Goal: Task Accomplishment & Management: Manage account settings

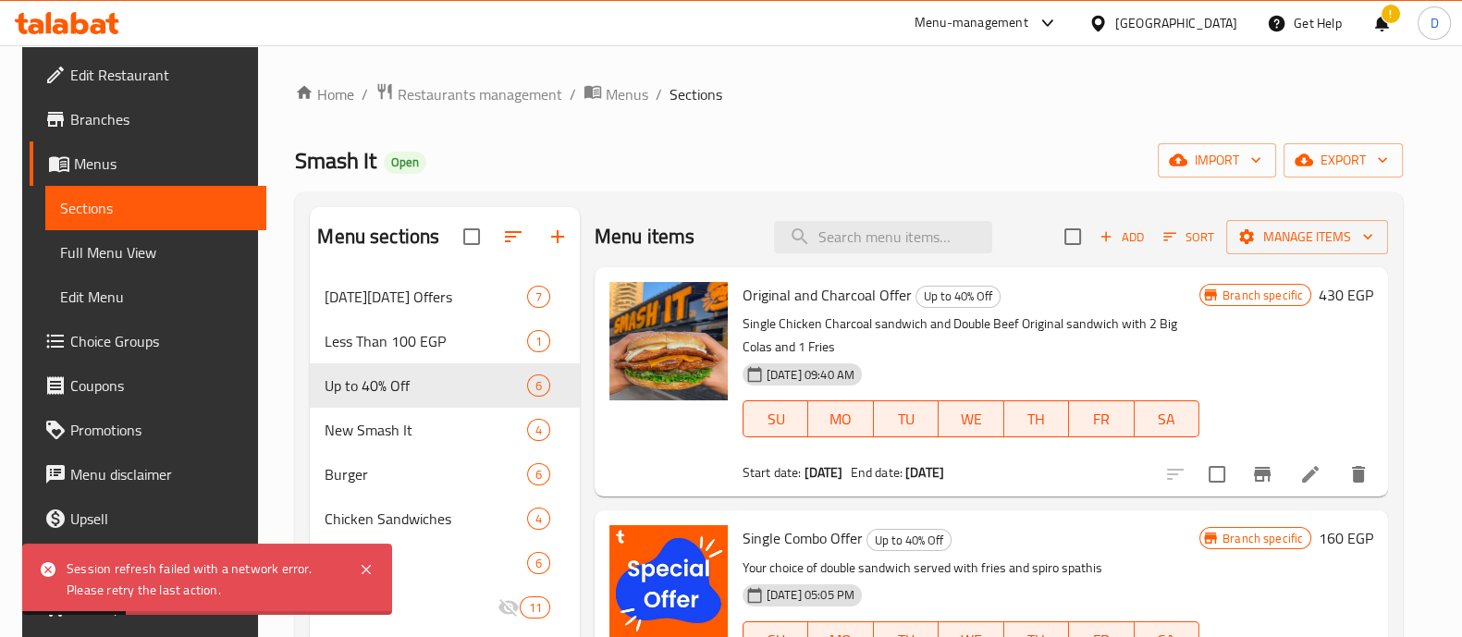
click at [80, 34] on div at bounding box center [67, 23] width 134 height 37
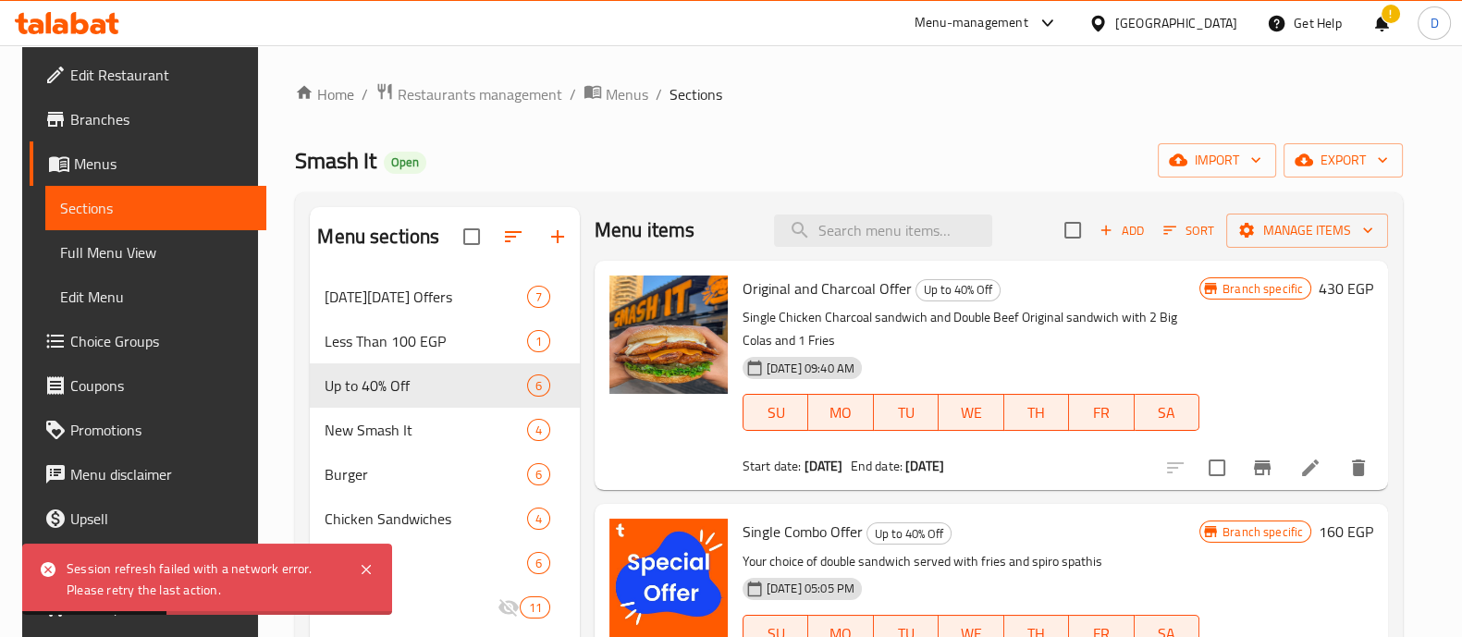
click at [74, 20] on icon at bounding box center [80, 23] width 18 height 22
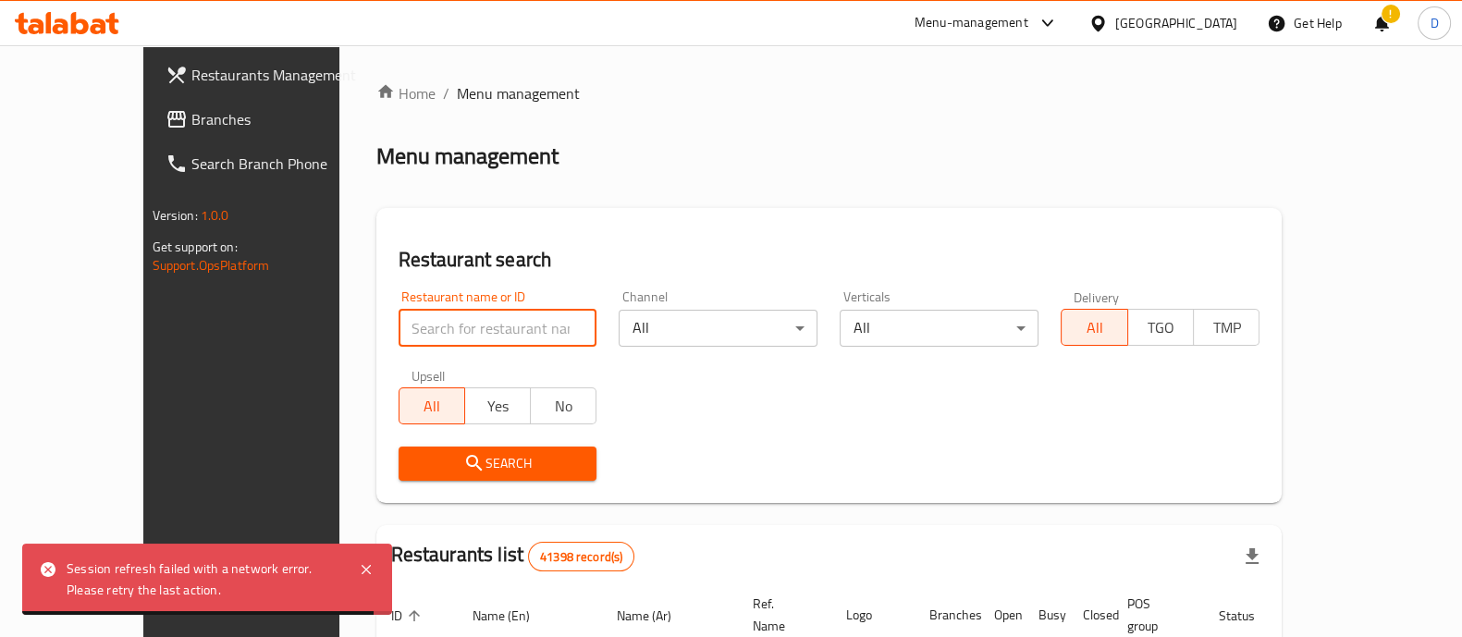
click at [442, 329] on input "search" at bounding box center [498, 328] width 199 height 37
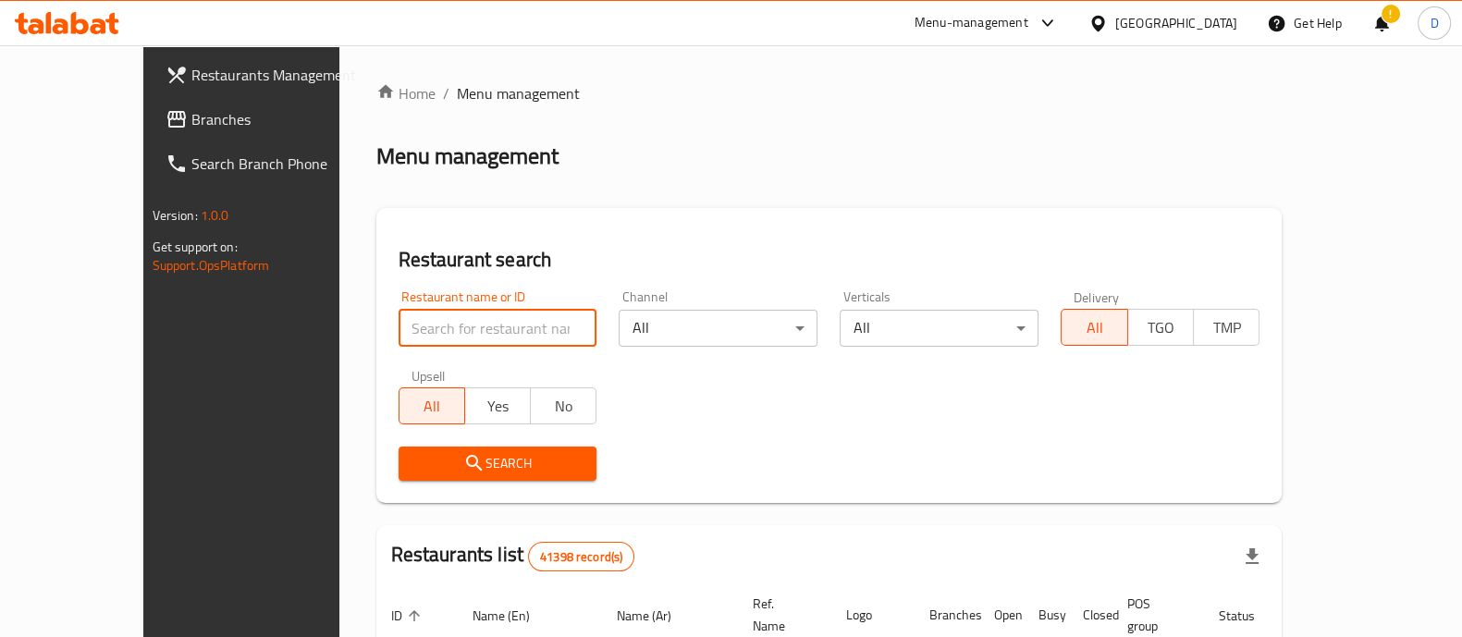
type input "pizza station"
click button "Search" at bounding box center [498, 464] width 199 height 34
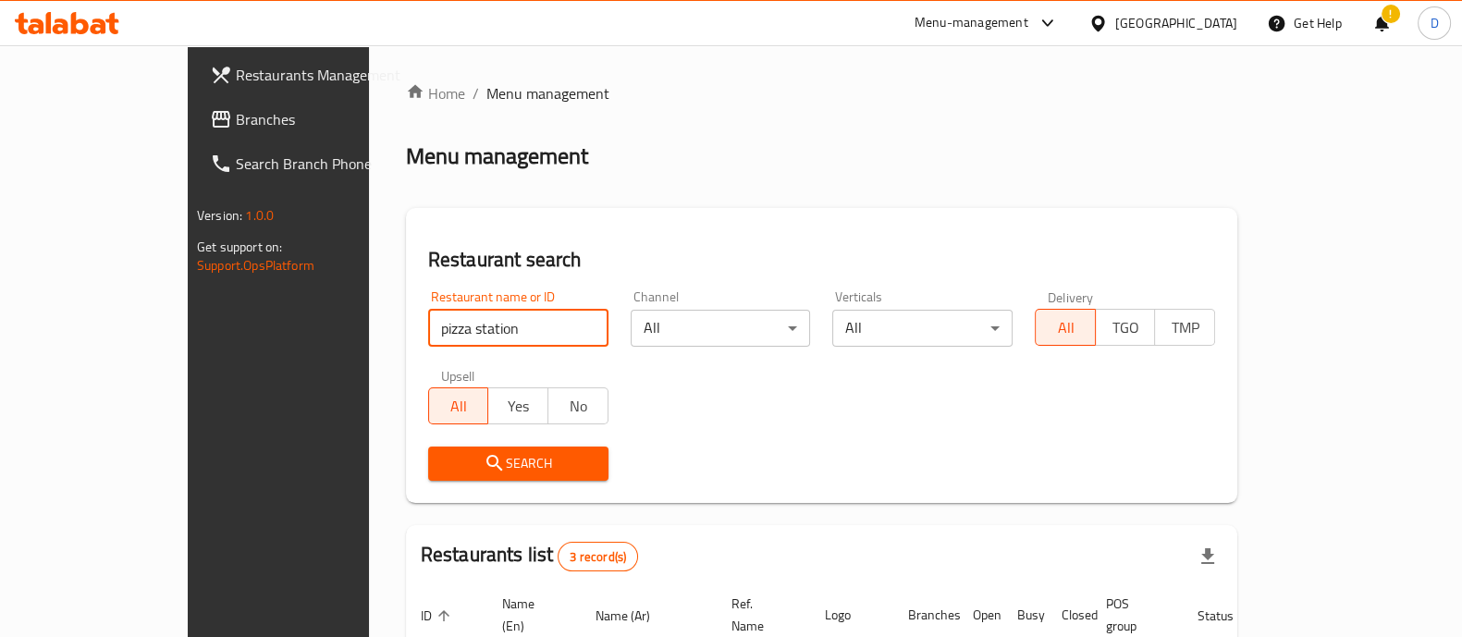
scroll to position [282, 0]
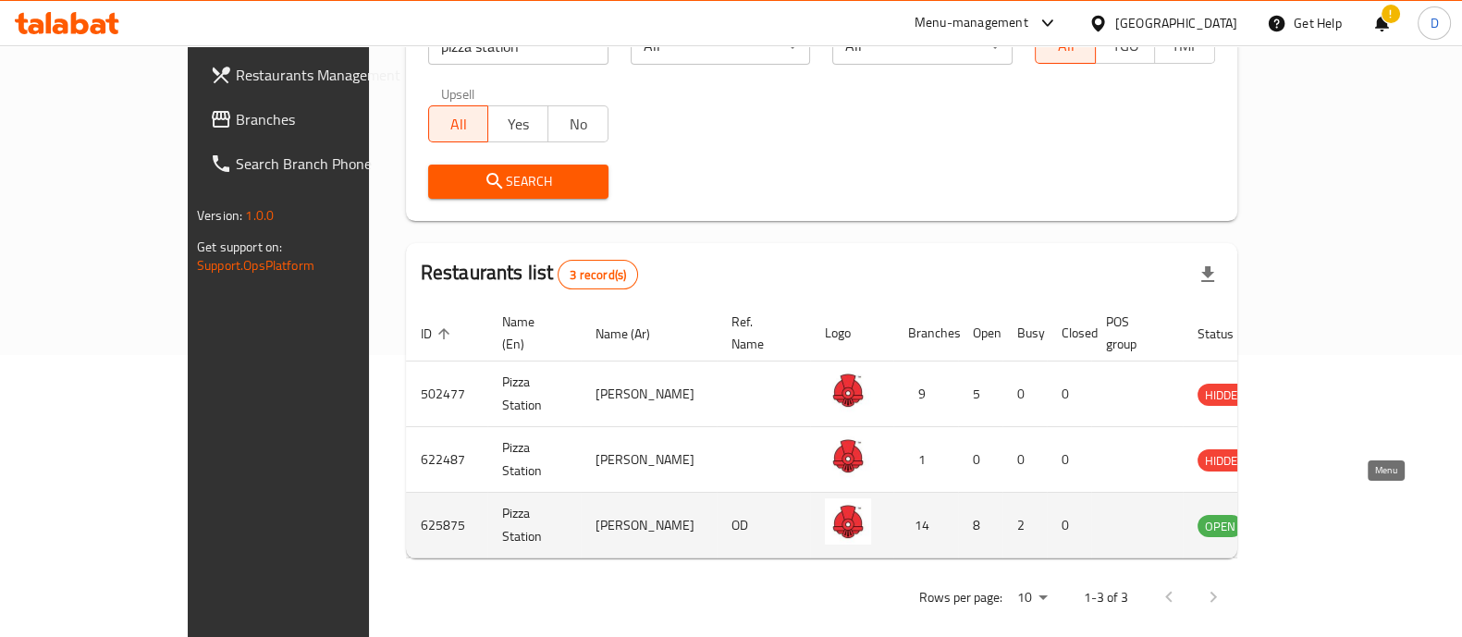
click at [1329, 514] on link "enhanced table" at bounding box center [1312, 525] width 34 height 22
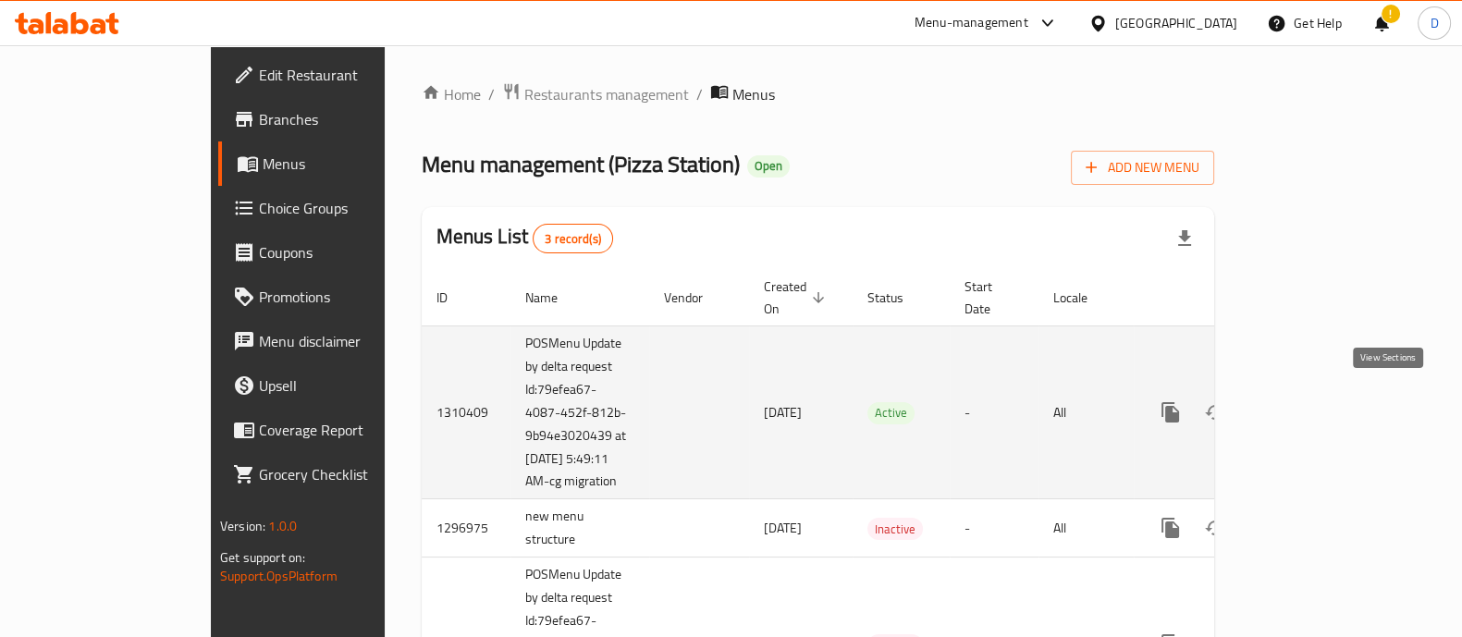
click at [1326, 390] on link "enhanced table" at bounding box center [1304, 412] width 44 height 44
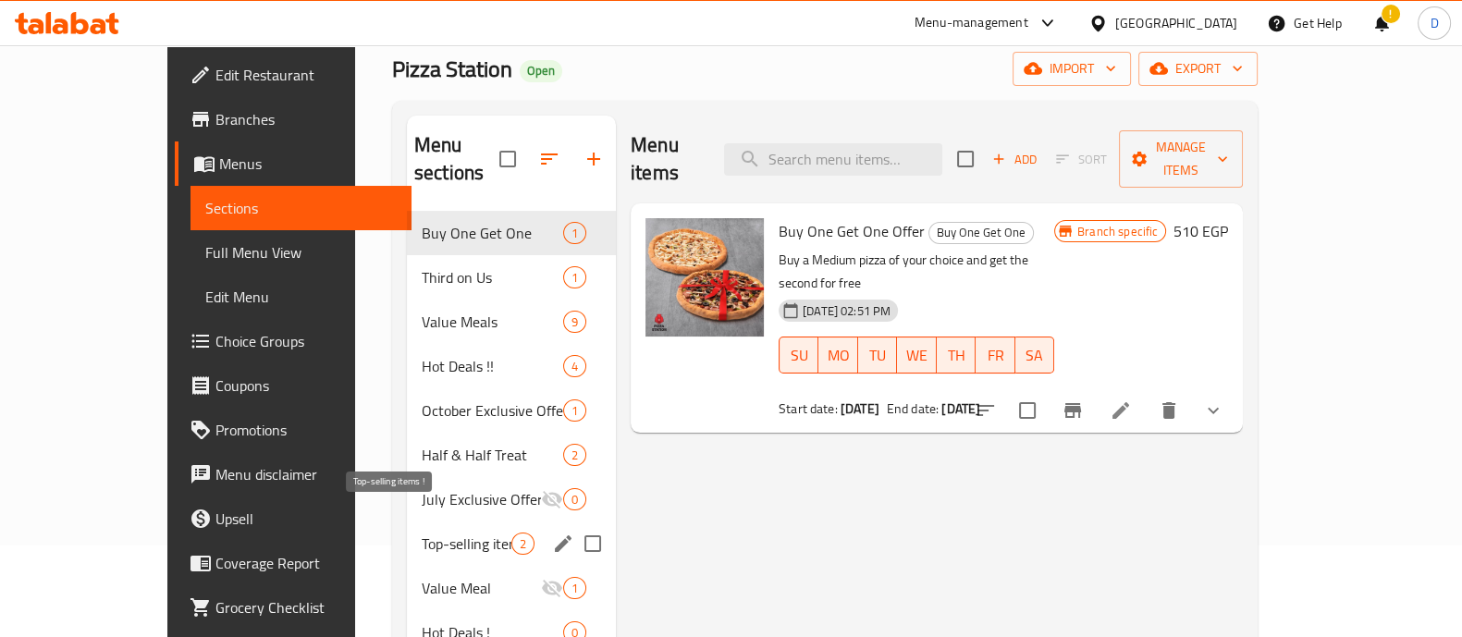
scroll to position [126, 0]
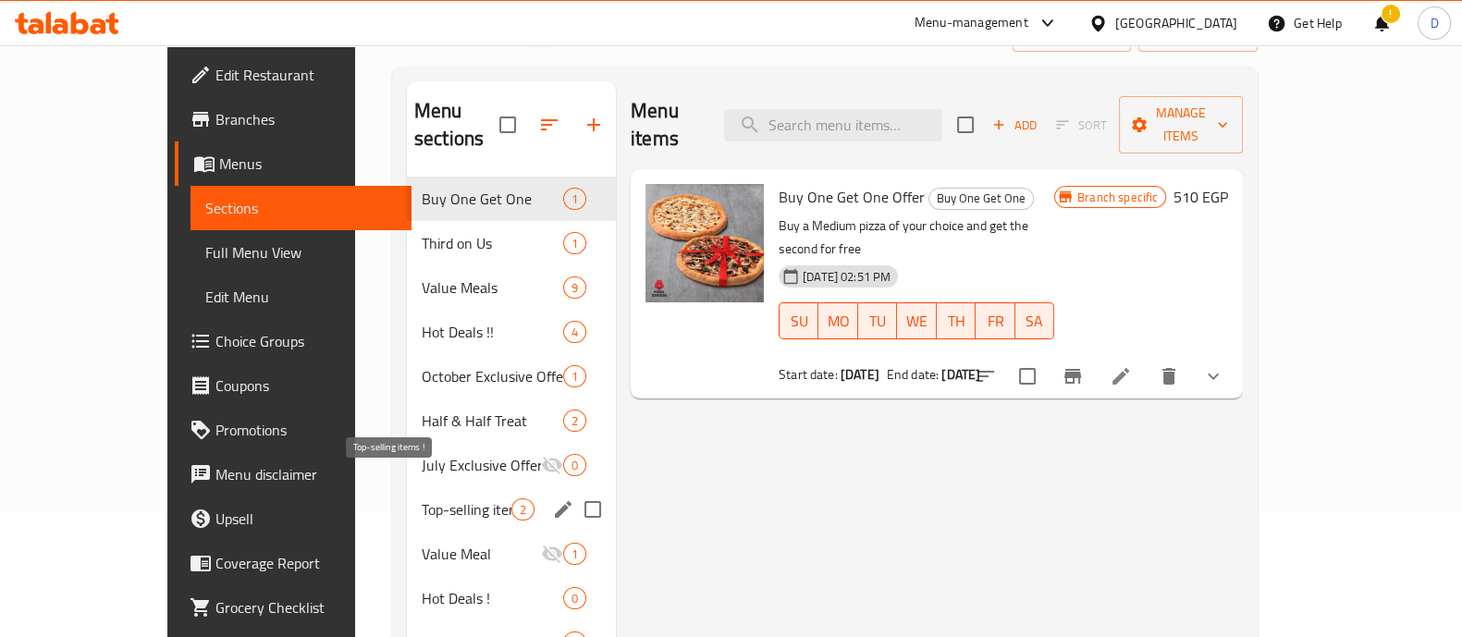
click at [422, 498] on span "Top-selling items !" at bounding box center [467, 509] width 90 height 22
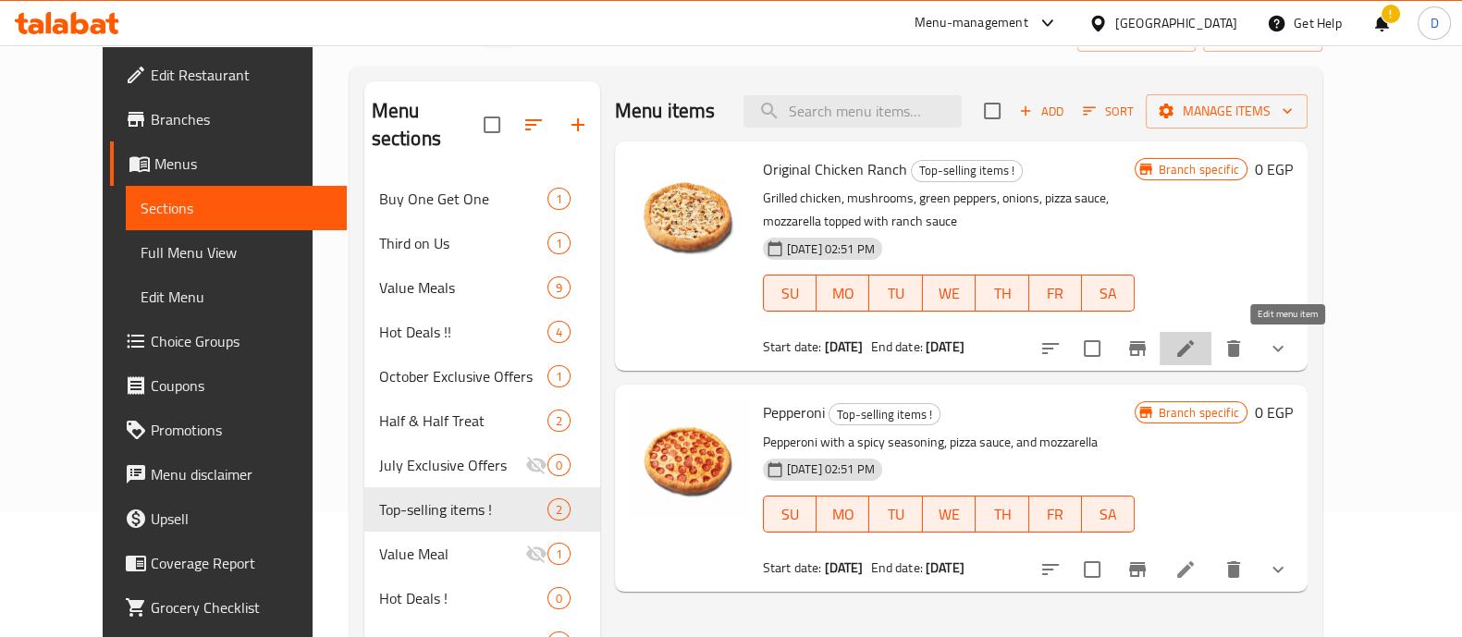
click at [1197, 358] on icon at bounding box center [1186, 349] width 22 height 22
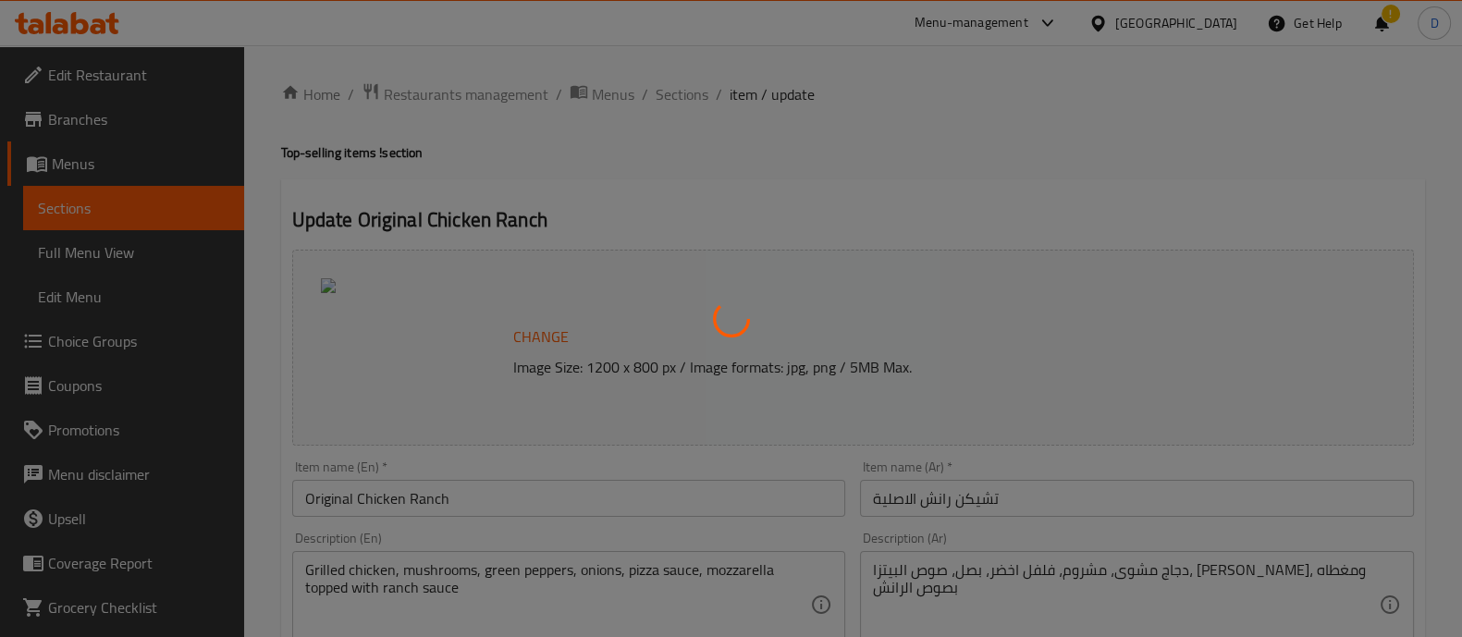
type input "نوع الاطراف"
type input "1"
type input "اضافات"
type input "0"
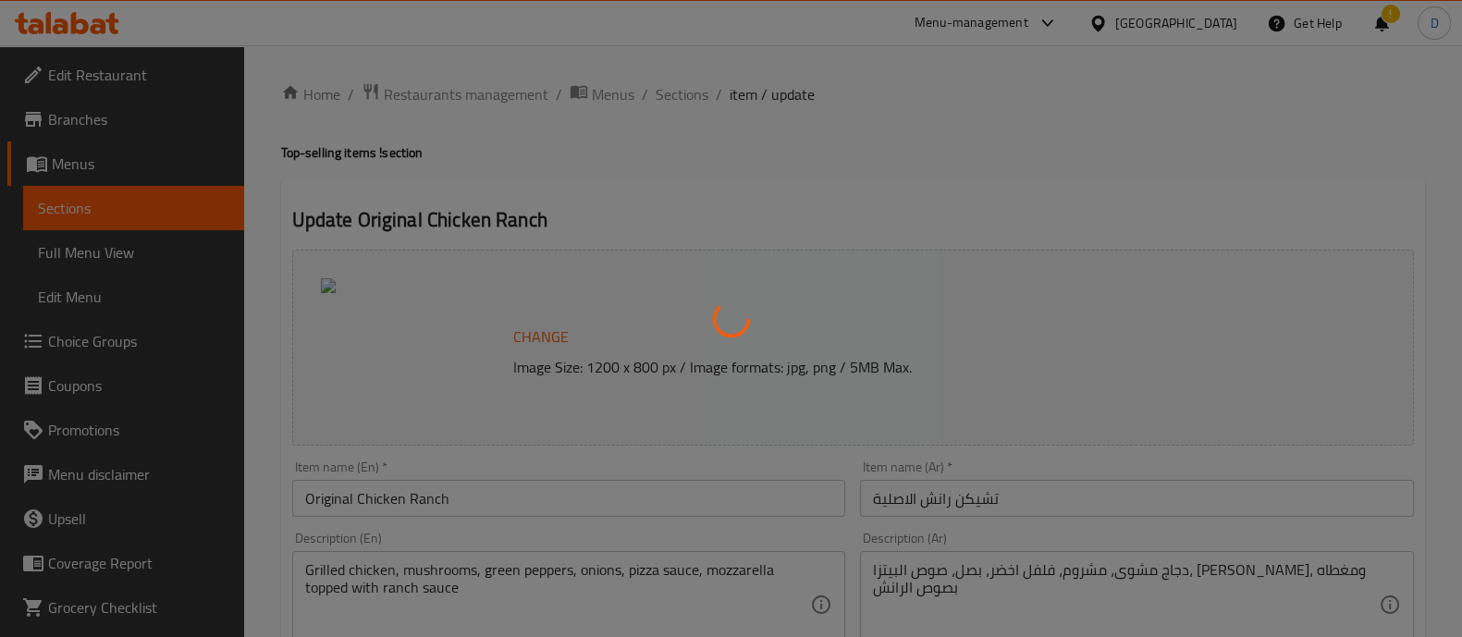
type input "10"
type input "نوع الاطراف"
type input "1"
type input "اضافات"
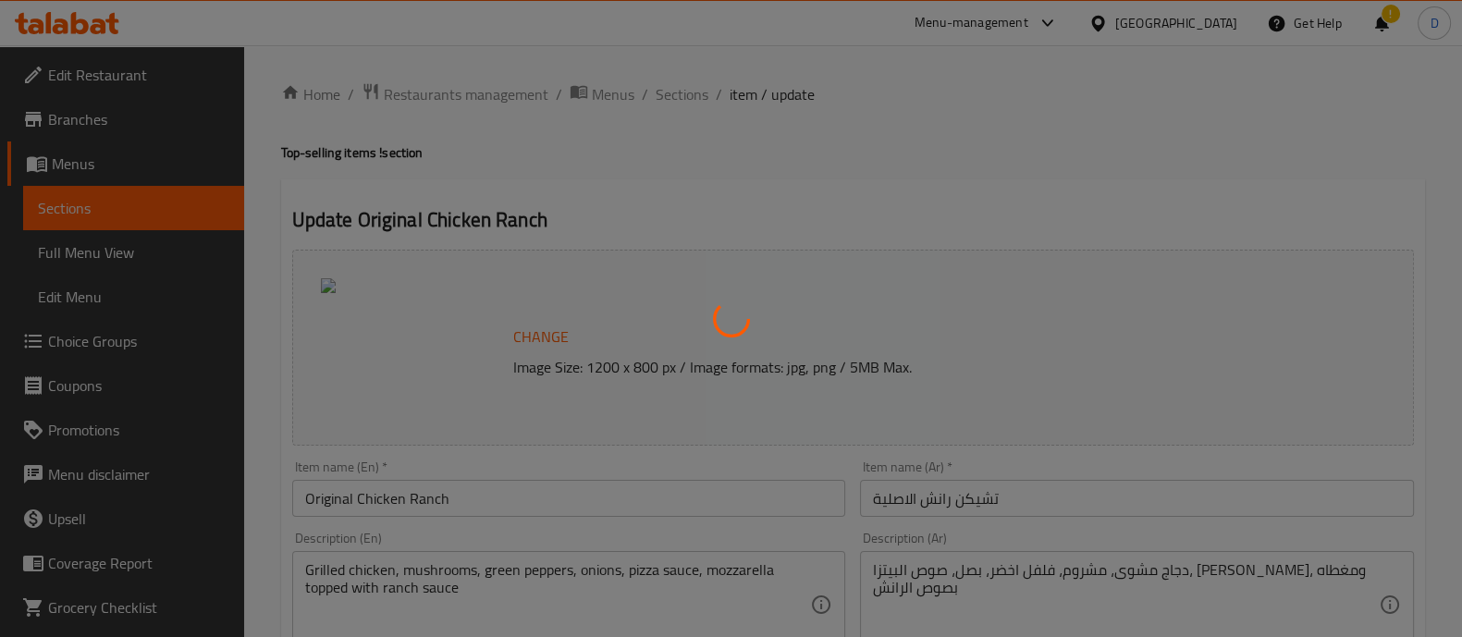
type input "0"
type input "10"
type input "نوع الاطراف"
type input "1"
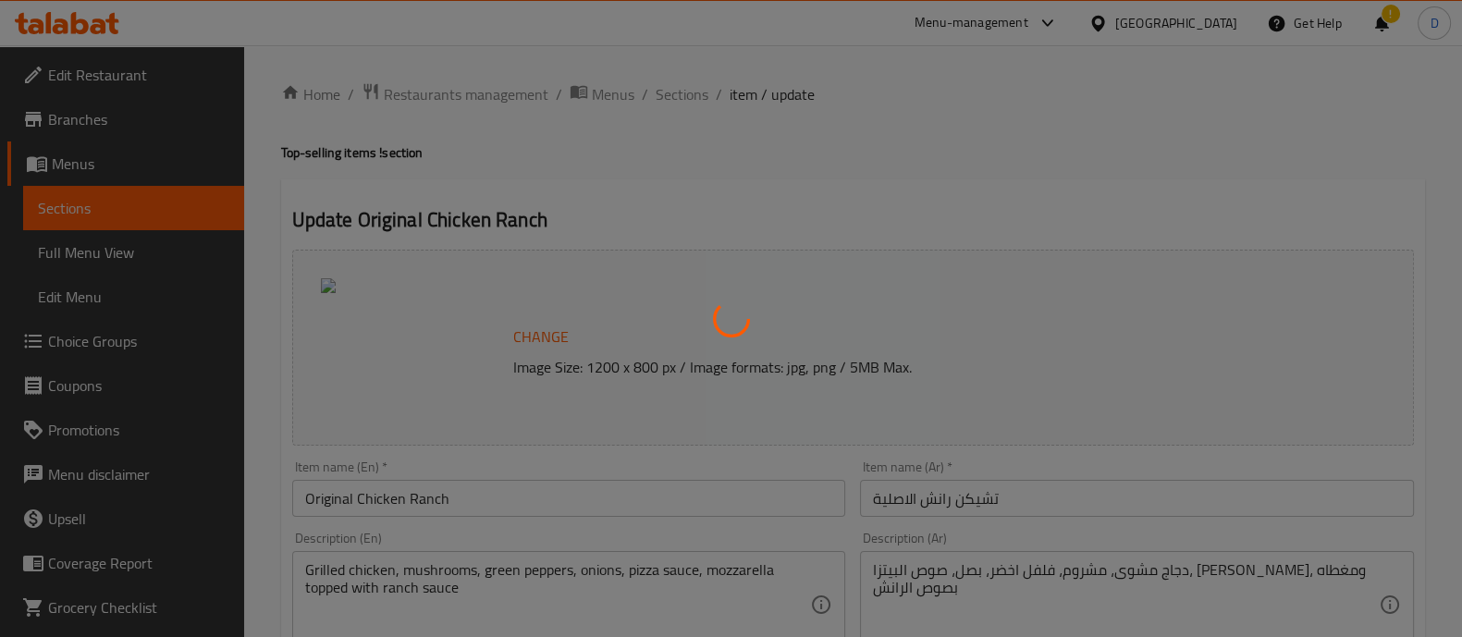
type input "اضافات"
type input "0"
type input "10"
type input "نوع الاطراف"
type input "1"
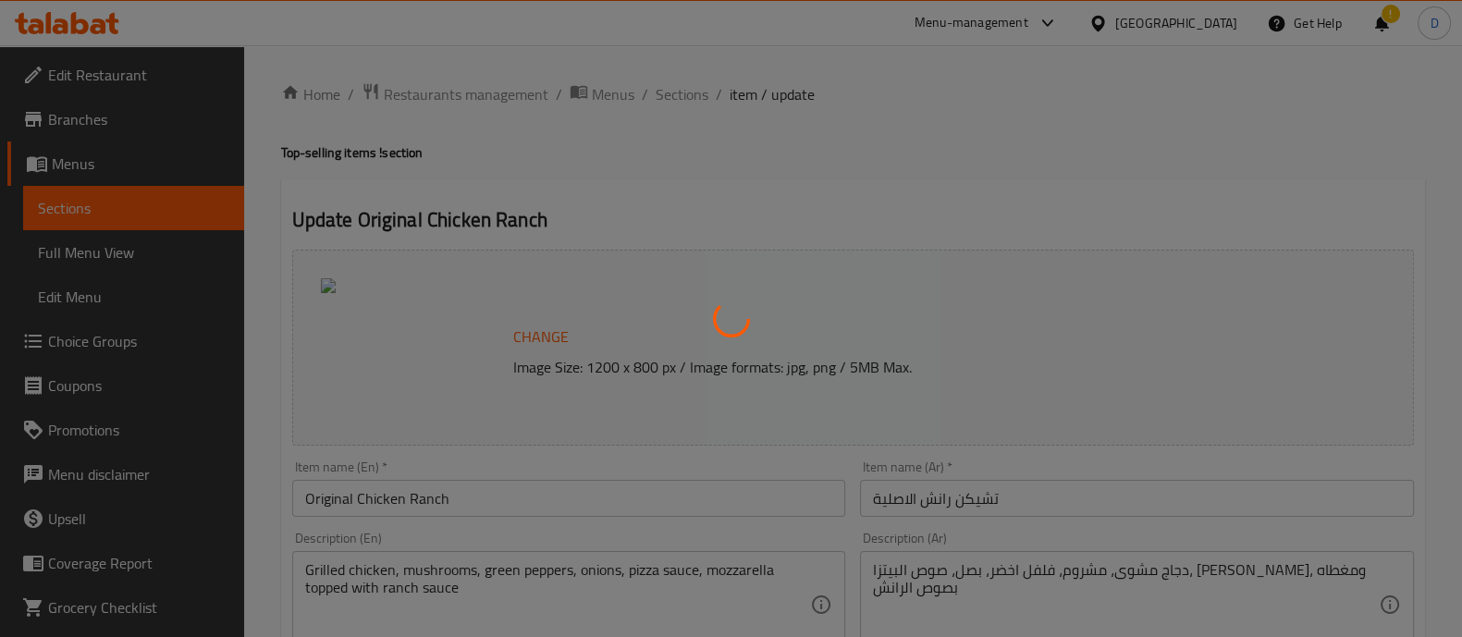
type input "1"
type input "اضافات"
type input "0"
type input "10"
type input "نوع الاطراف"
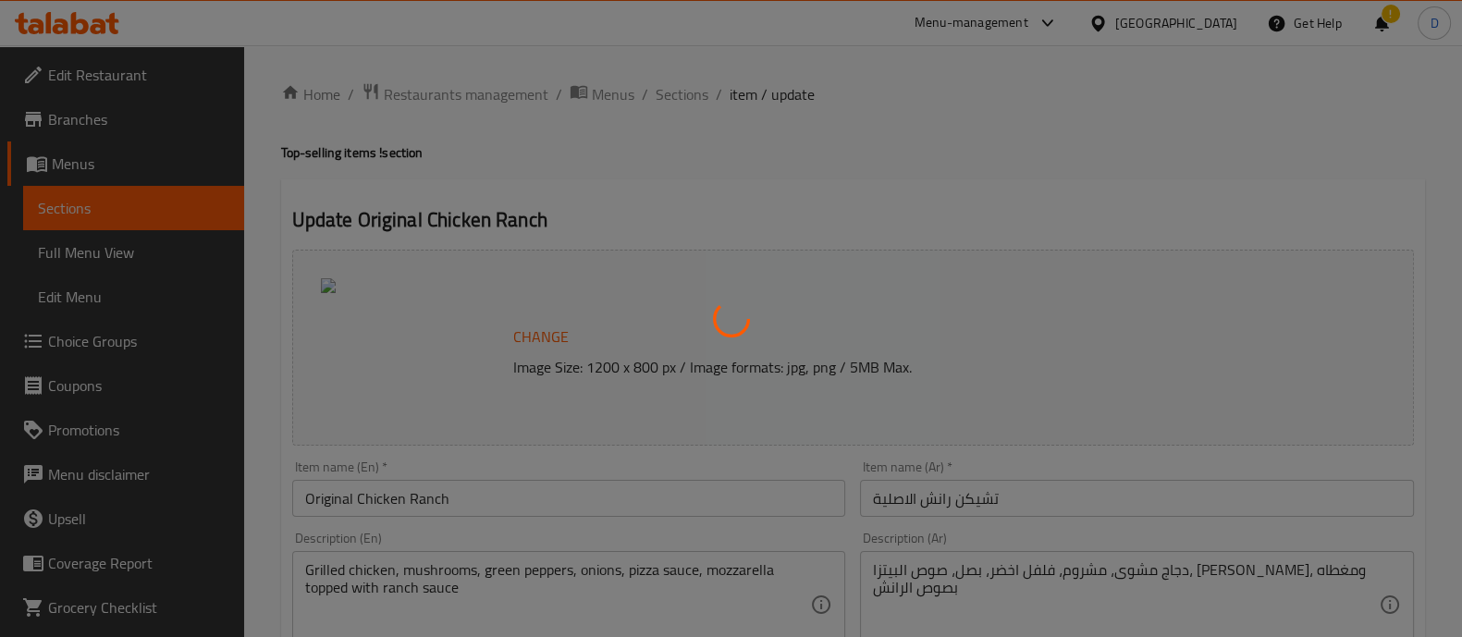
type input "1"
type input "اضافات"
type input "0"
type input "10"
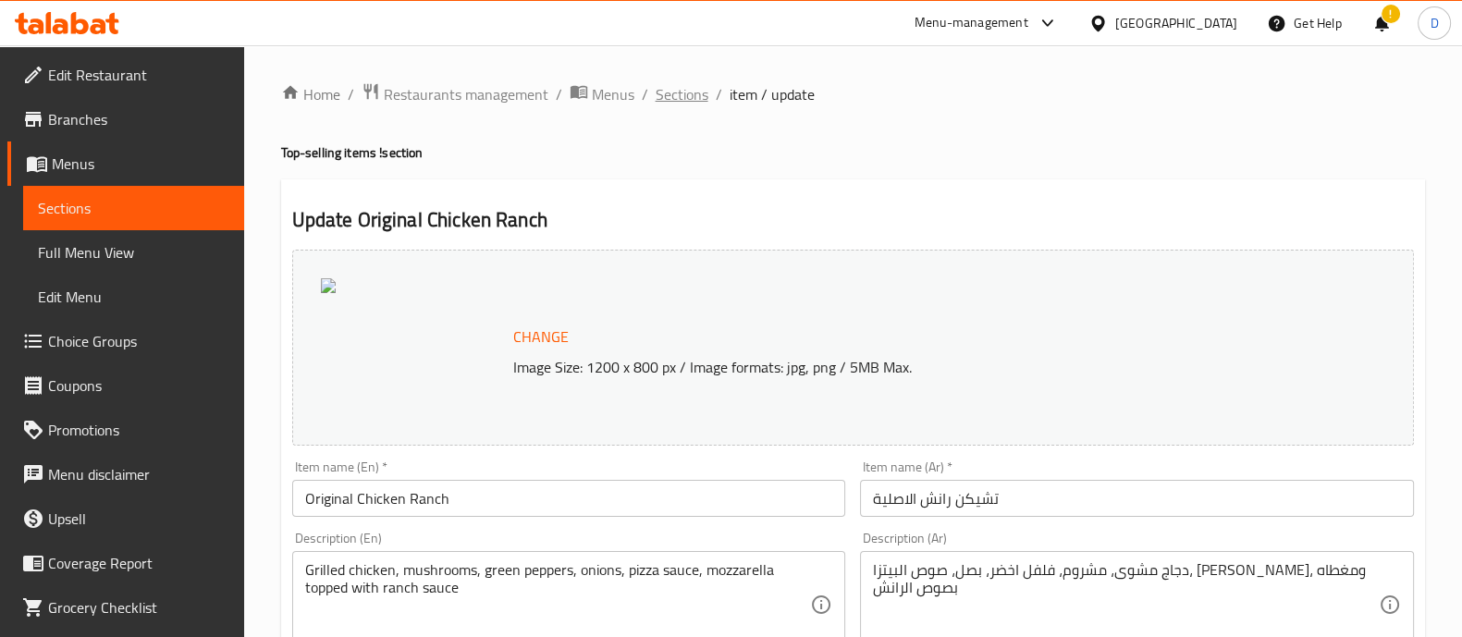
click at [678, 105] on span "Sections" at bounding box center [682, 94] width 53 height 22
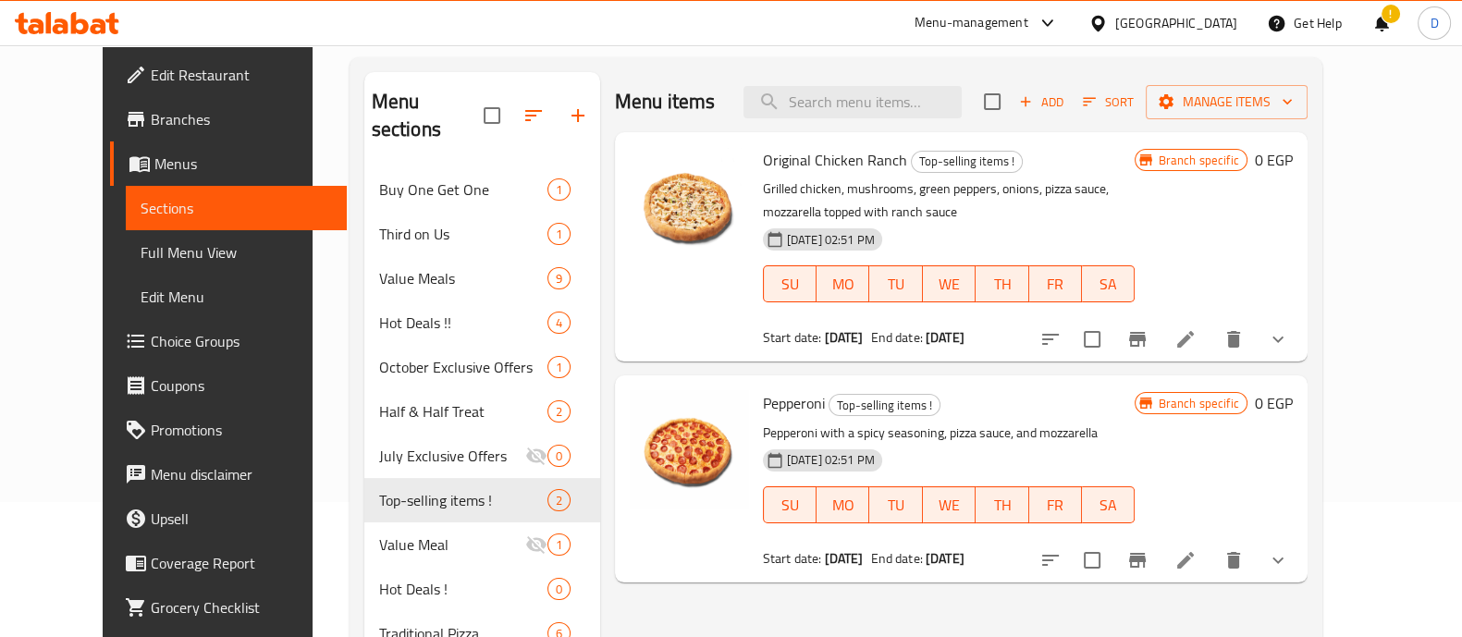
scroll to position [136, 0]
click at [1289, 346] on icon "show more" at bounding box center [1278, 338] width 22 height 22
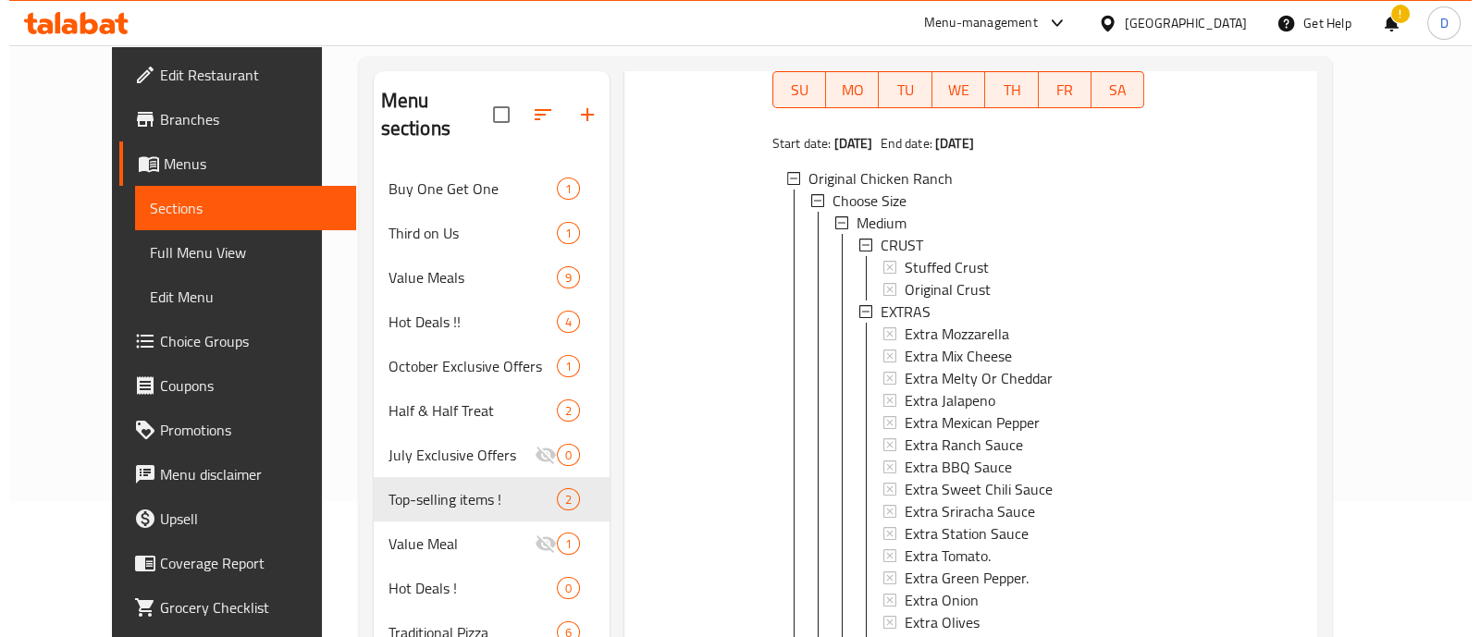
scroll to position [82, 0]
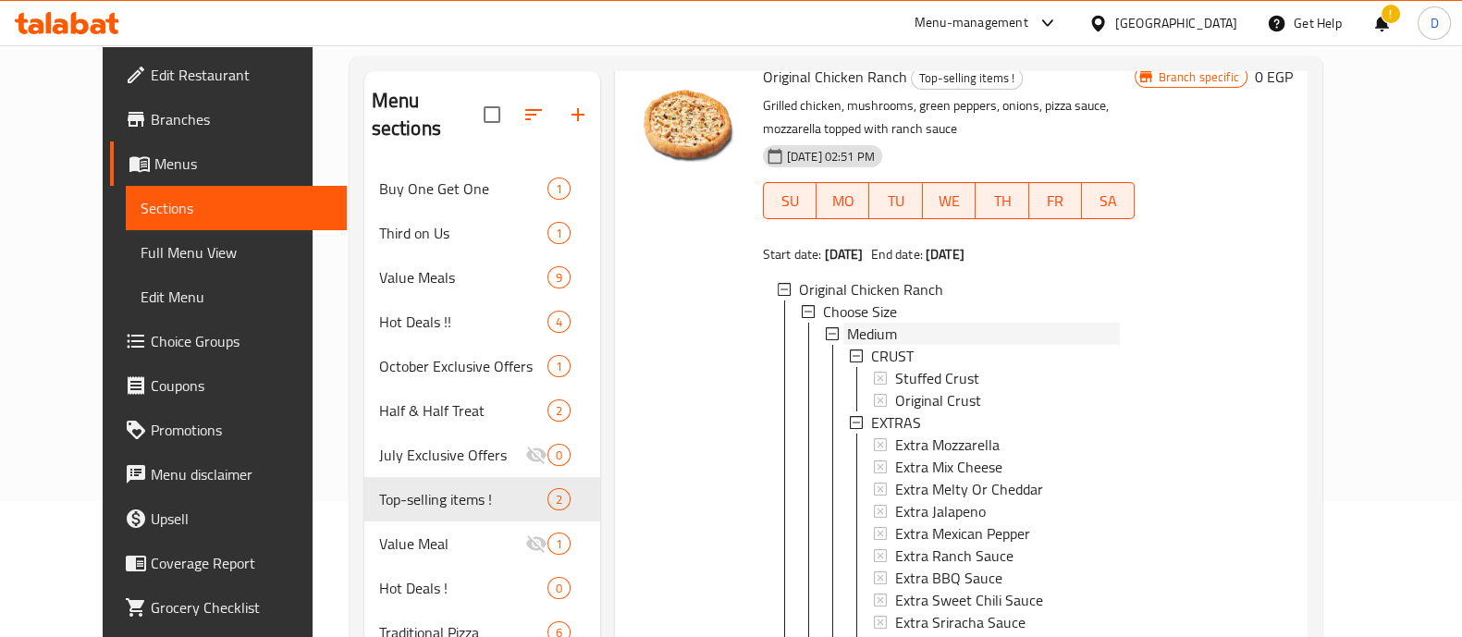
click at [888, 330] on div "Medium" at bounding box center [984, 334] width 274 height 22
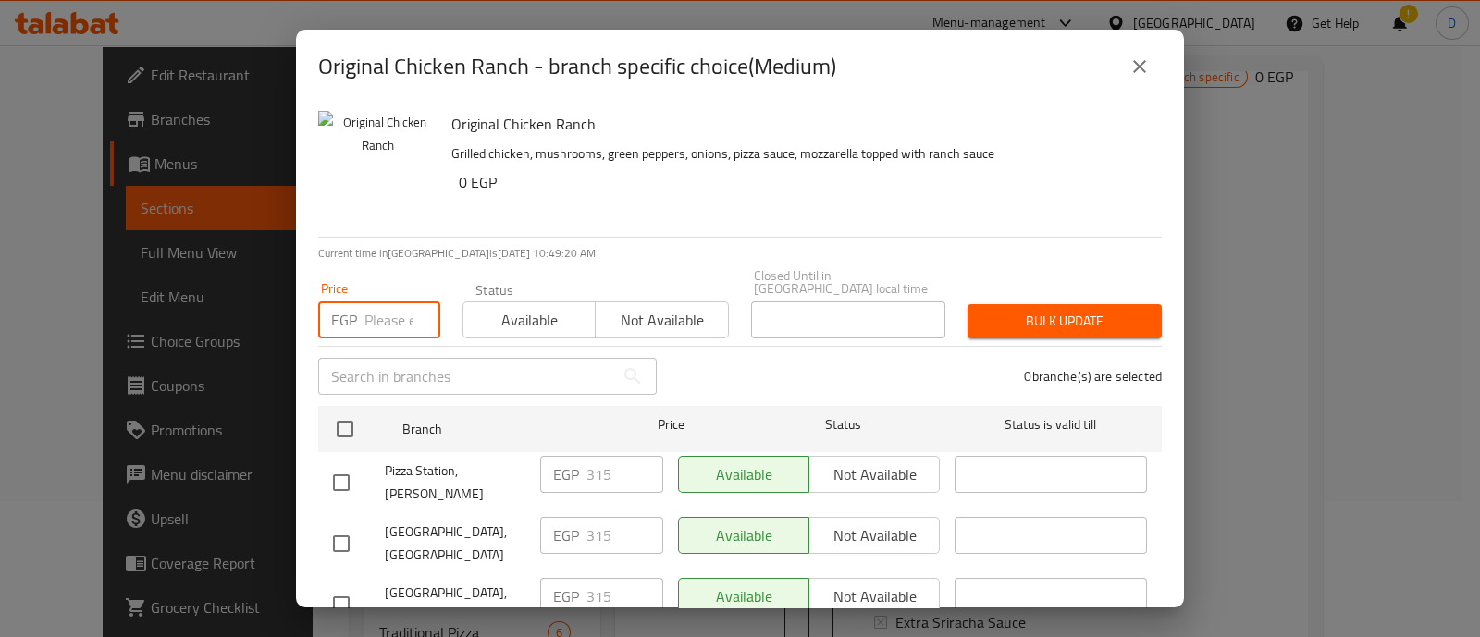
click at [384, 316] on input "number" at bounding box center [402, 319] width 76 height 37
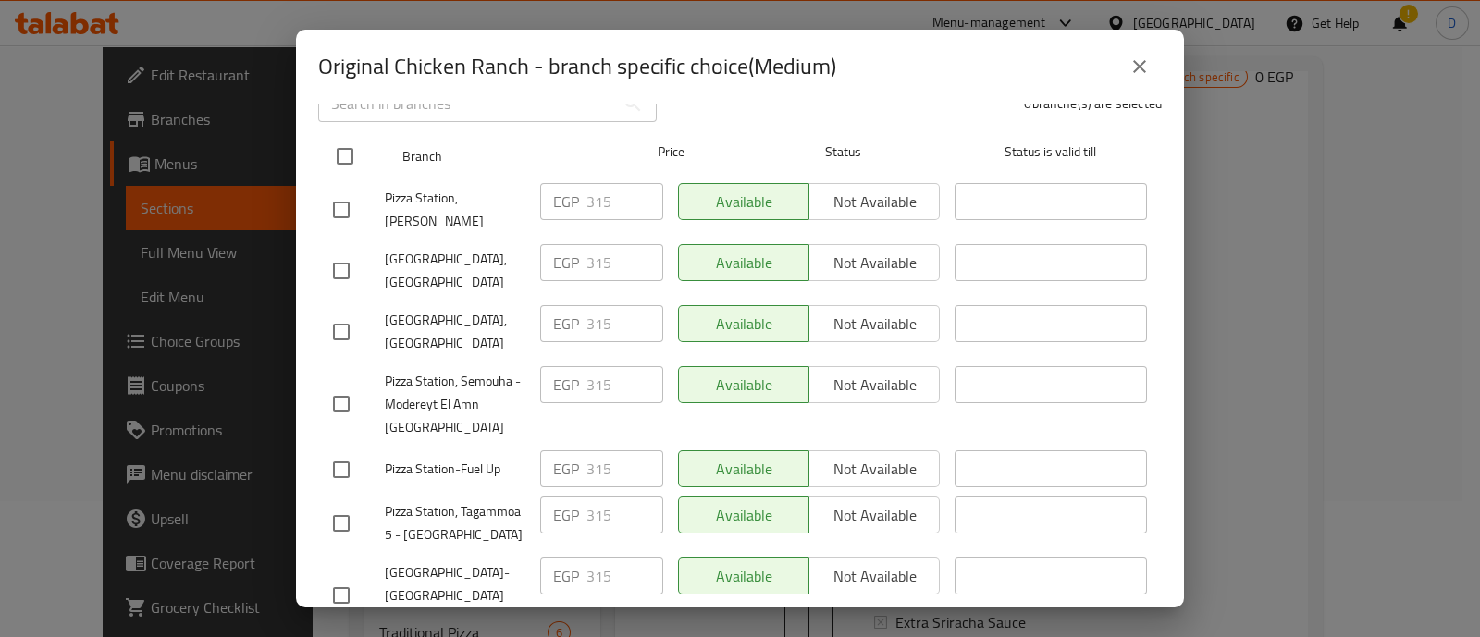
scroll to position [268, 0]
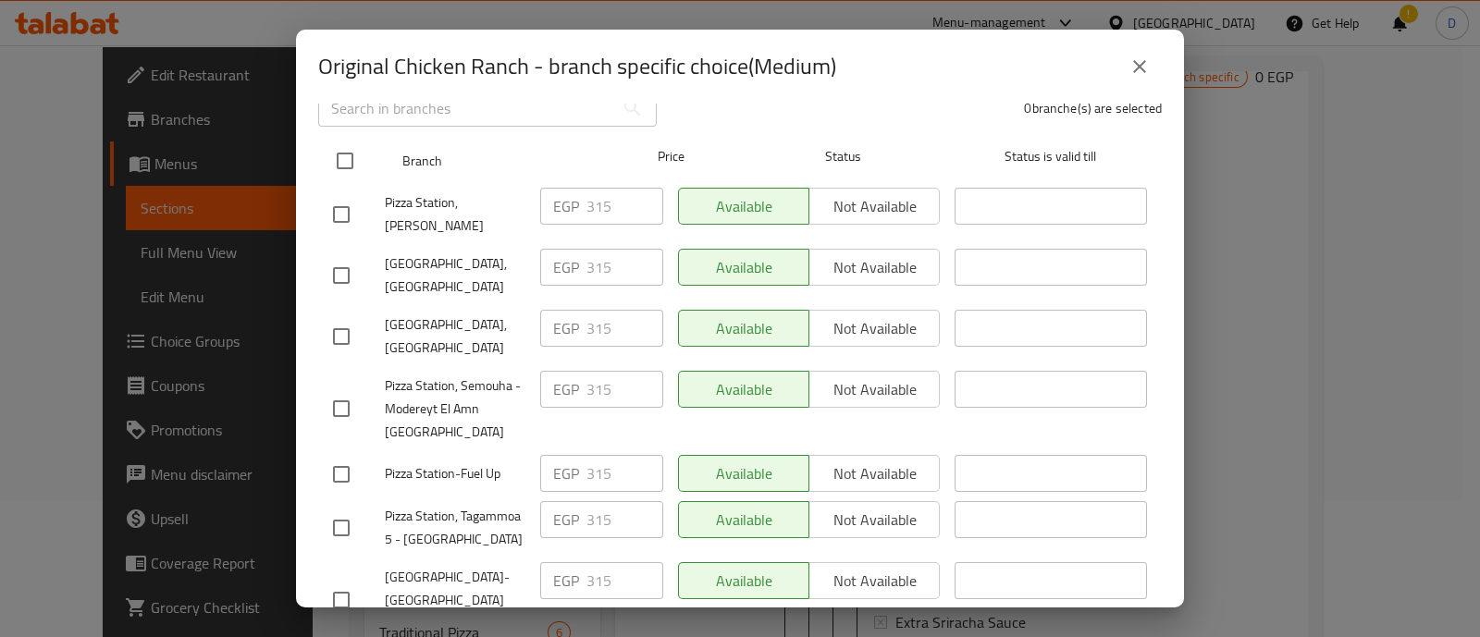
type input "340"
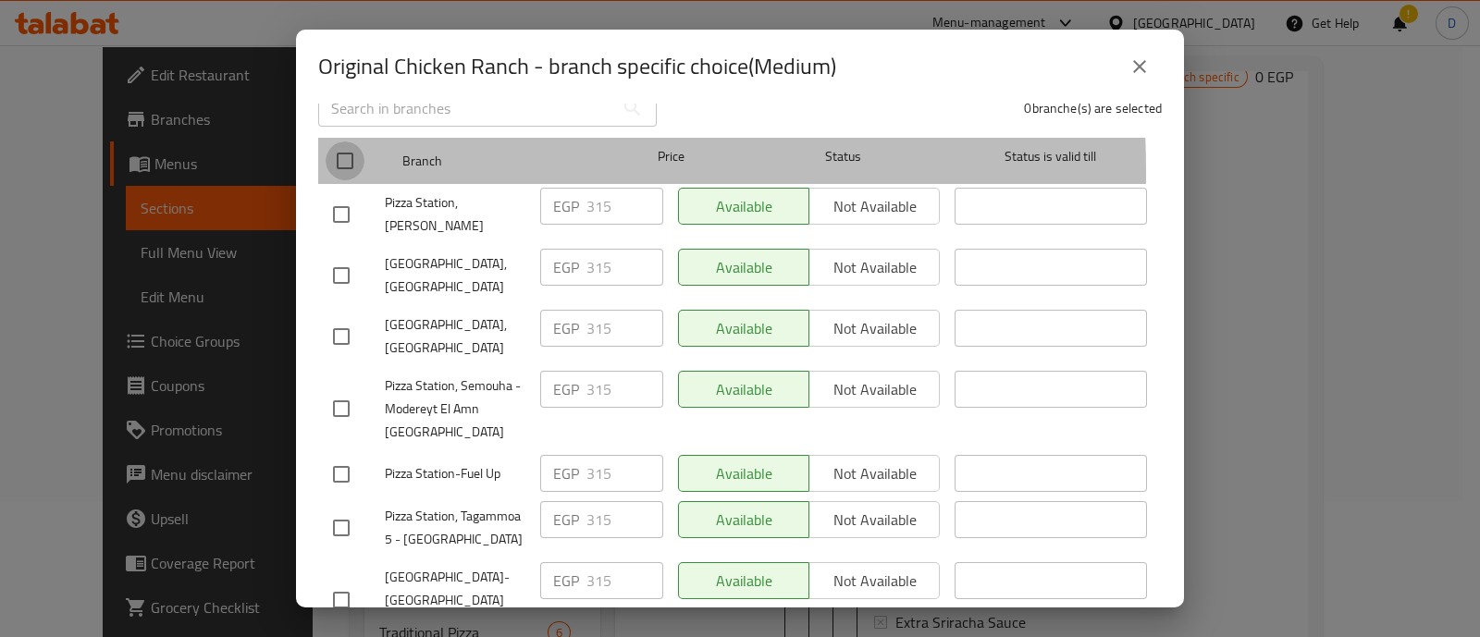
click at [339, 157] on input "checkbox" at bounding box center [345, 160] width 39 height 39
checkbox input "true"
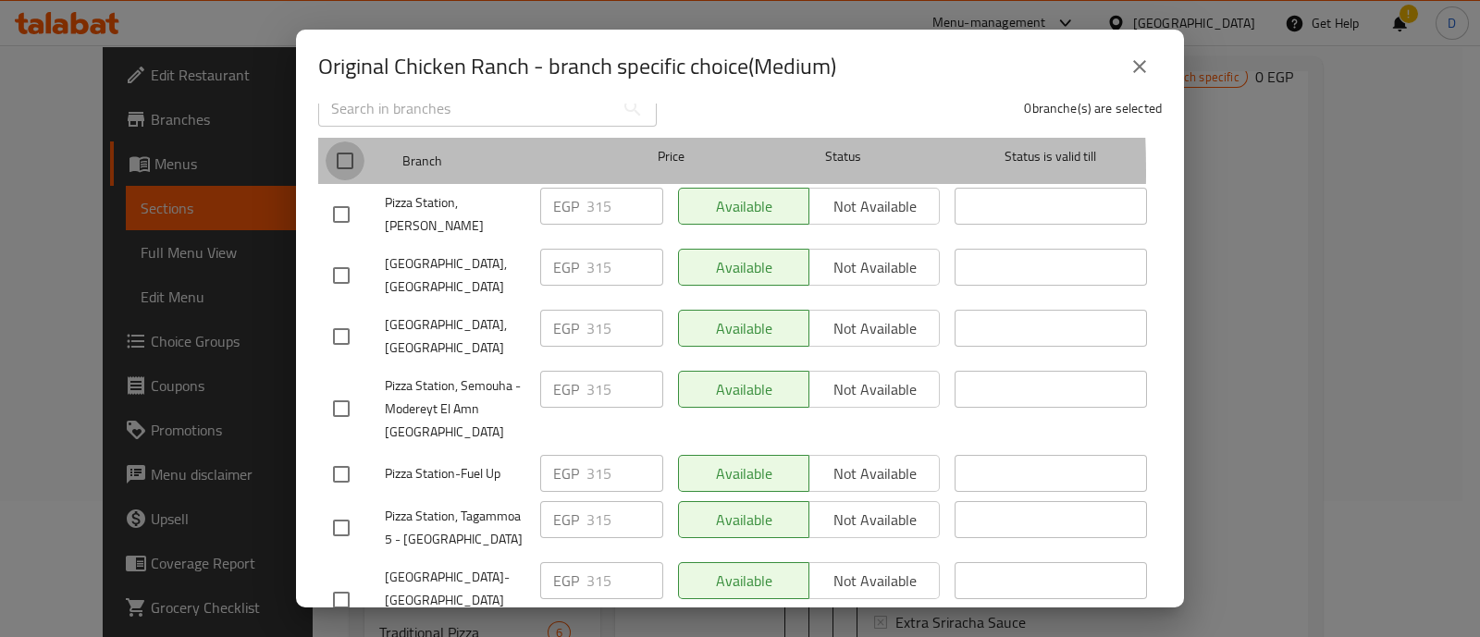
checkbox input "true"
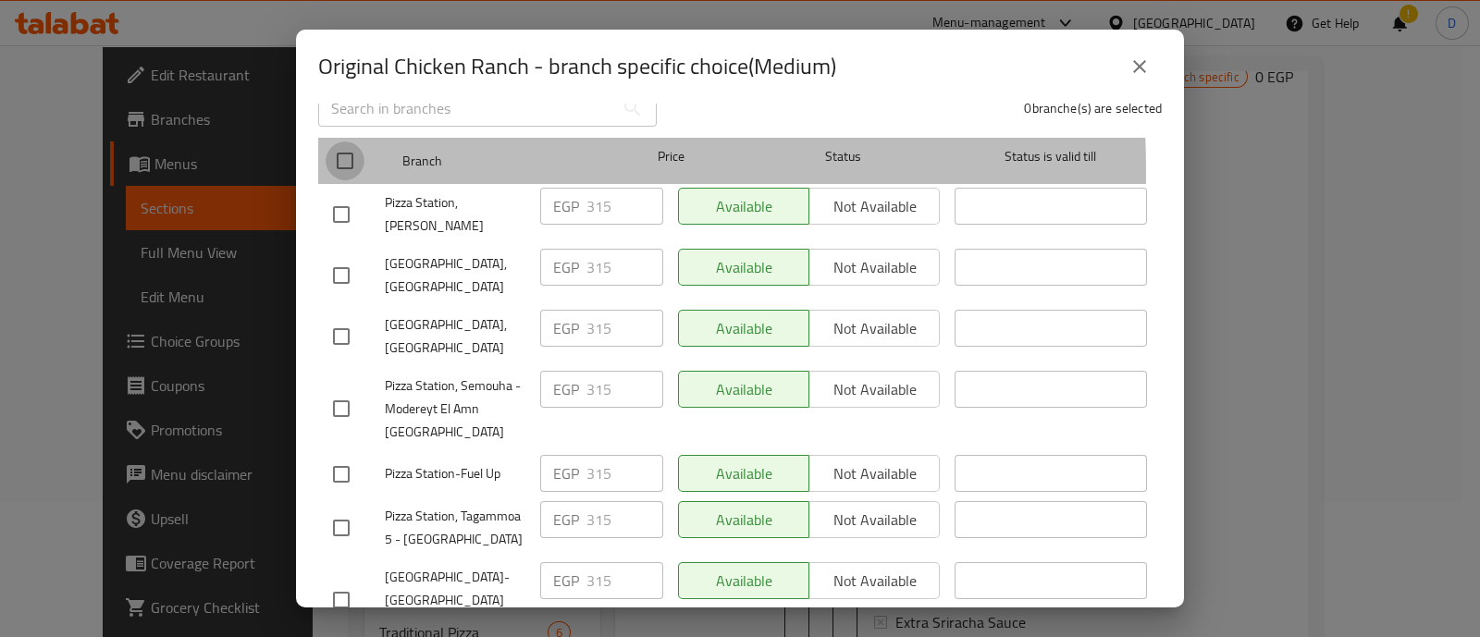
checkbox input "true"
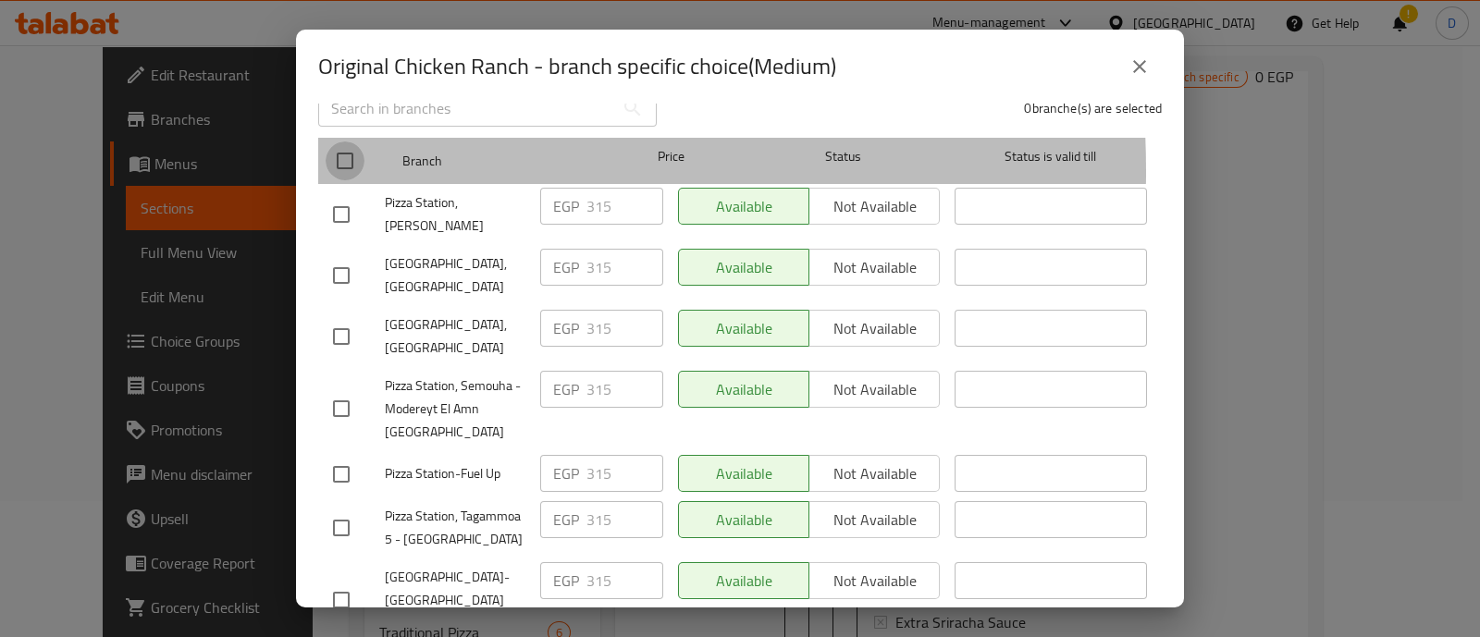
checkbox input "true"
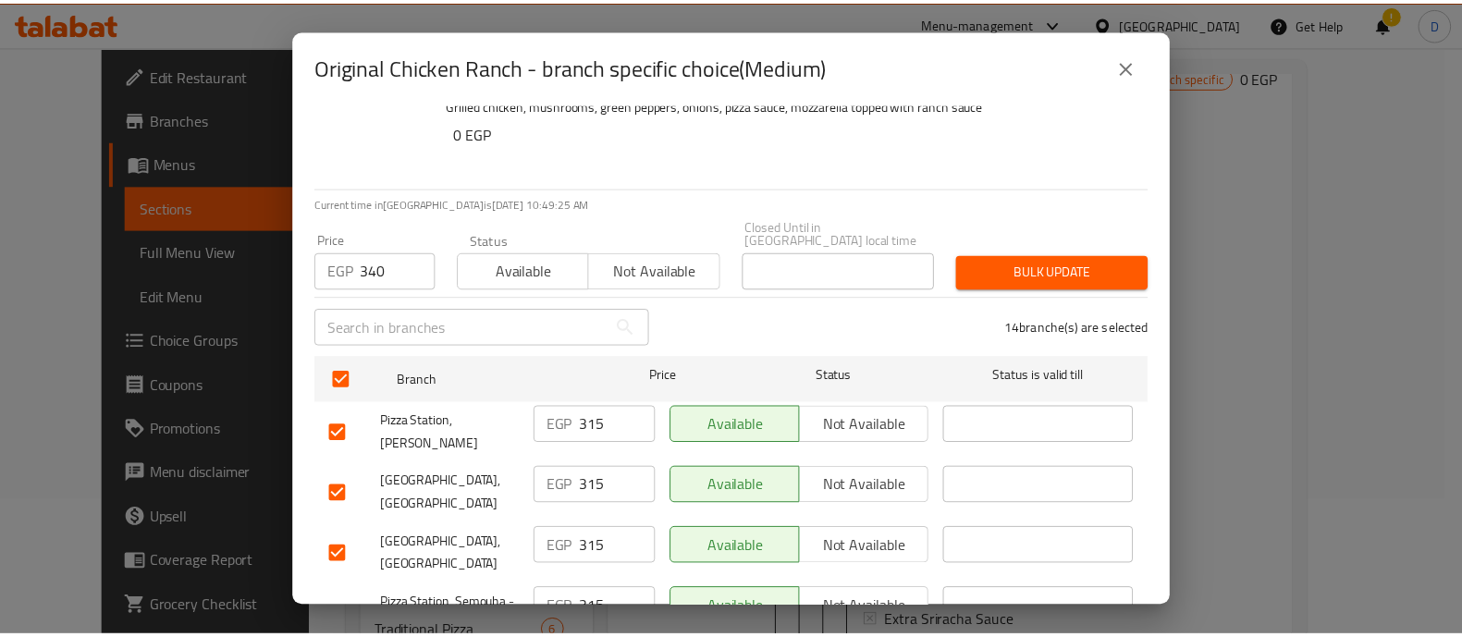
scroll to position [44, 0]
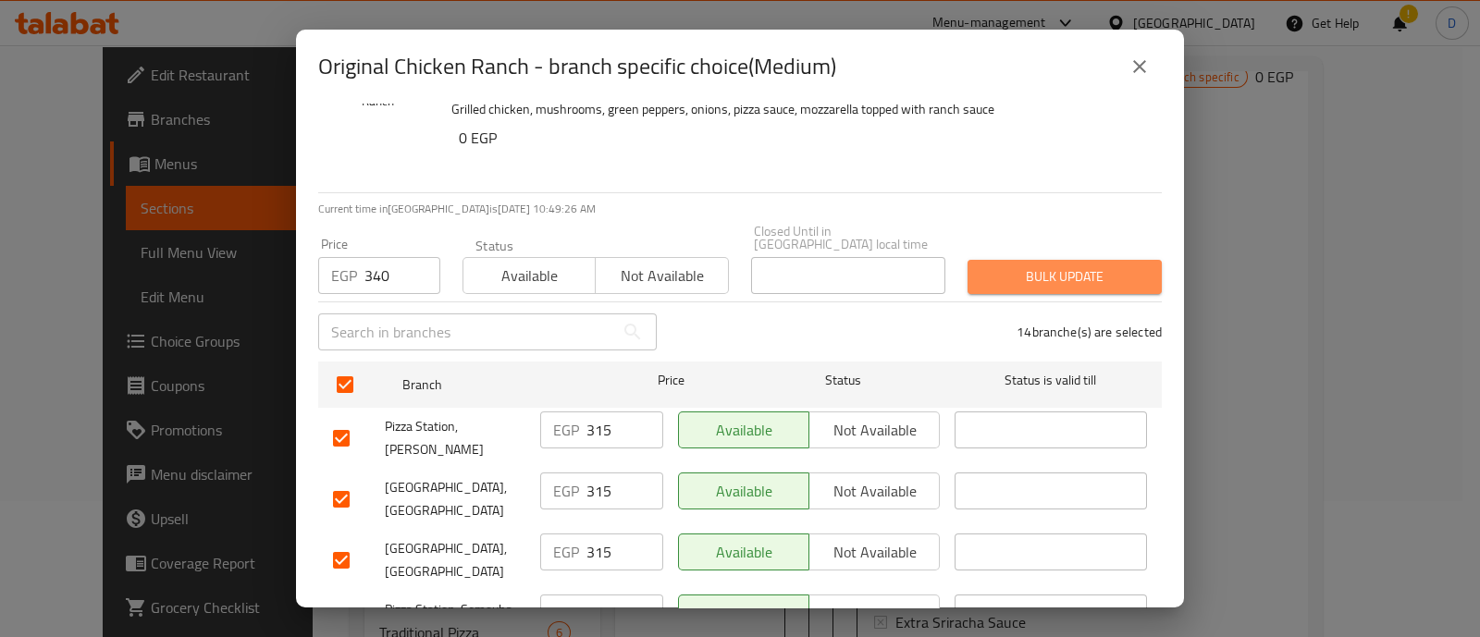
click at [1053, 265] on span "Bulk update" at bounding box center [1064, 276] width 165 height 23
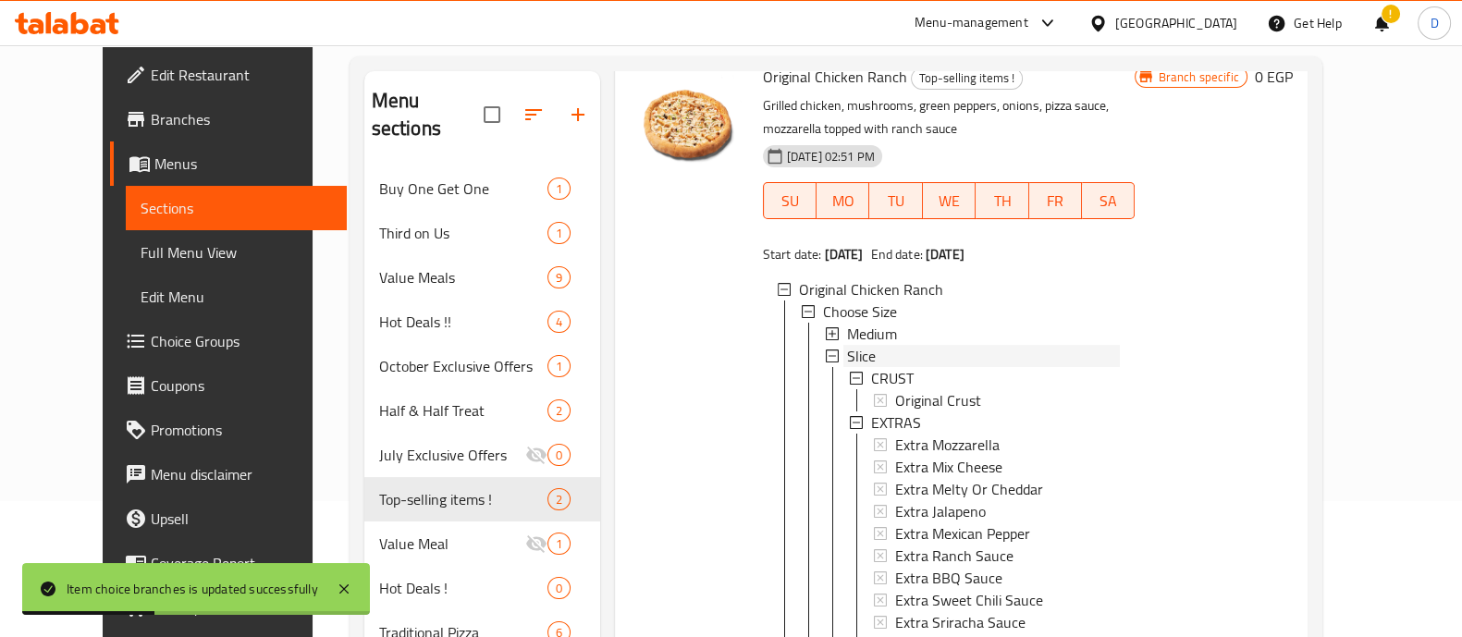
click at [971, 353] on div "Slice" at bounding box center [984, 356] width 274 height 22
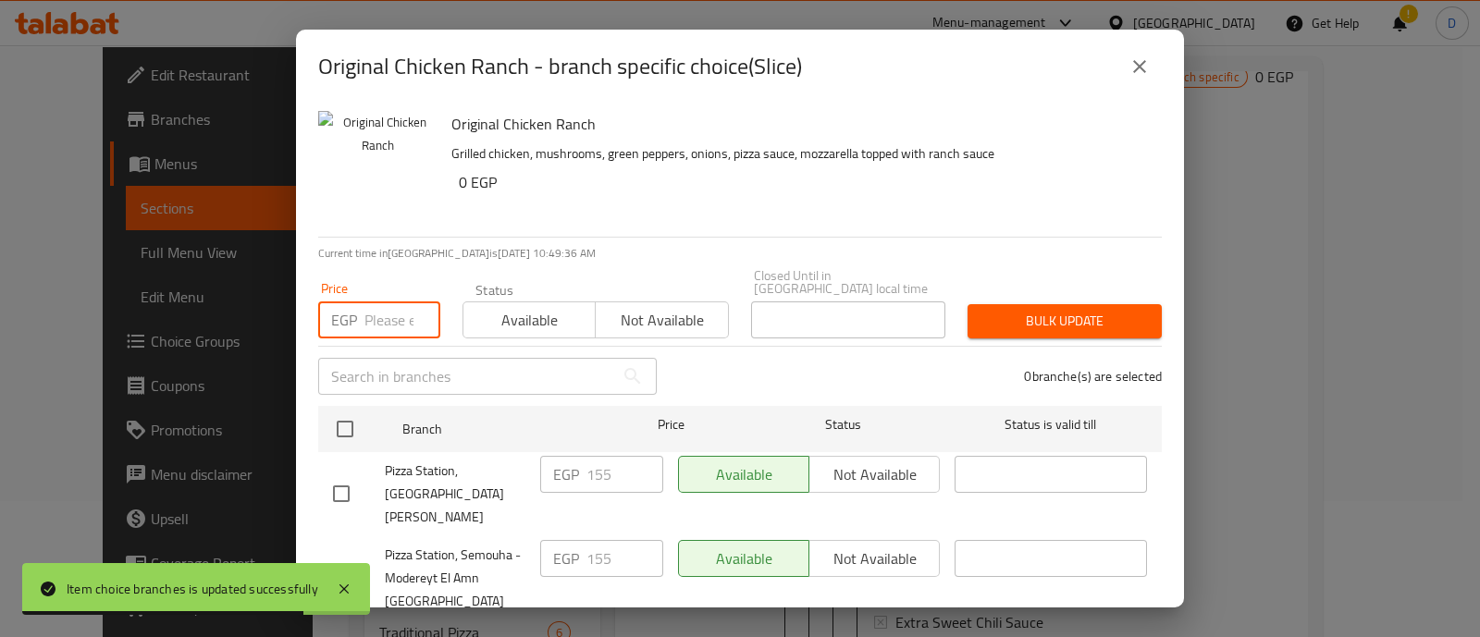
click at [379, 302] on input "number" at bounding box center [402, 319] width 76 height 37
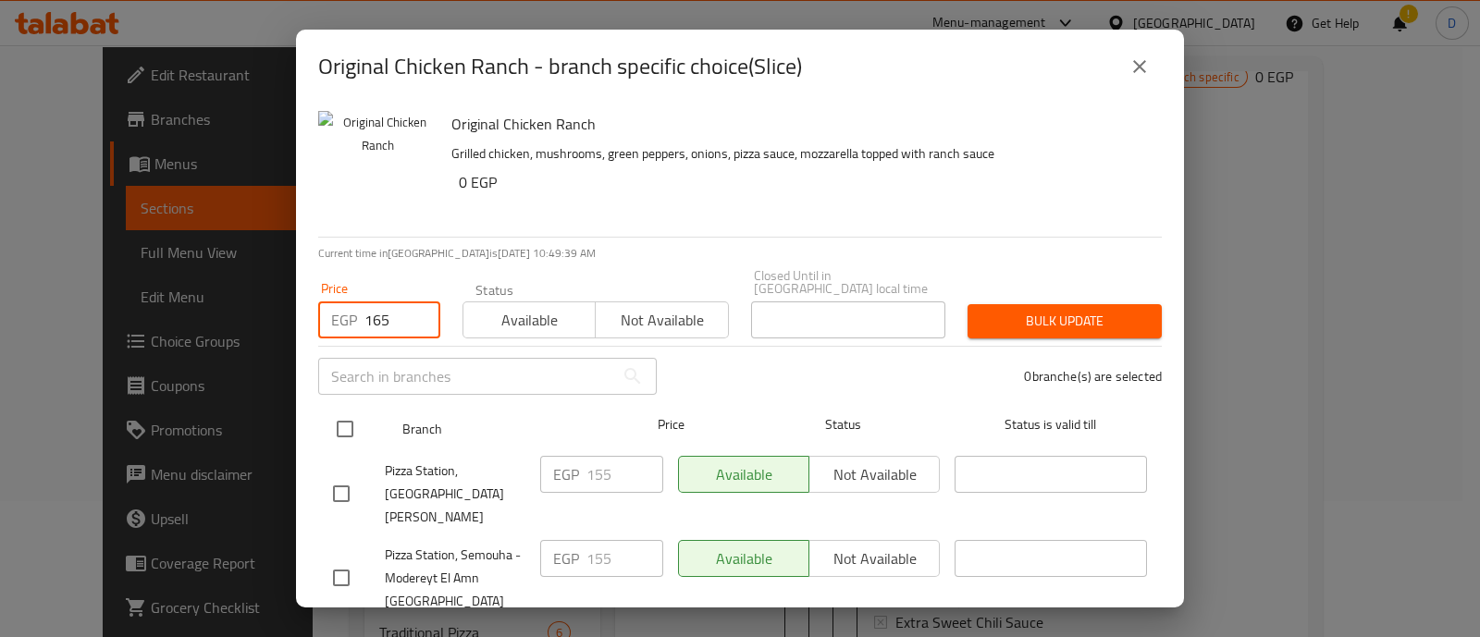
type input "165"
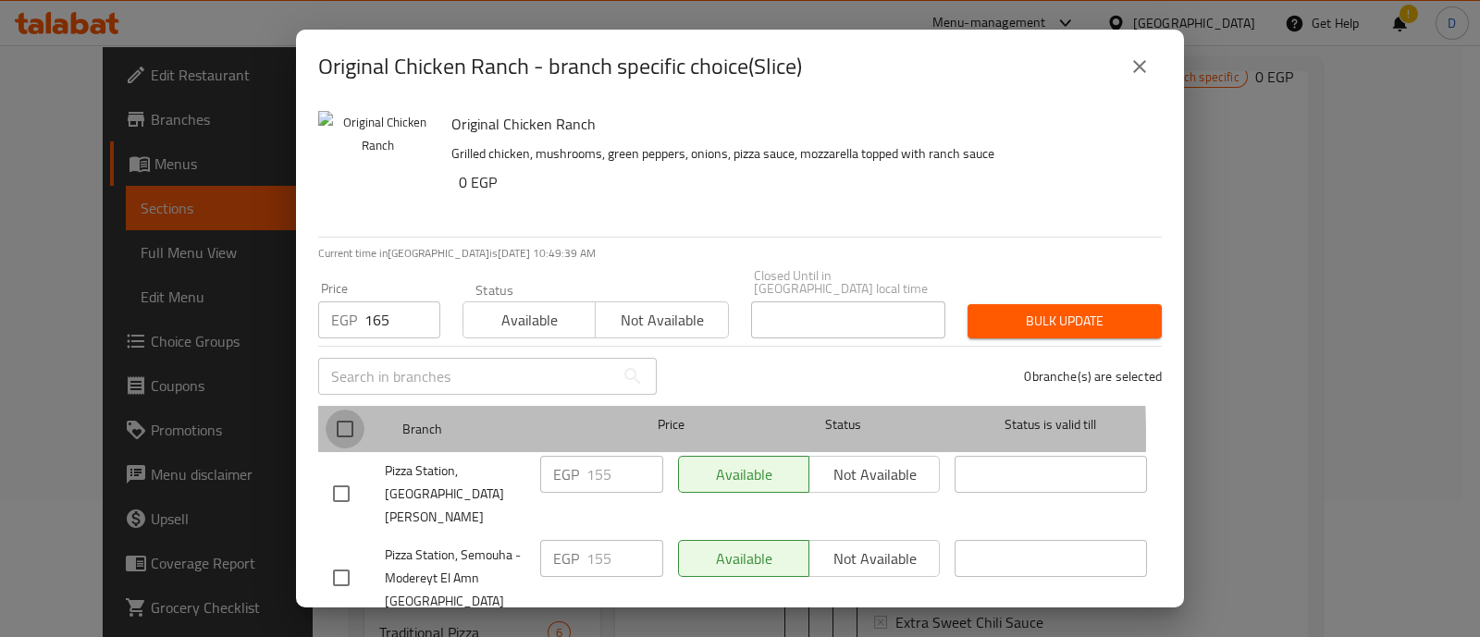
click at [345, 424] on input "checkbox" at bounding box center [345, 429] width 39 height 39
checkbox input "true"
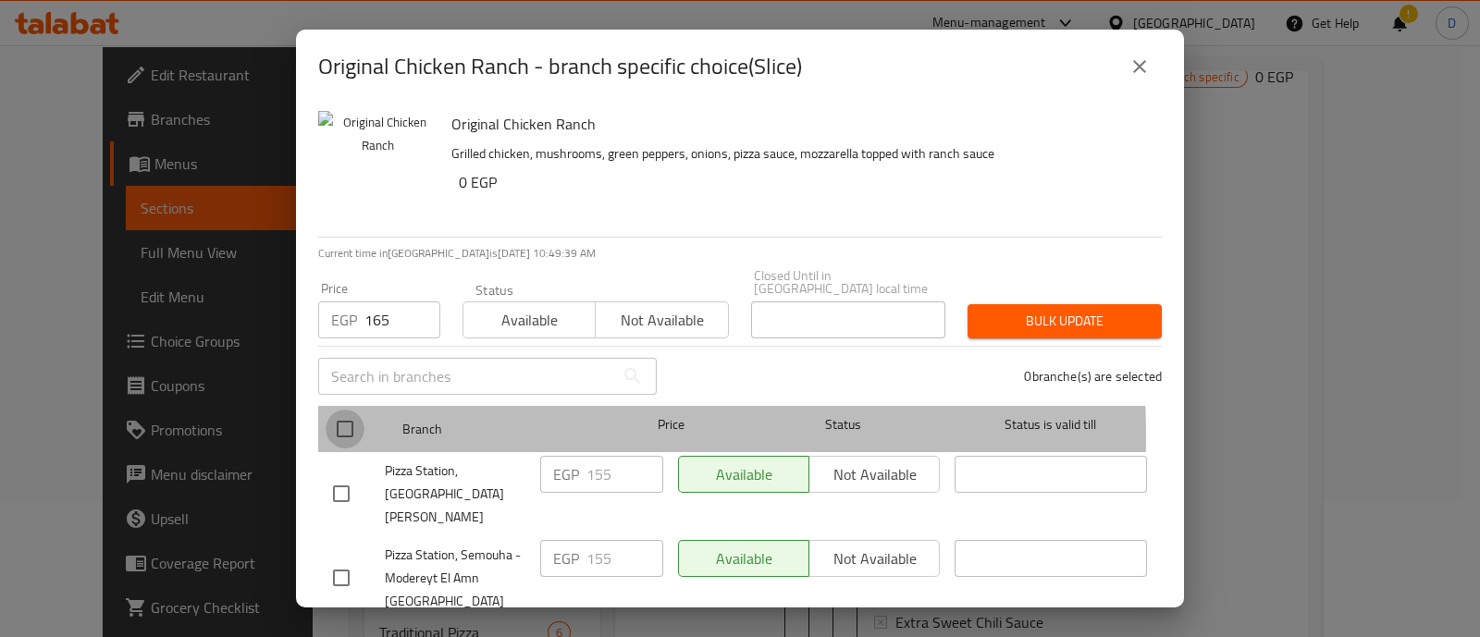
checkbox input "true"
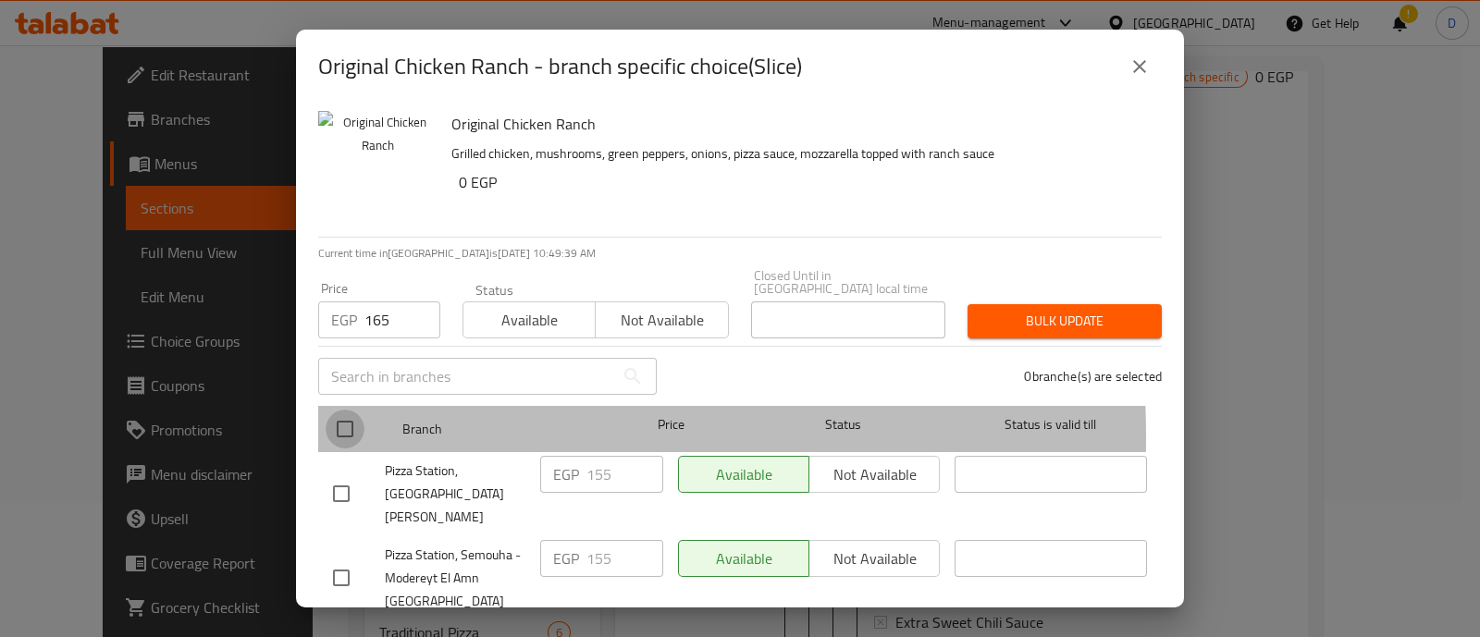
checkbox input "true"
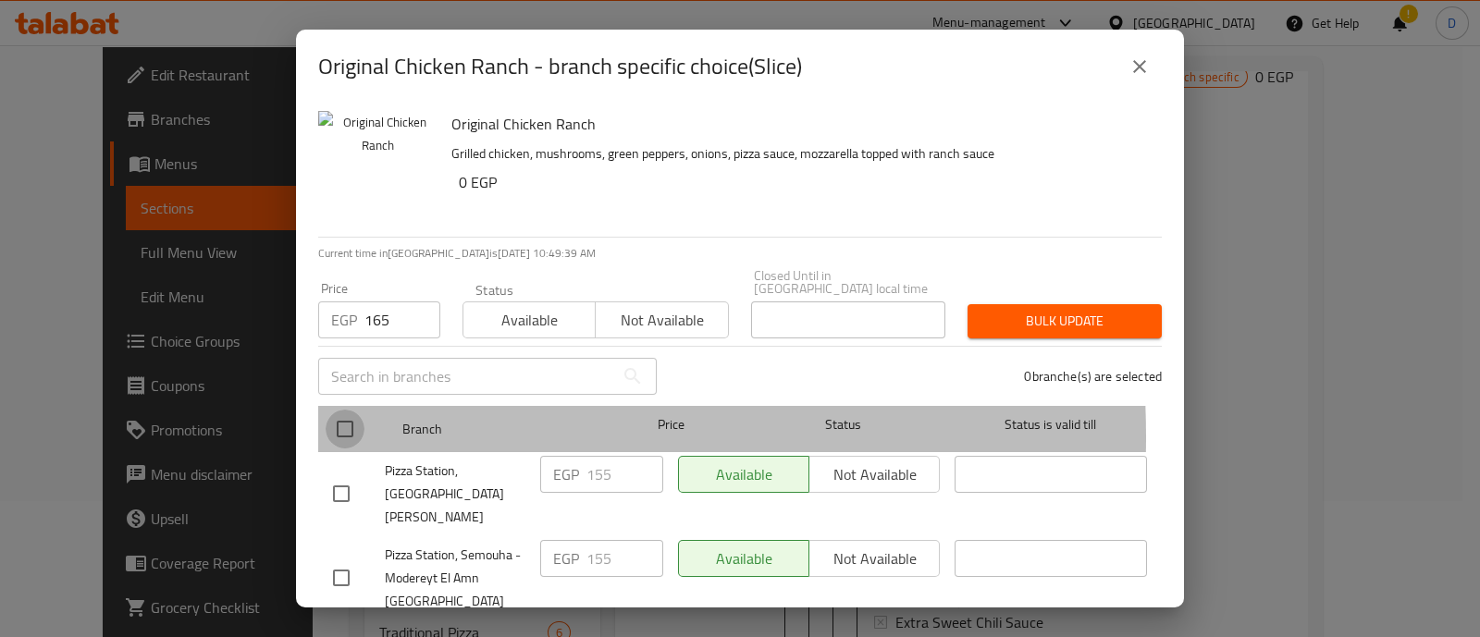
checkbox input "true"
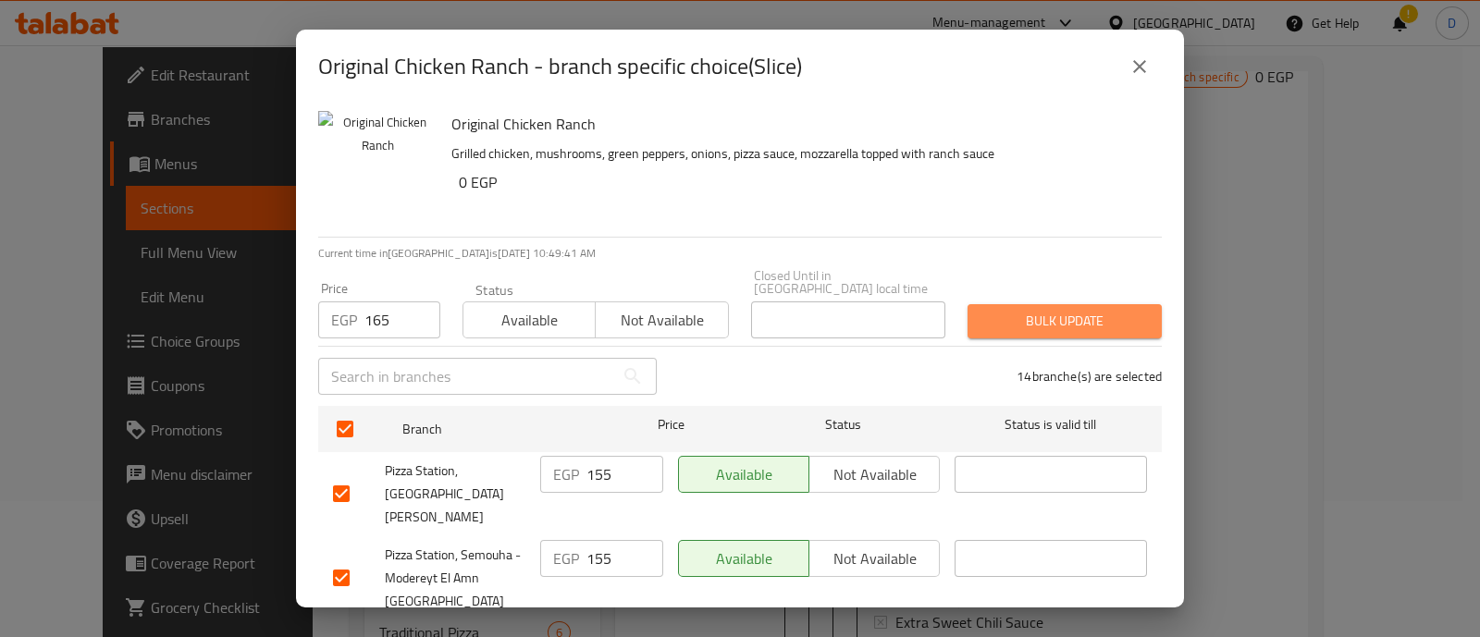
click at [1082, 310] on span "Bulk update" at bounding box center [1064, 321] width 165 height 23
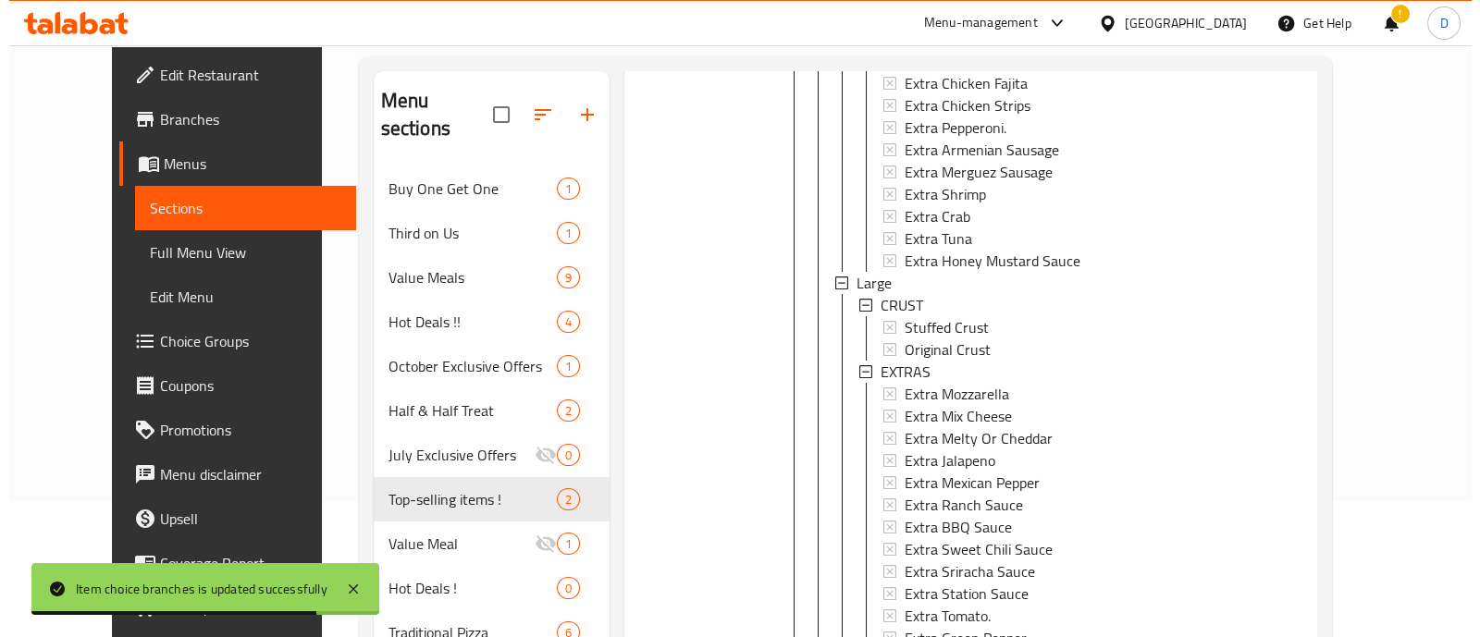
scroll to position [804, 0]
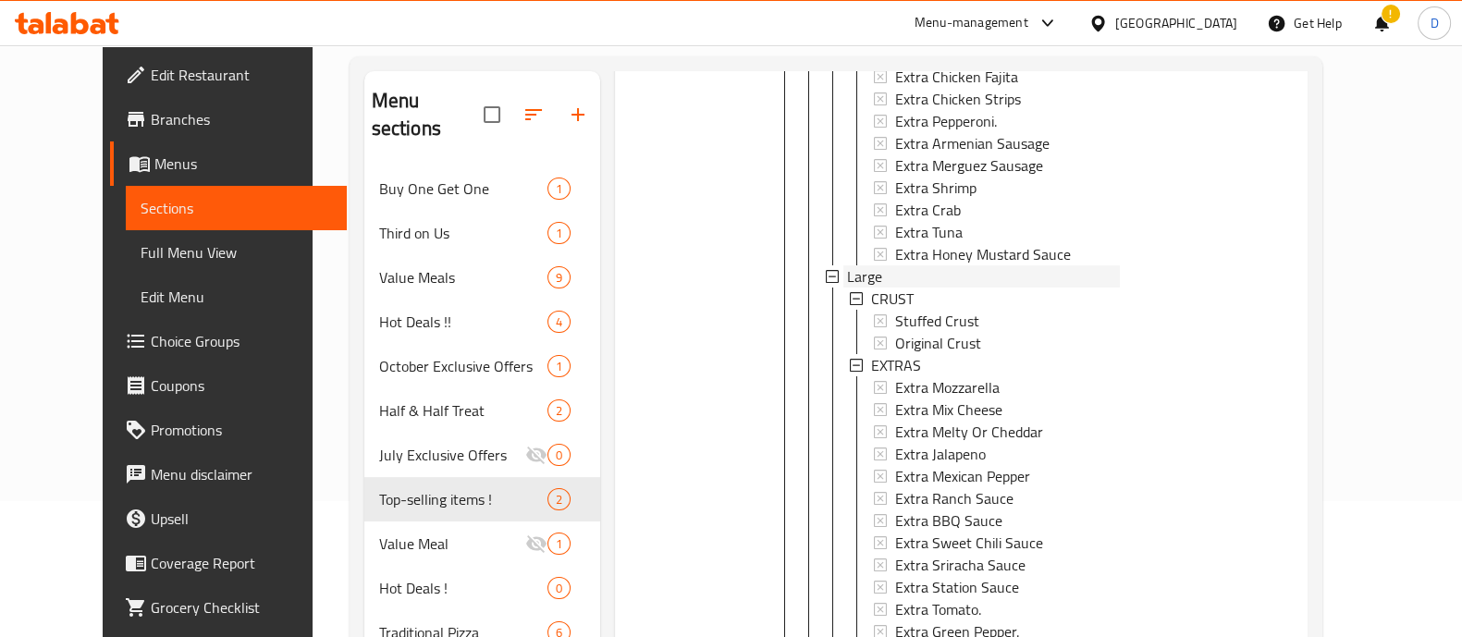
click at [955, 275] on div "Large" at bounding box center [984, 276] width 274 height 22
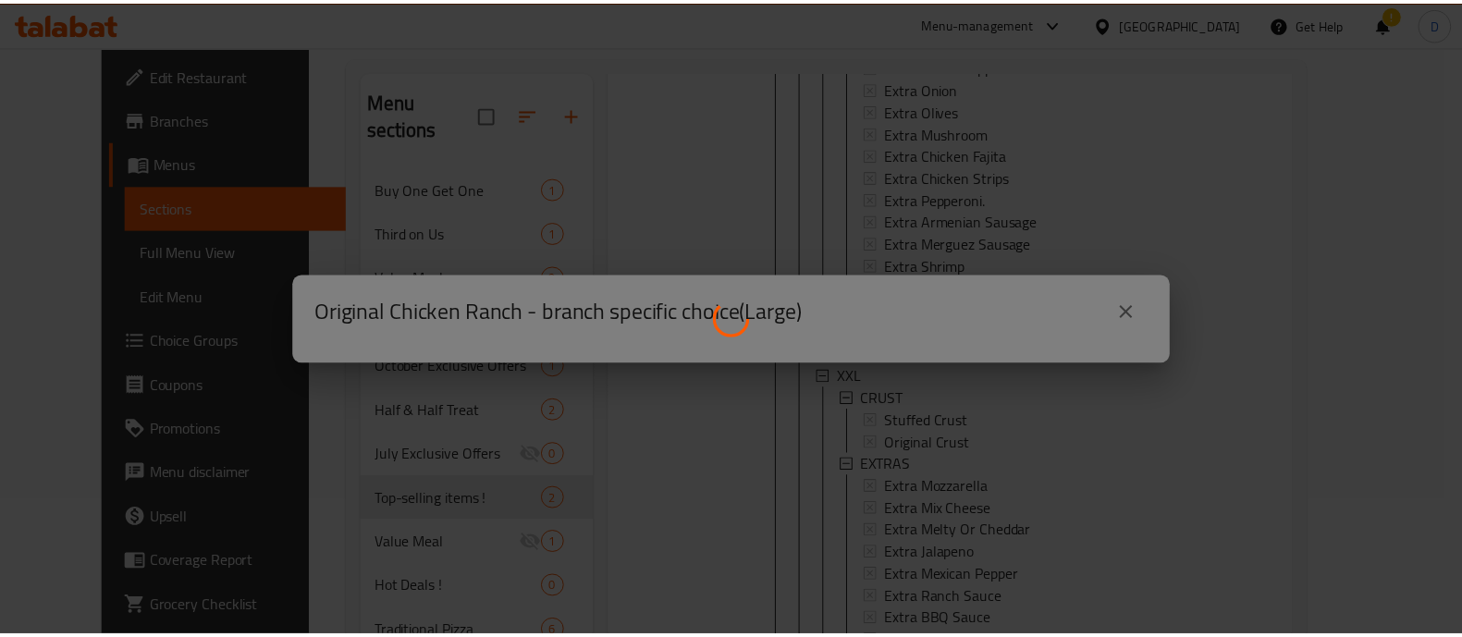
scroll to position [771, 0]
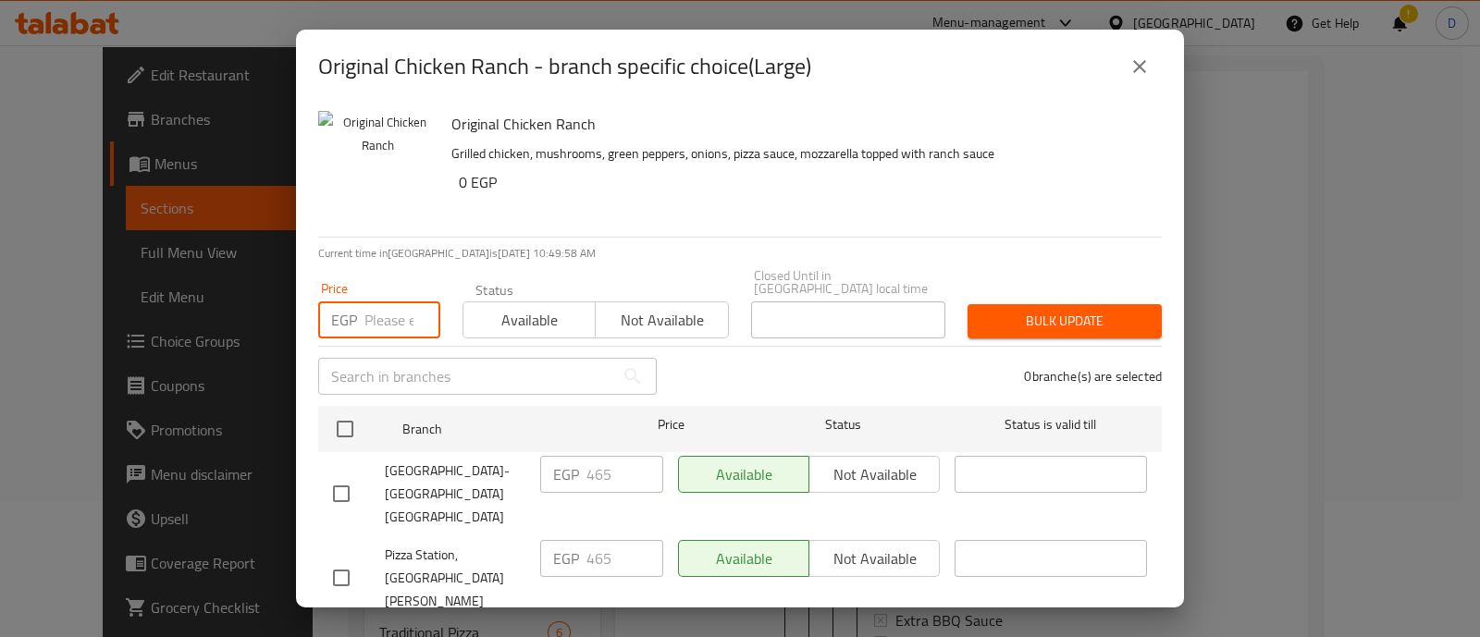
click at [370, 301] on input "number" at bounding box center [402, 319] width 76 height 37
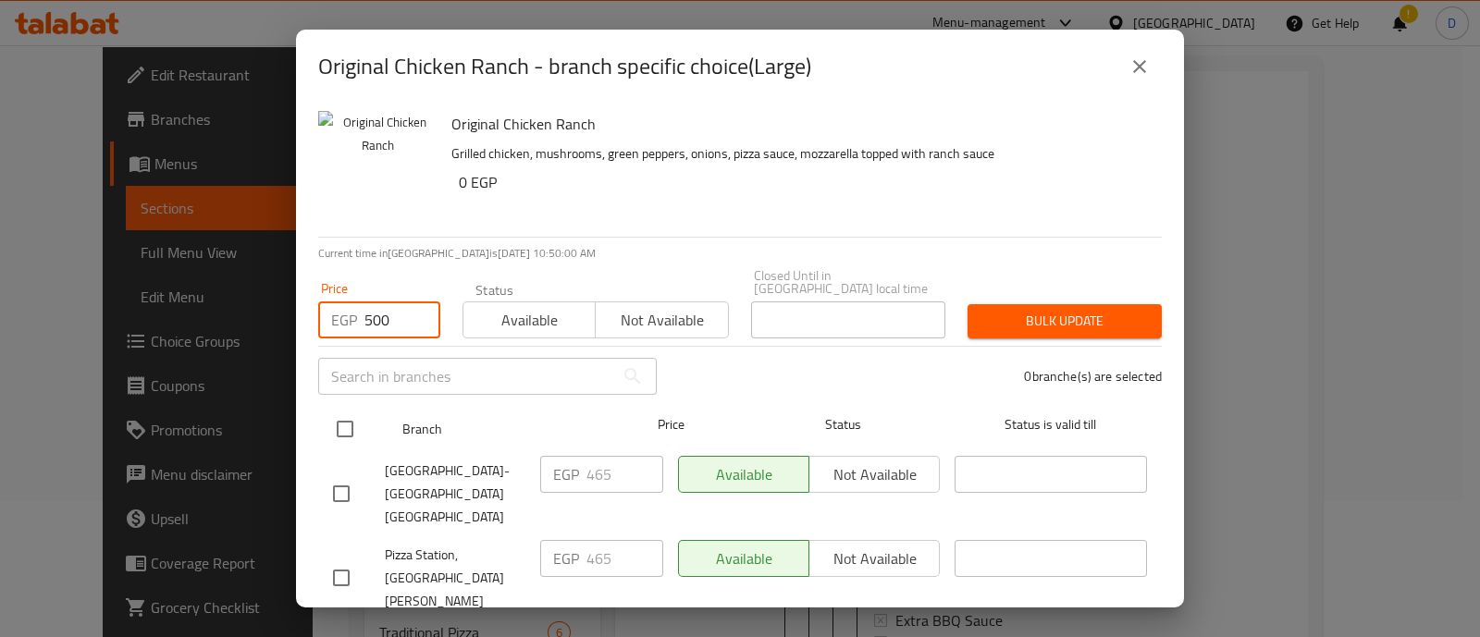
type input "500"
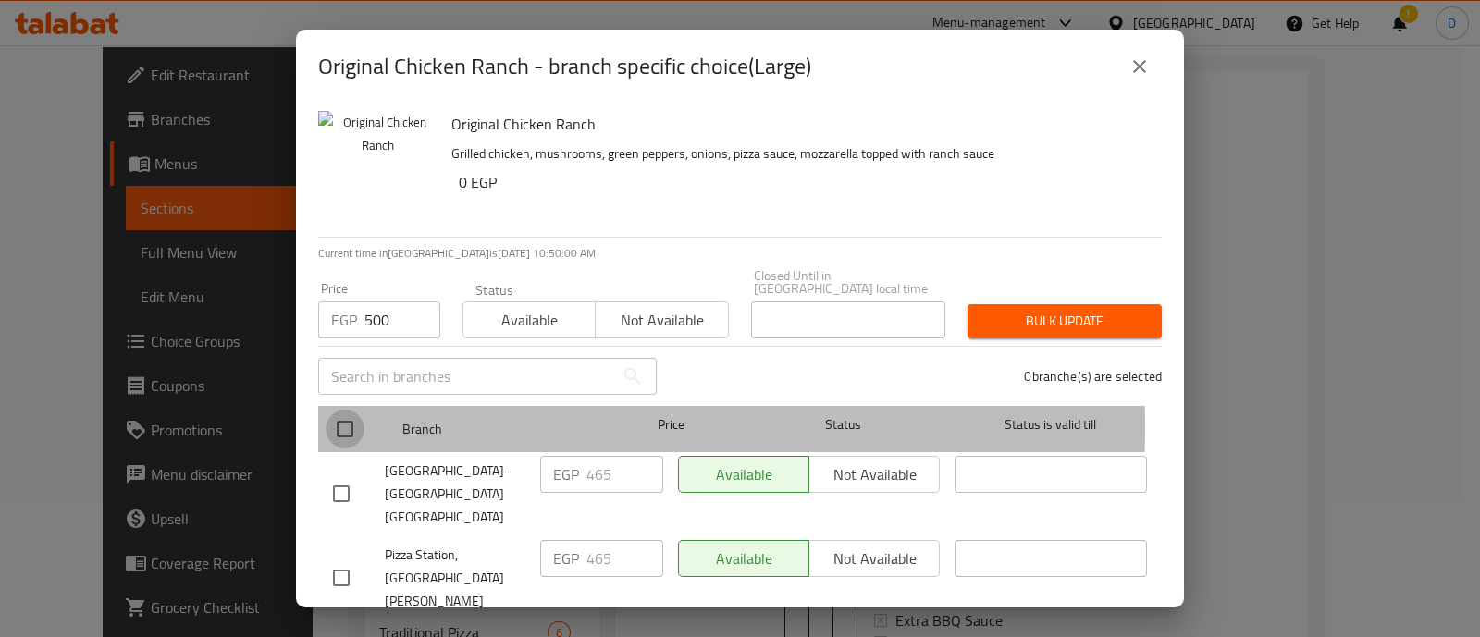
click at [350, 413] on input "checkbox" at bounding box center [345, 429] width 39 height 39
checkbox input "true"
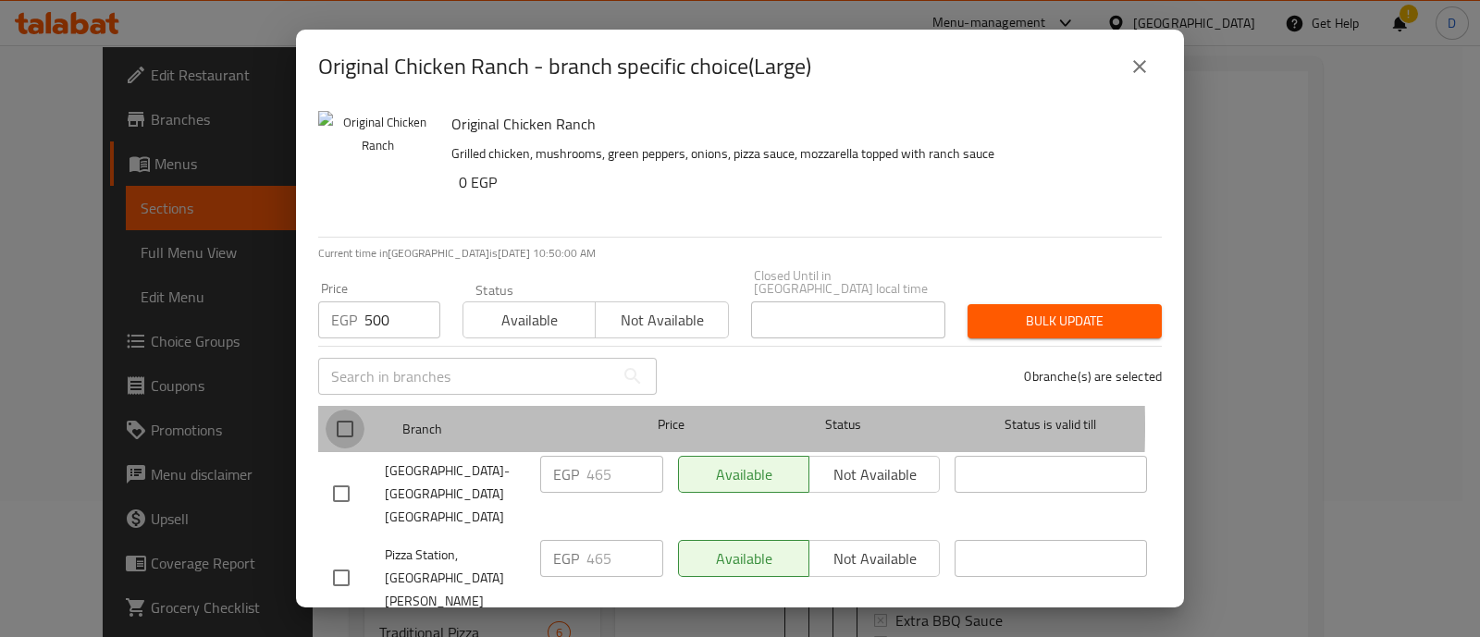
checkbox input "true"
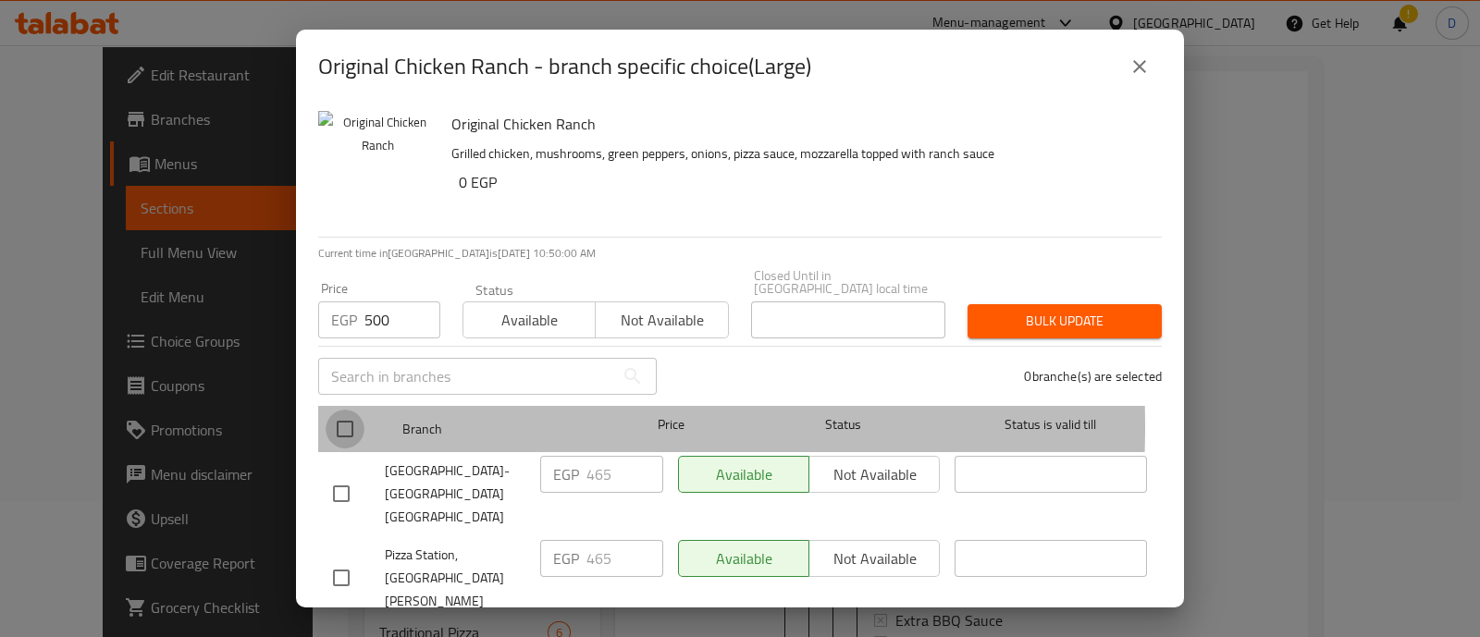
checkbox input "true"
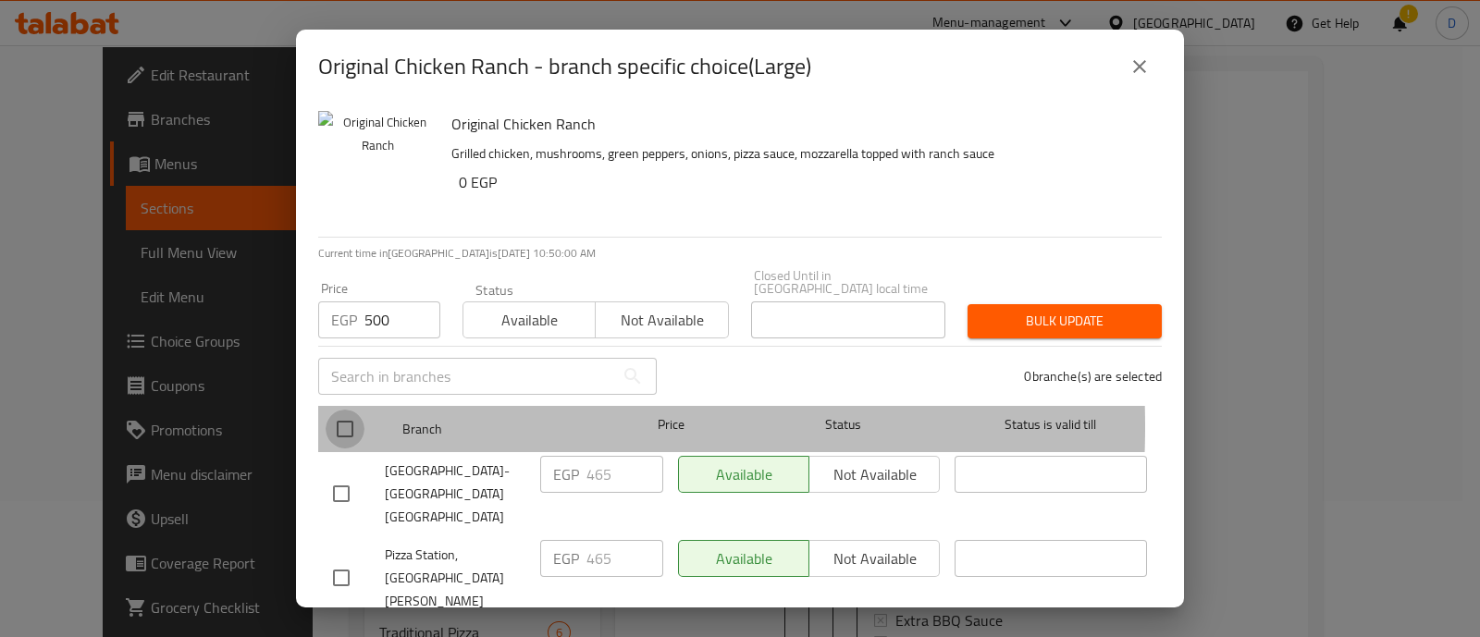
checkbox input "true"
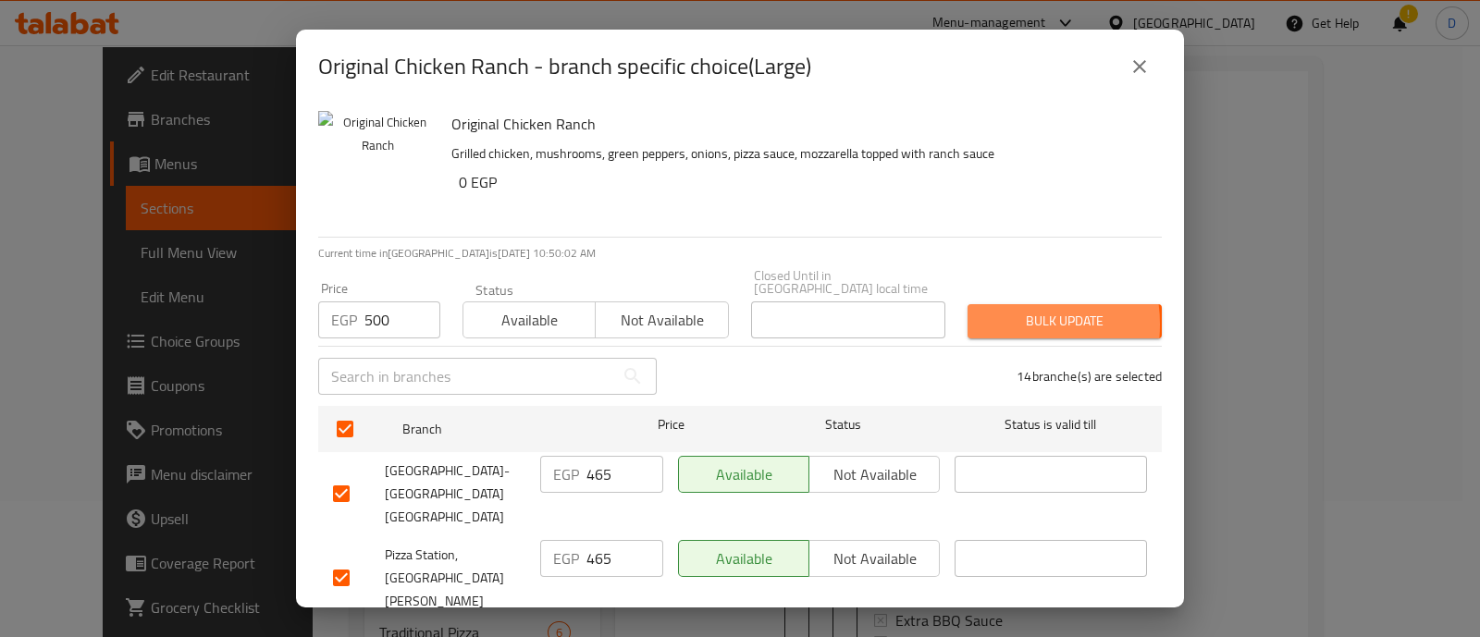
click at [990, 312] on span "Bulk update" at bounding box center [1064, 321] width 165 height 23
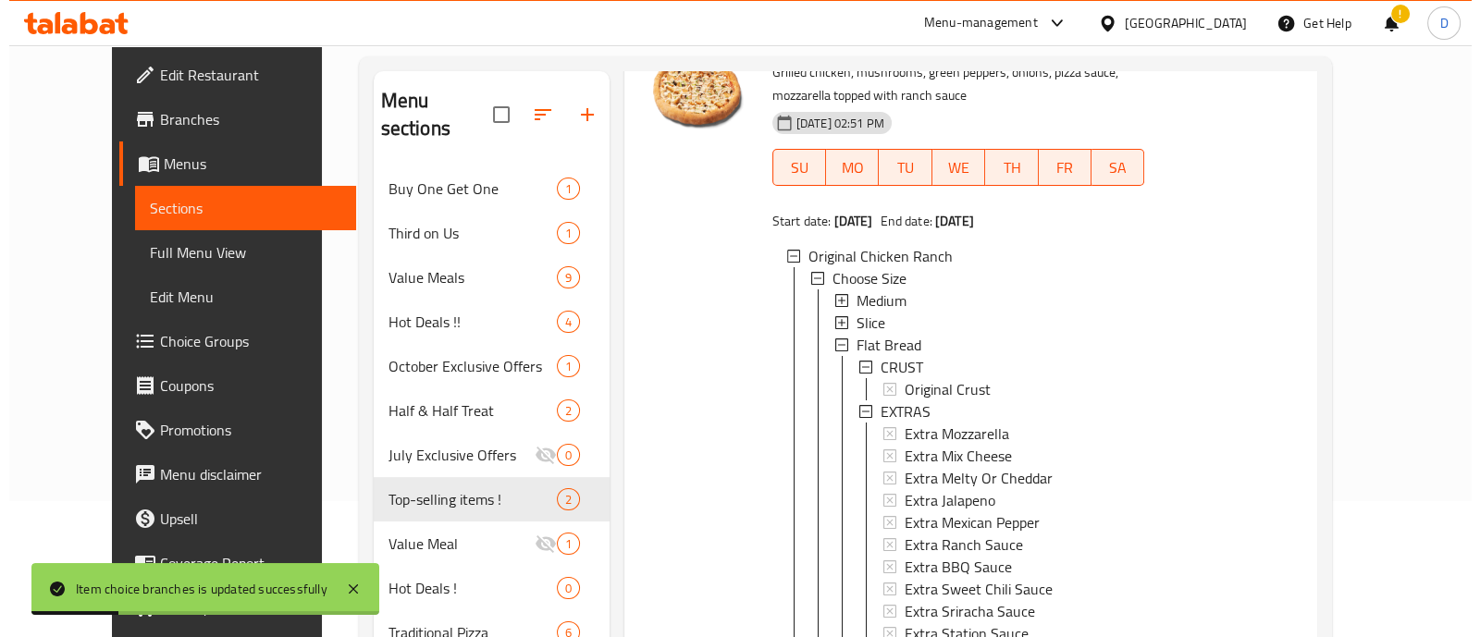
scroll to position [110, 0]
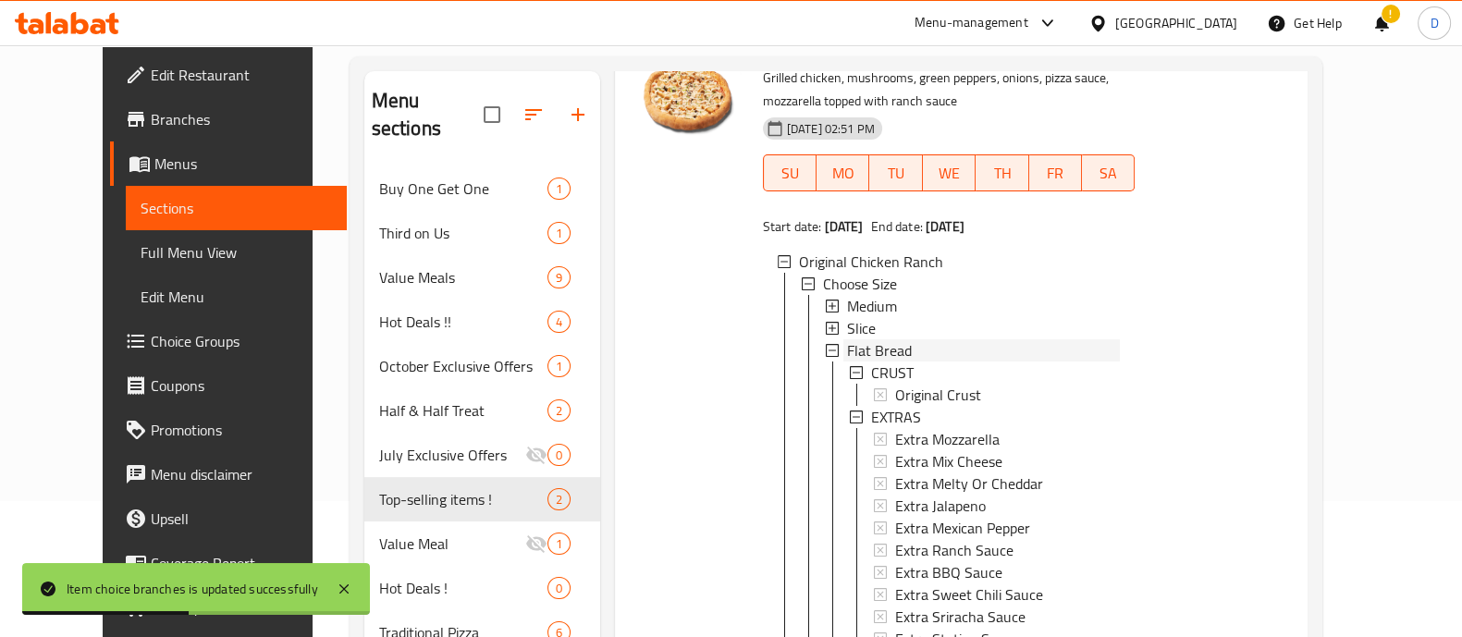
click at [935, 358] on div "Flat Bread" at bounding box center [984, 350] width 274 height 22
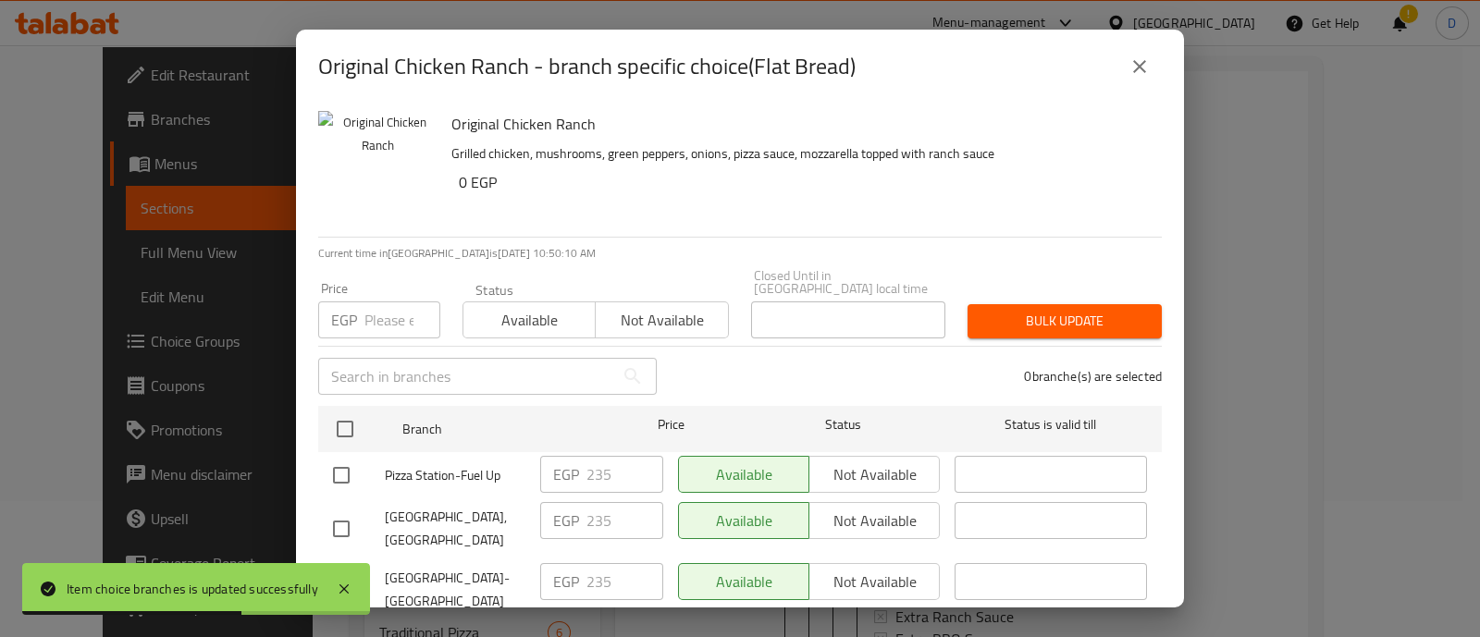
click at [375, 305] on input "number" at bounding box center [402, 319] width 76 height 37
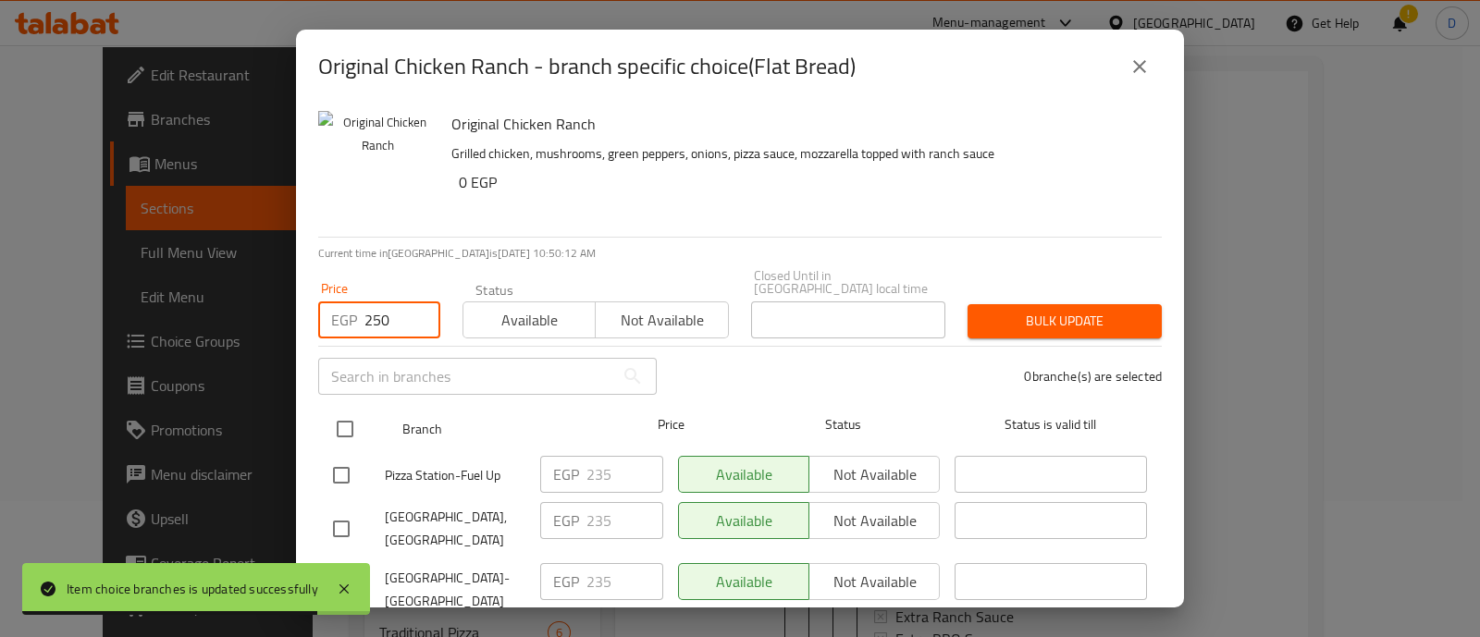
type input "250"
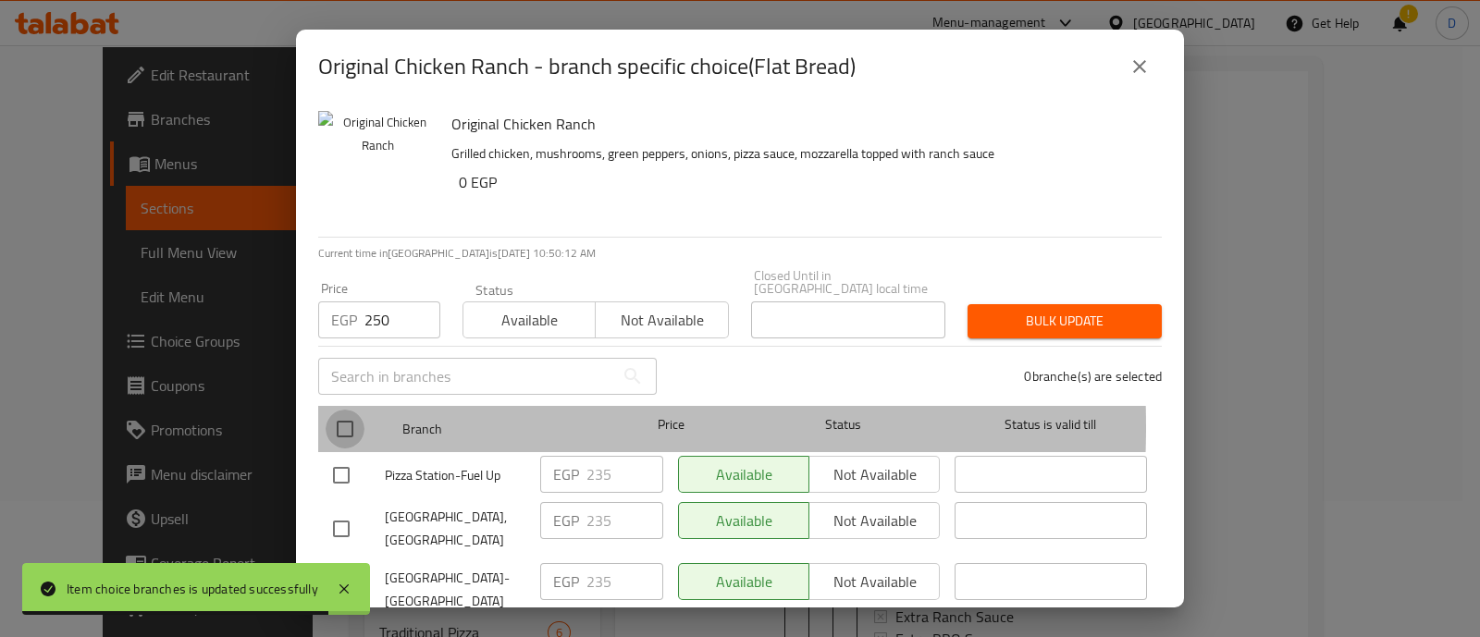
click at [339, 413] on input "checkbox" at bounding box center [345, 429] width 39 height 39
checkbox input "true"
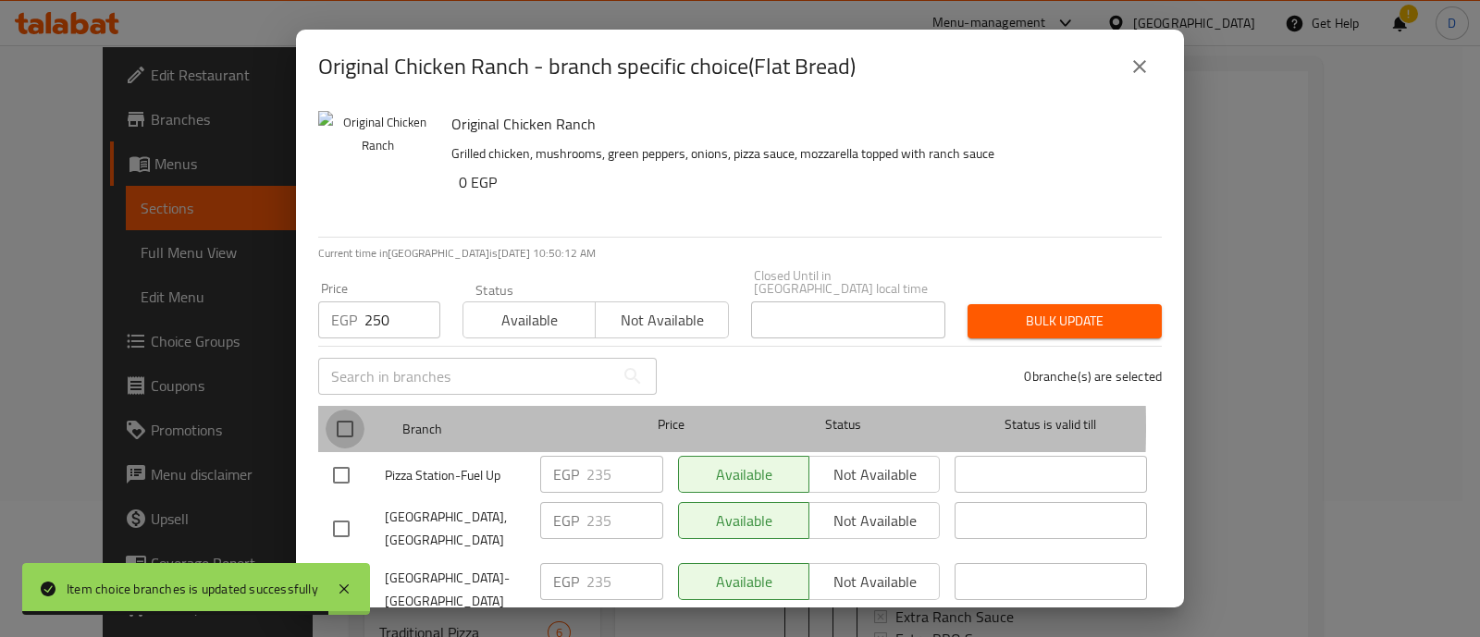
checkbox input "true"
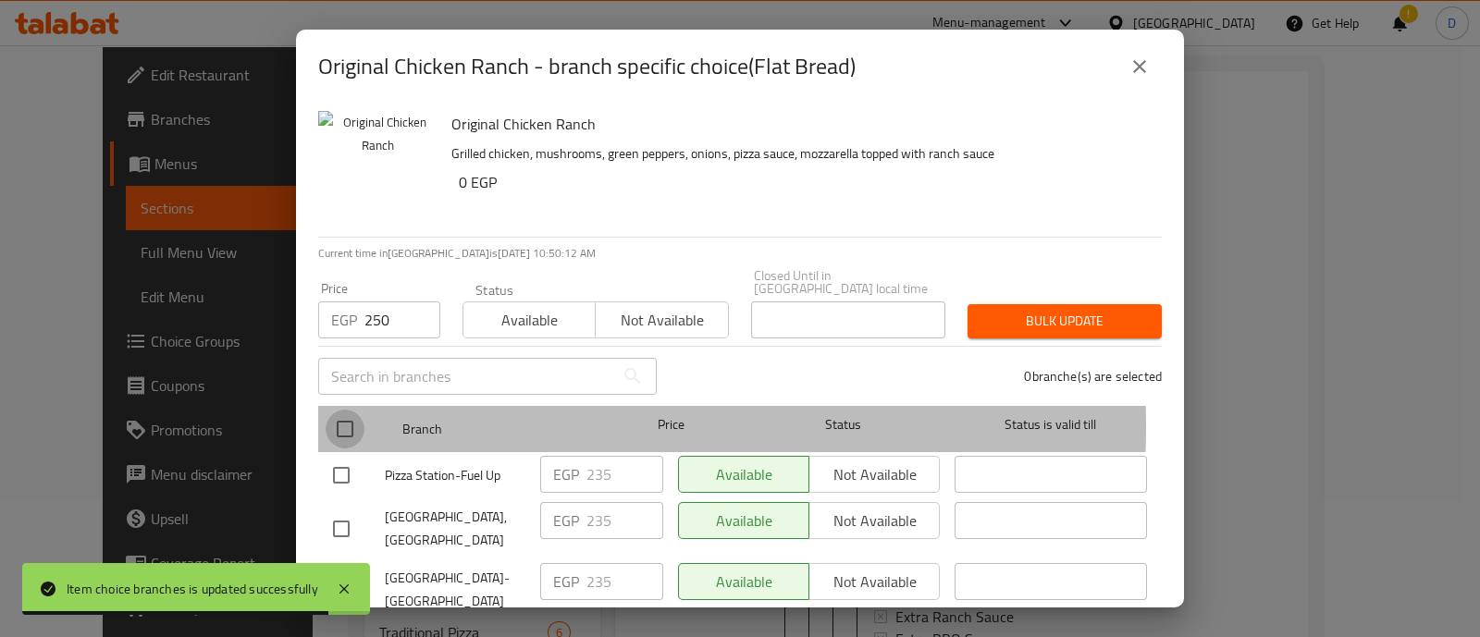
checkbox input "true"
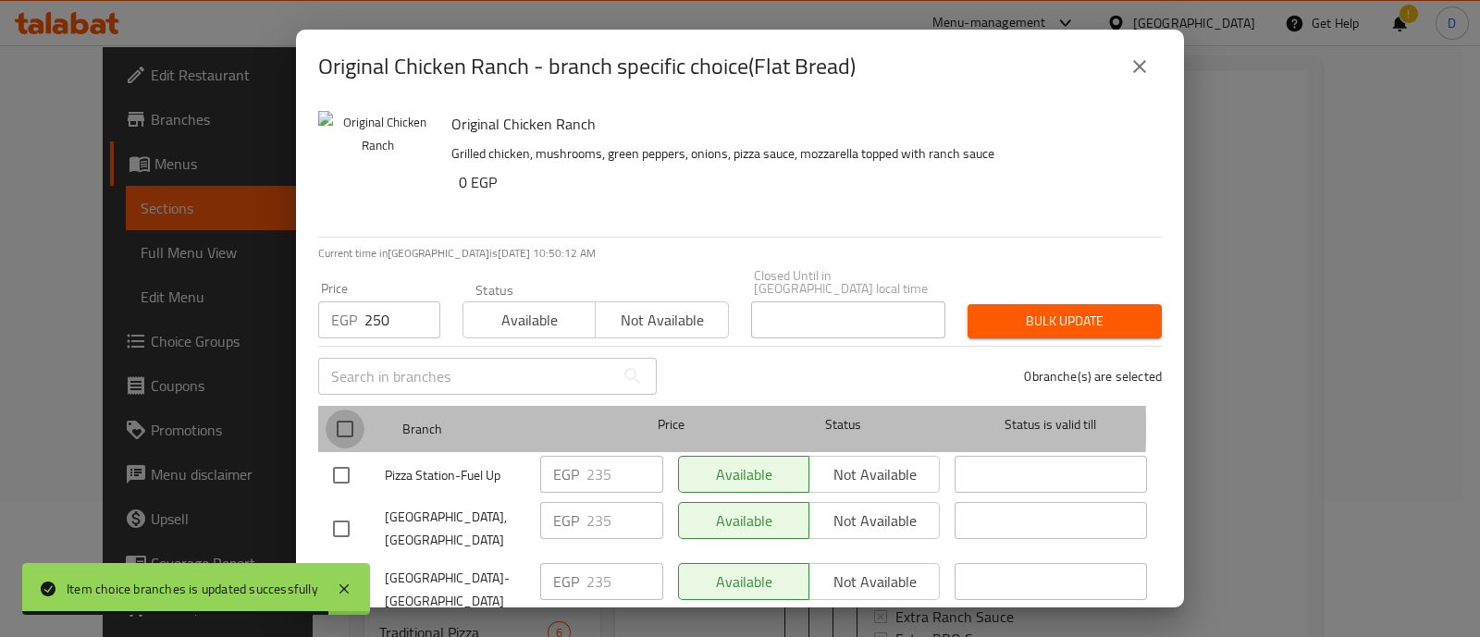
checkbox input "true"
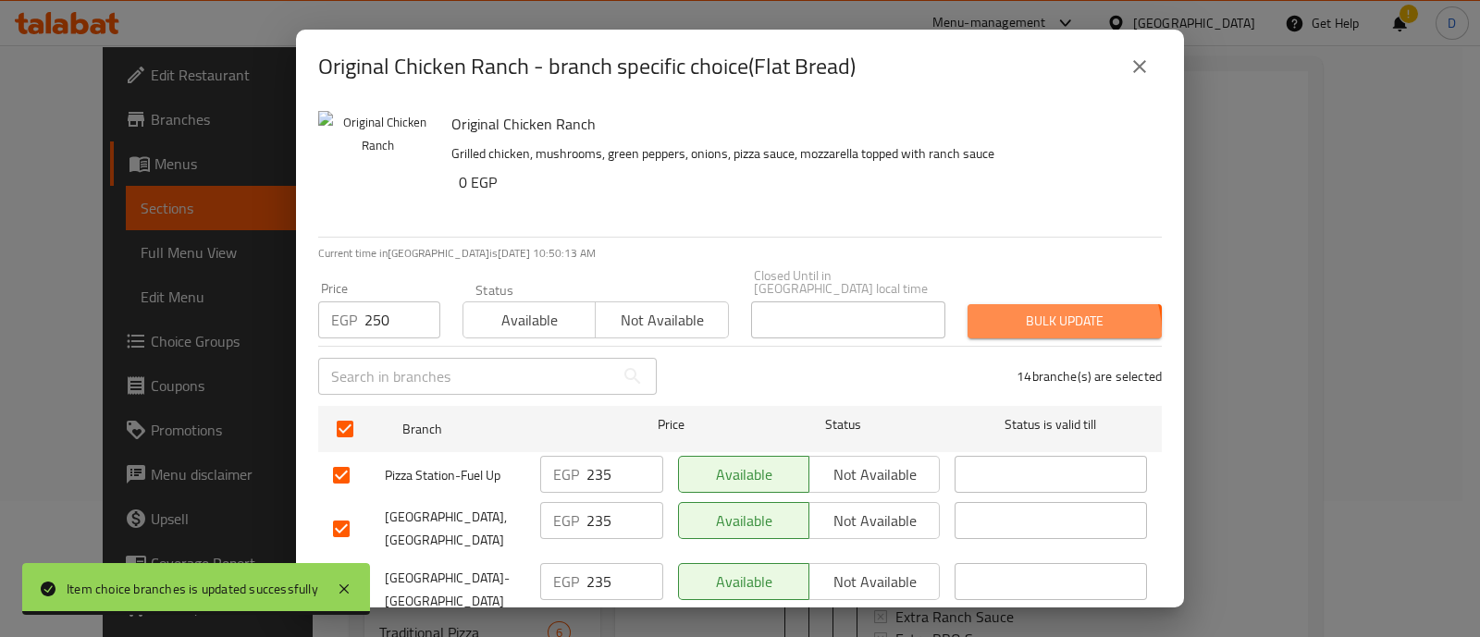
click at [1041, 319] on span "Bulk update" at bounding box center [1064, 321] width 165 height 23
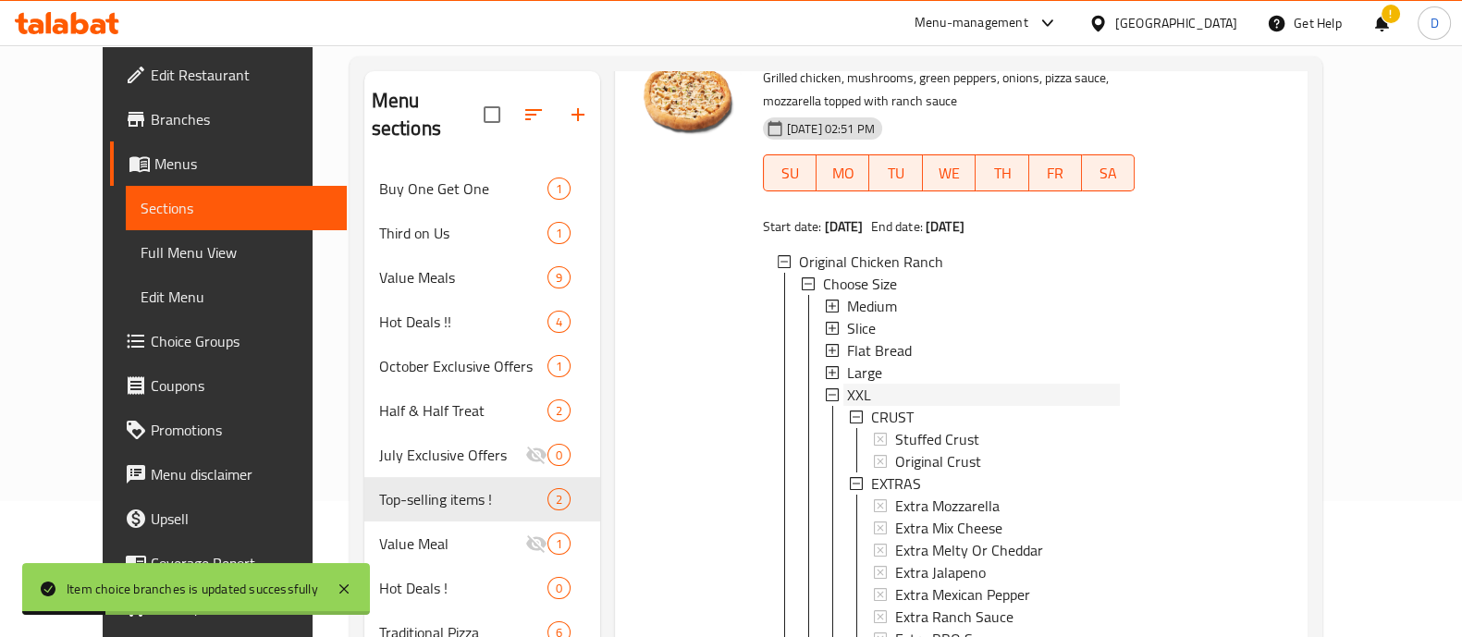
click at [1013, 394] on div "XXL" at bounding box center [984, 395] width 274 height 22
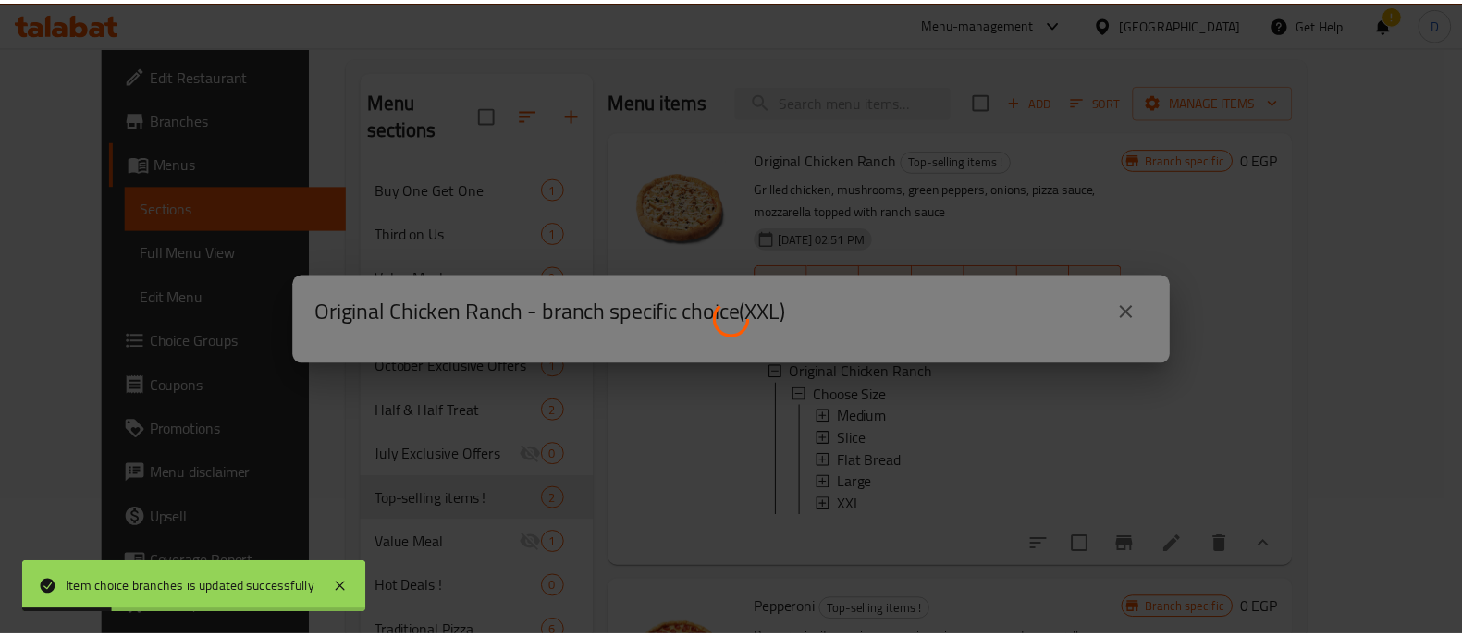
scroll to position [0, 0]
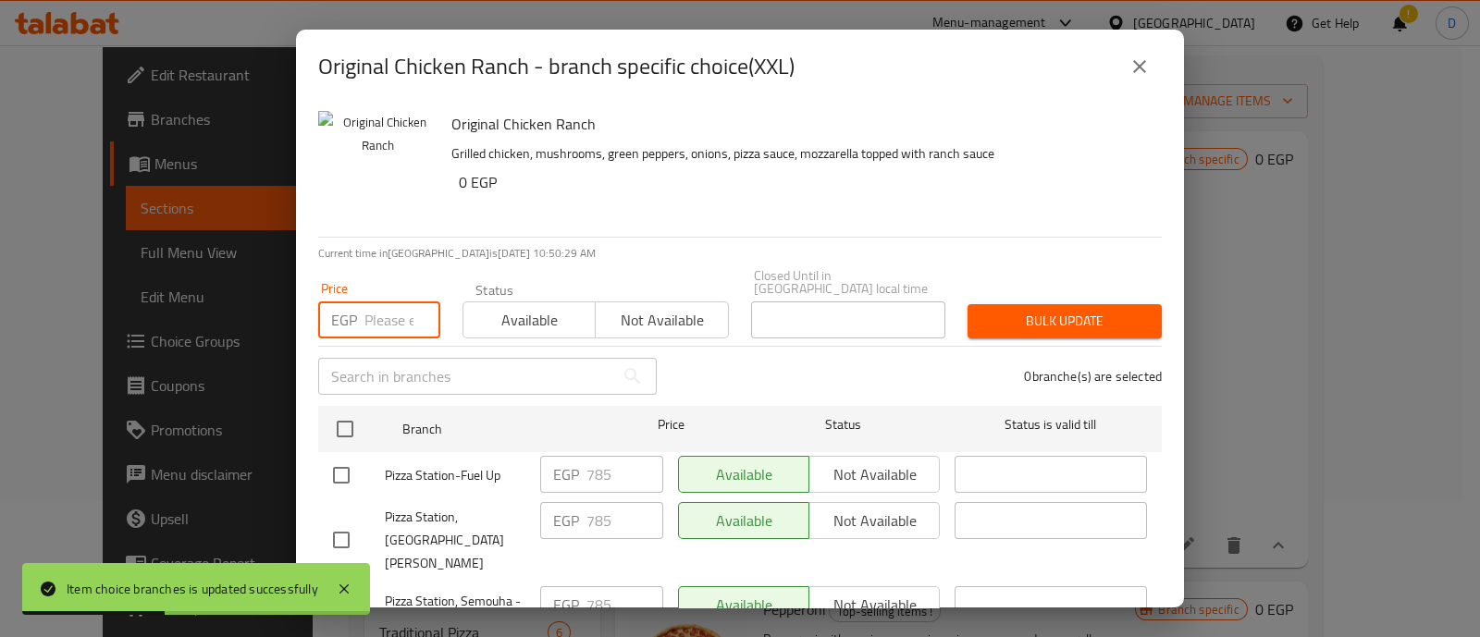
click at [401, 301] on input "number" at bounding box center [402, 319] width 76 height 37
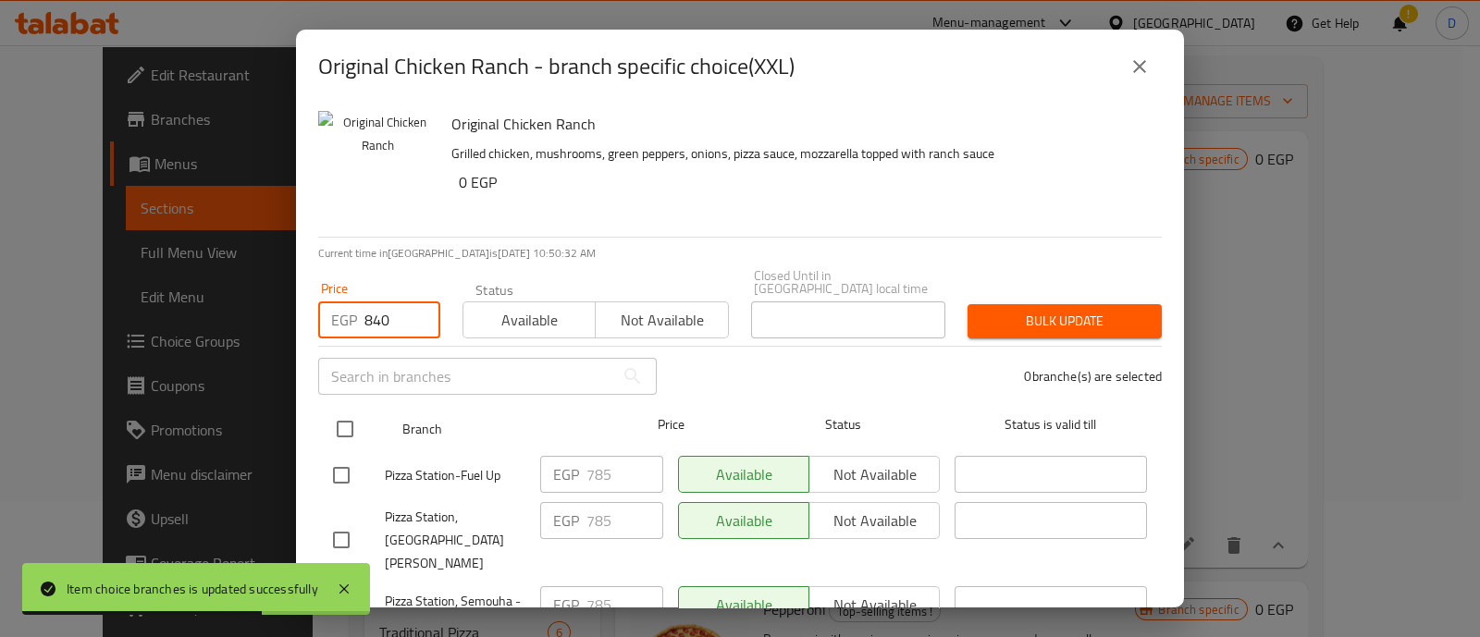
type input "840"
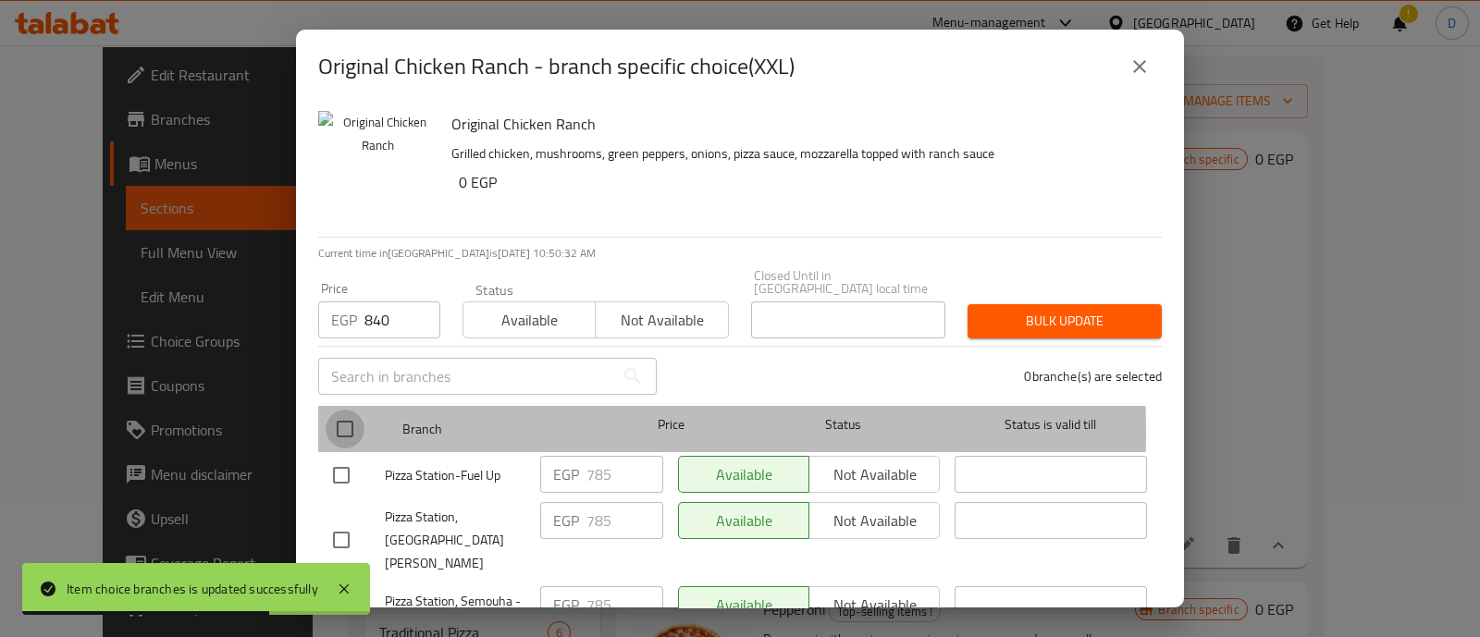
click at [355, 420] on input "checkbox" at bounding box center [345, 429] width 39 height 39
checkbox input "true"
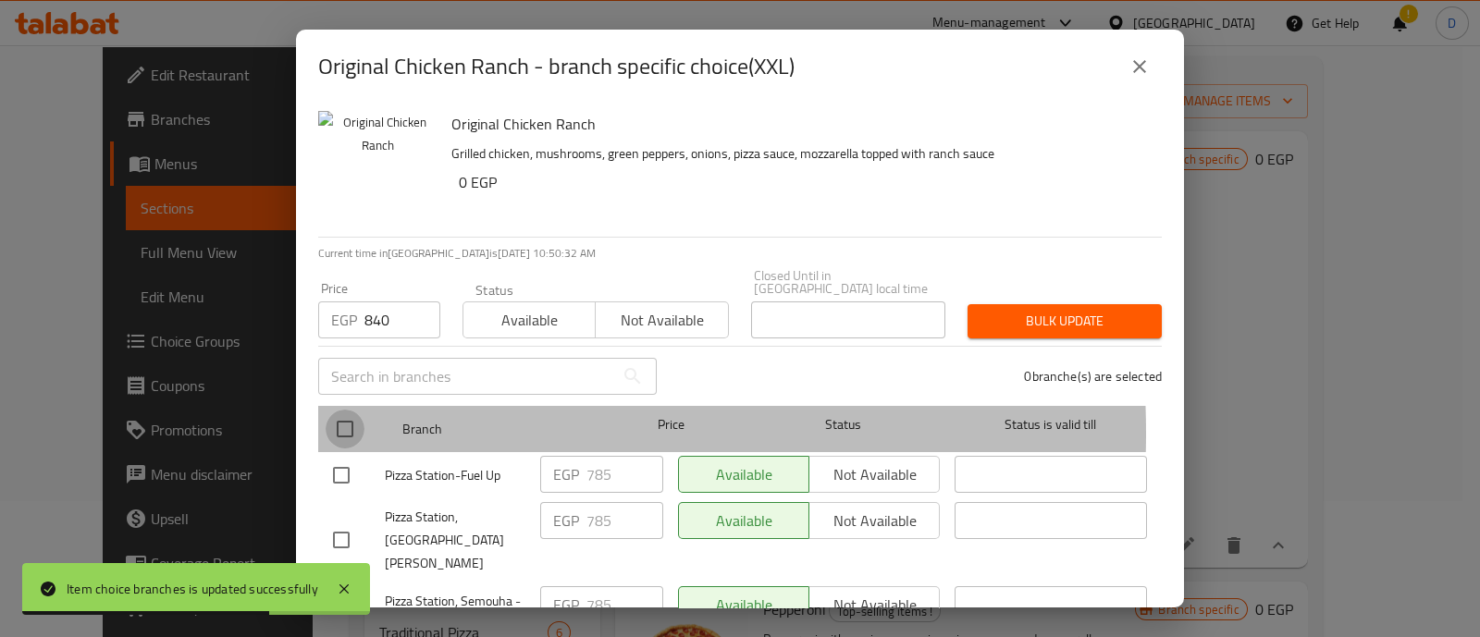
checkbox input "true"
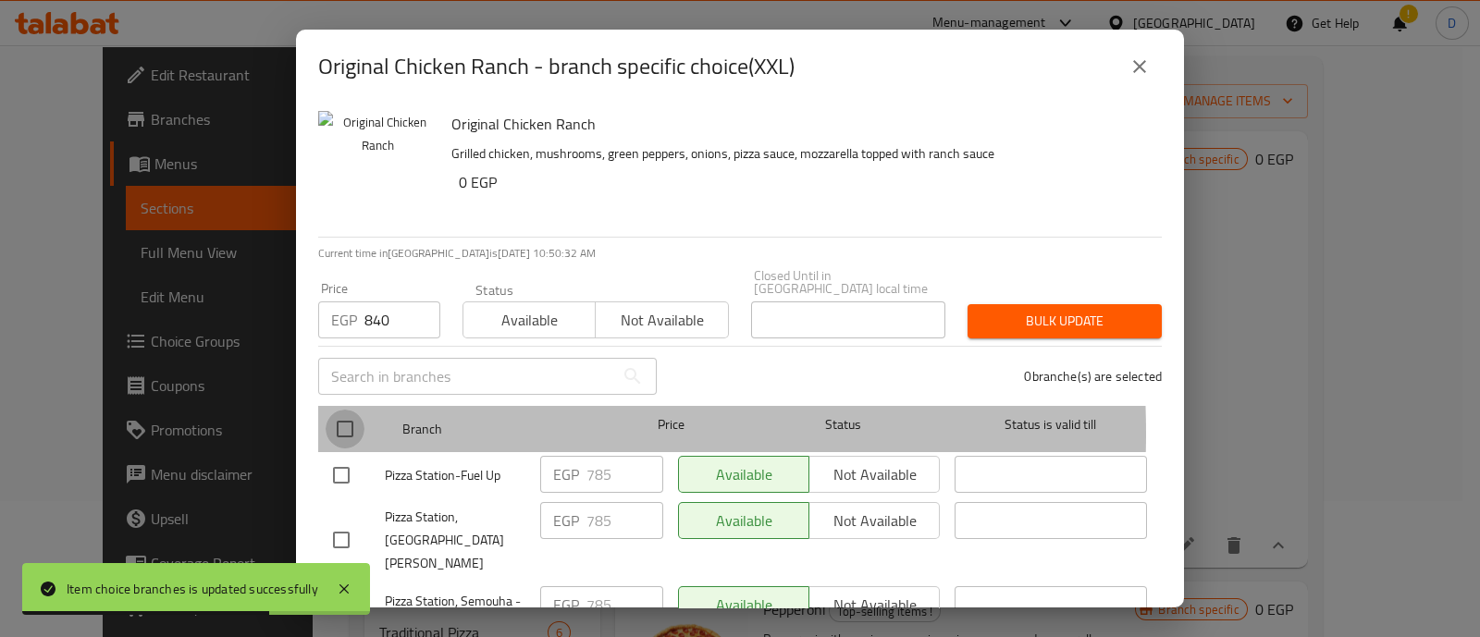
checkbox input "true"
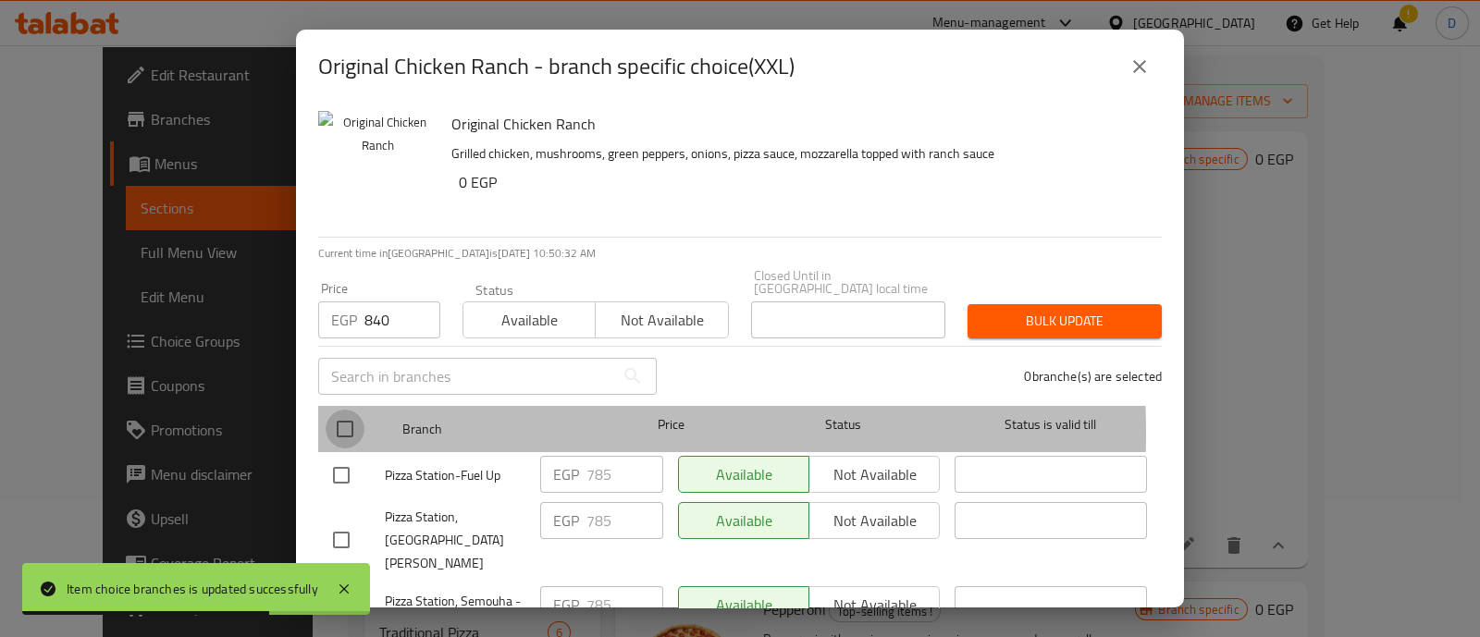
checkbox input "true"
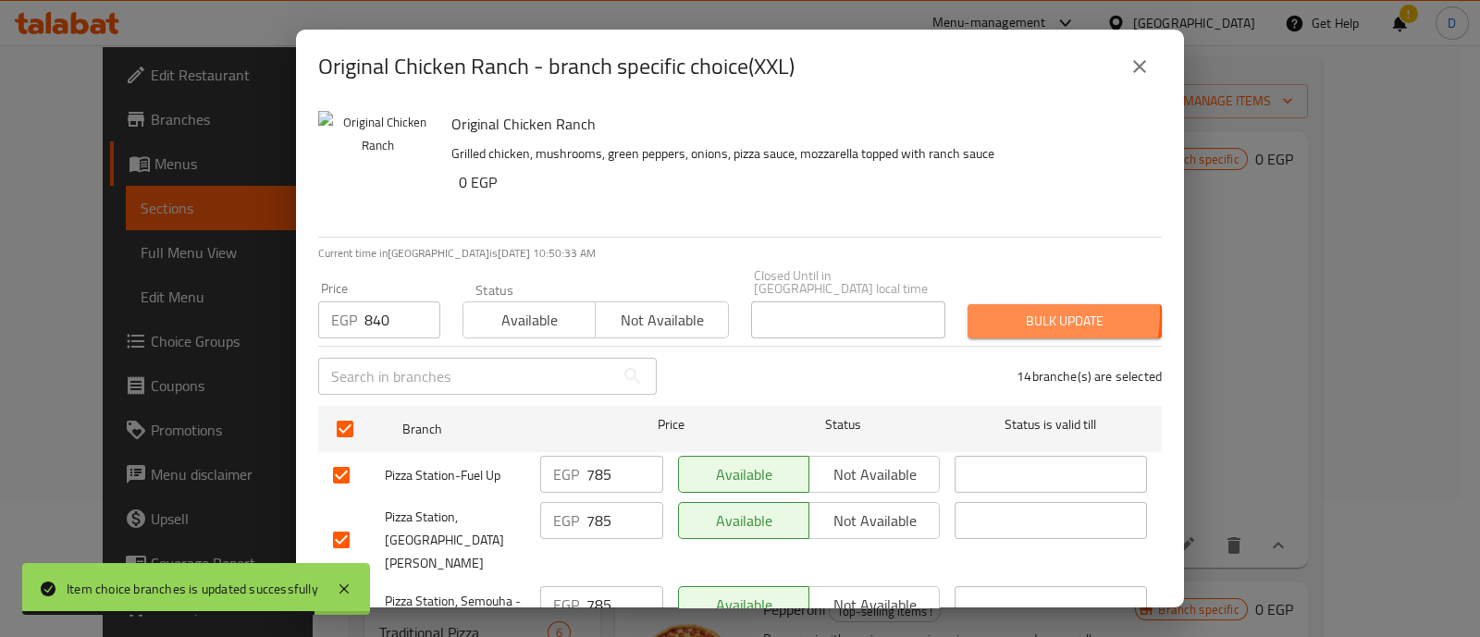
click at [986, 310] on span "Bulk update" at bounding box center [1064, 321] width 165 height 23
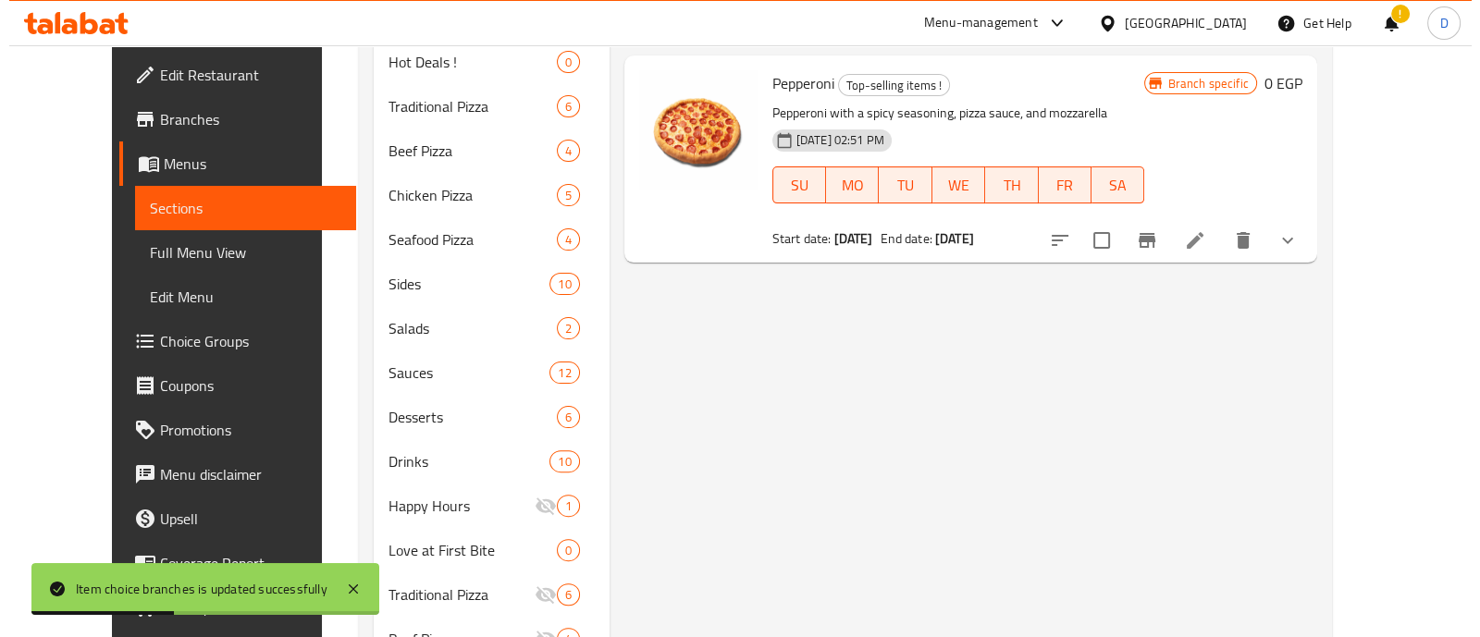
scroll to position [663, 0]
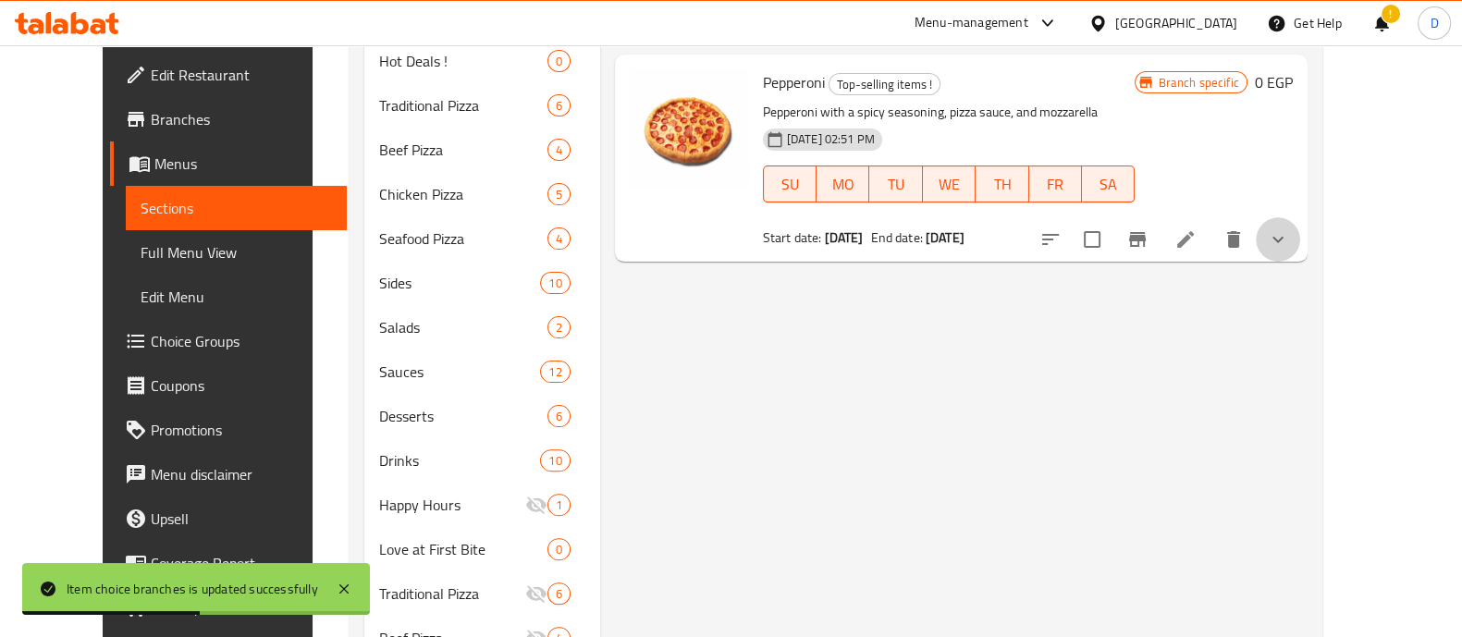
click at [1300, 234] on button "show more" at bounding box center [1278, 239] width 44 height 44
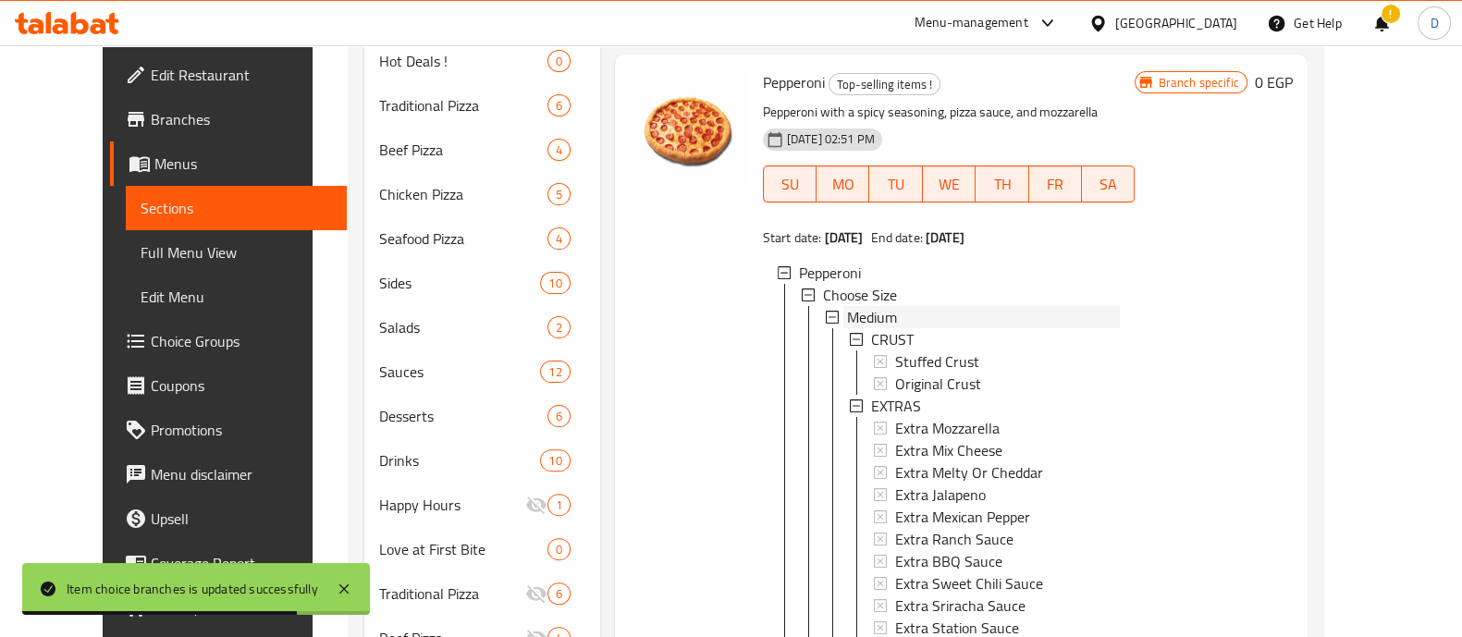
click at [1007, 328] on div "Medium" at bounding box center [984, 317] width 274 height 22
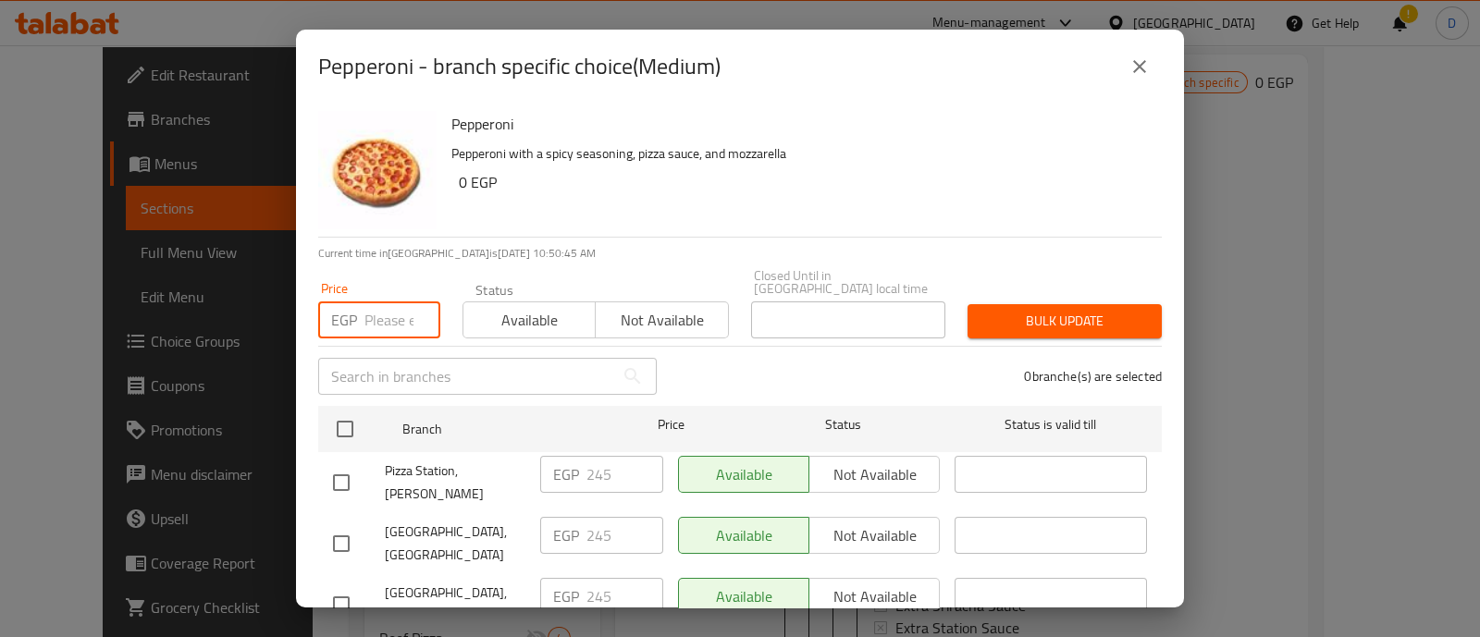
click at [377, 302] on input "number" at bounding box center [402, 319] width 76 height 37
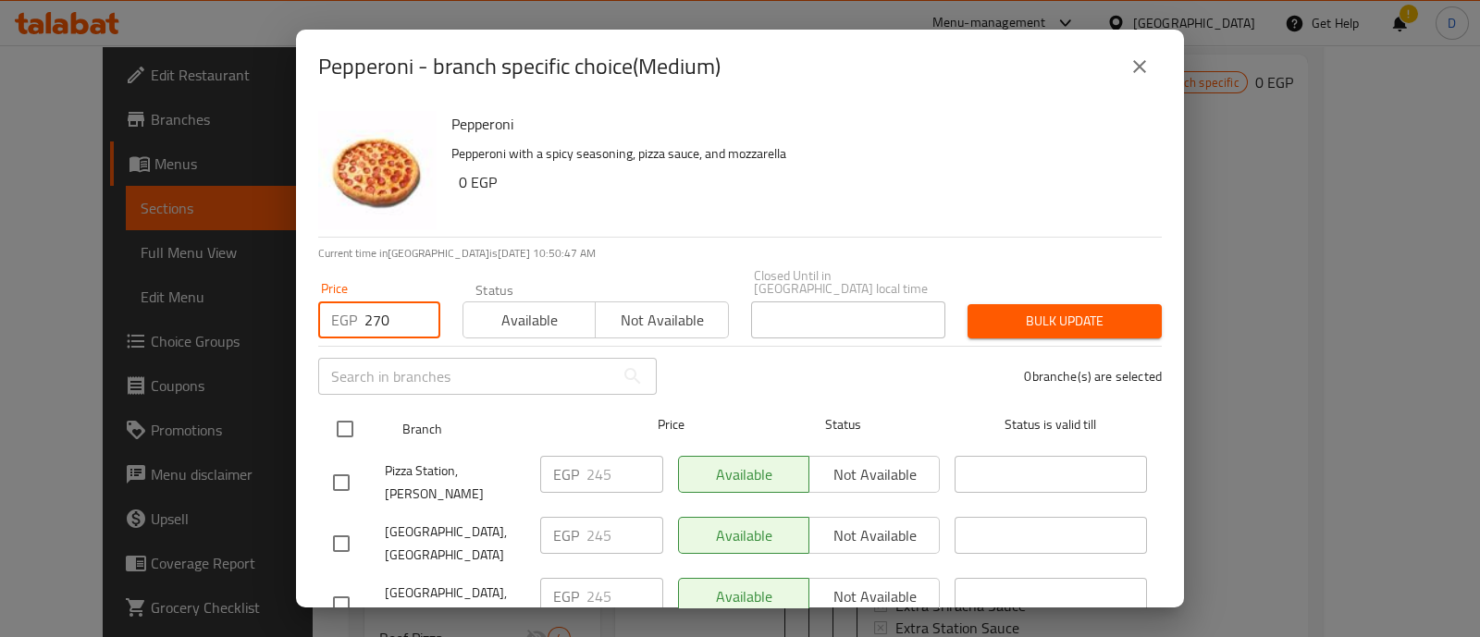
type input "270"
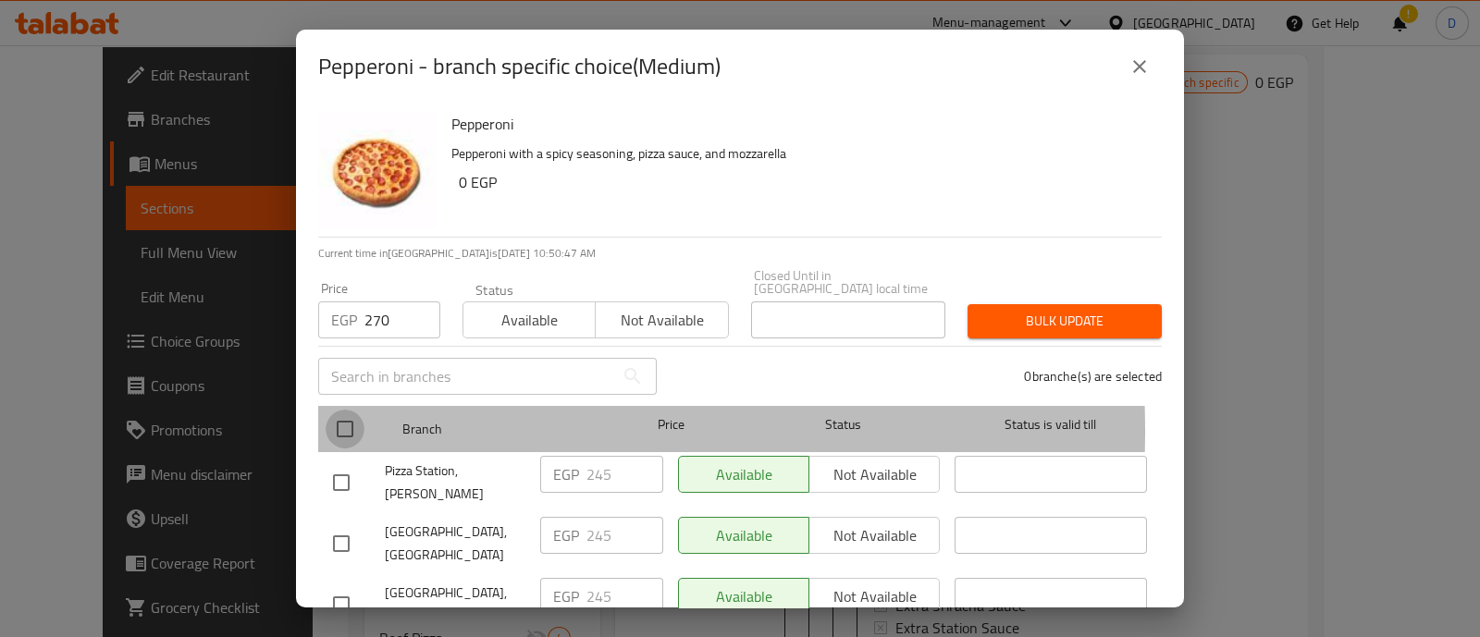
click at [328, 418] on input "checkbox" at bounding box center [345, 429] width 39 height 39
checkbox input "true"
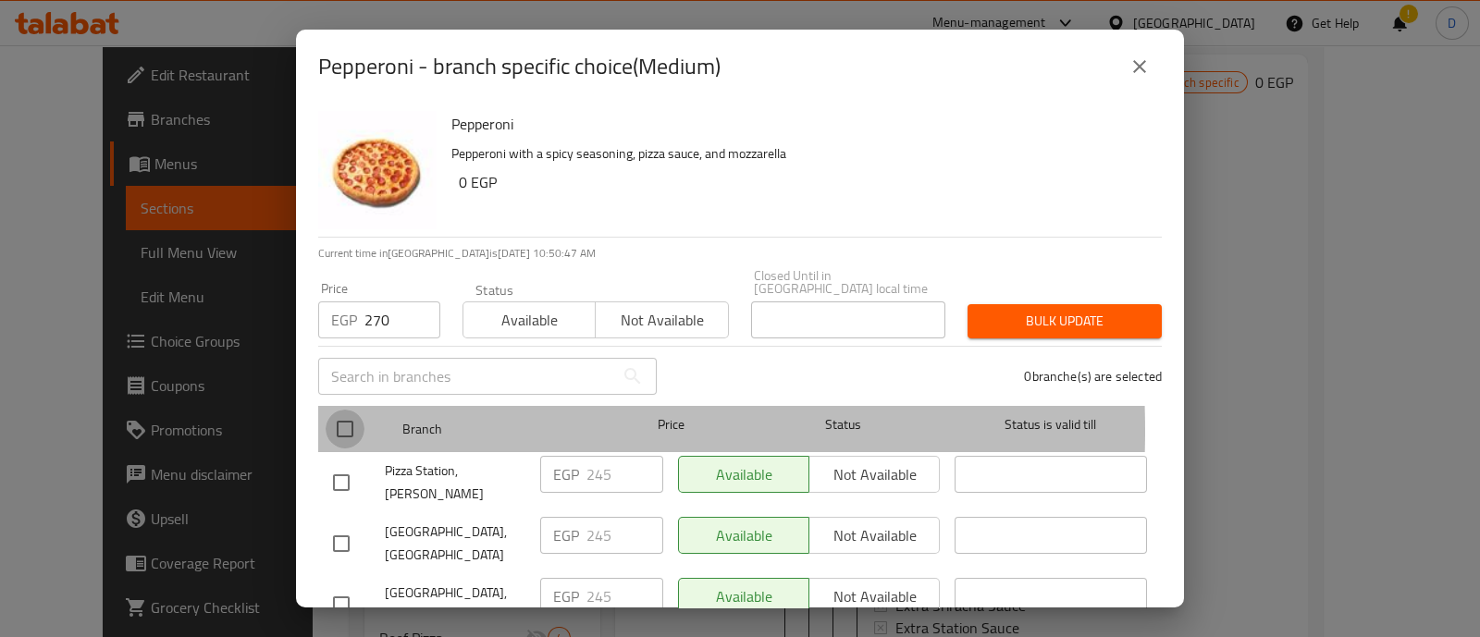
checkbox input "true"
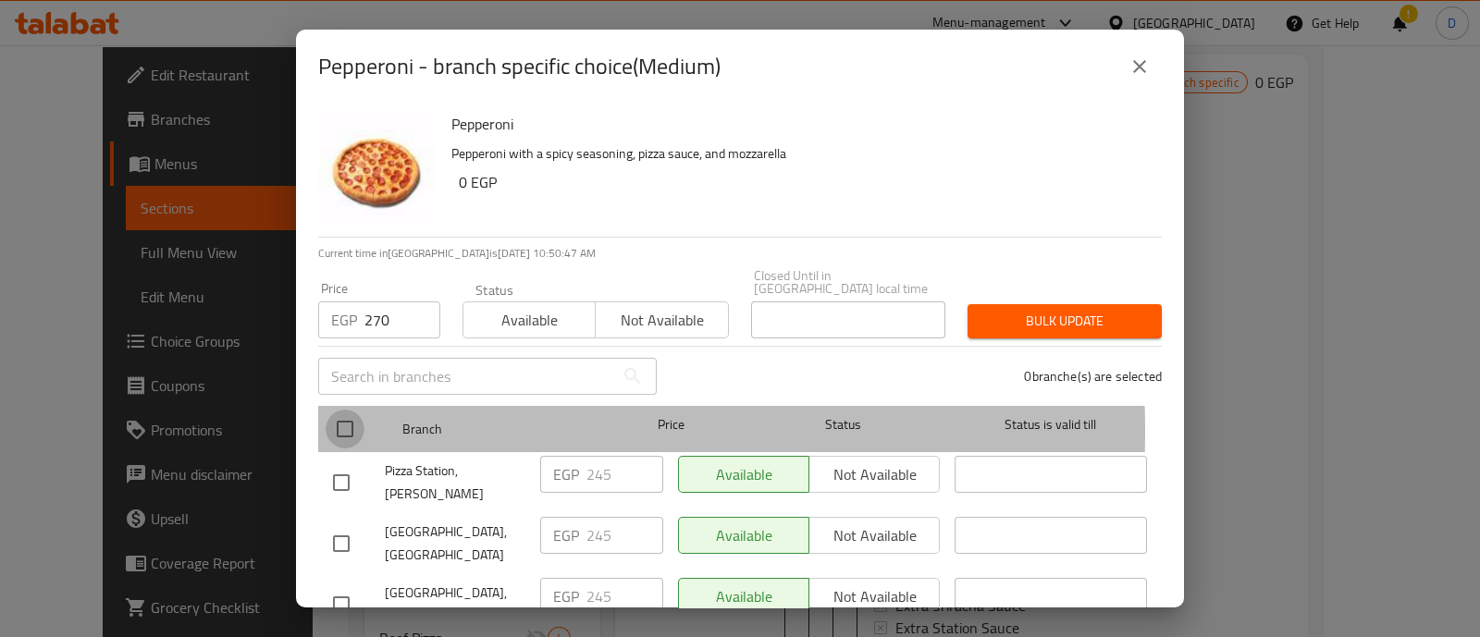
checkbox input "true"
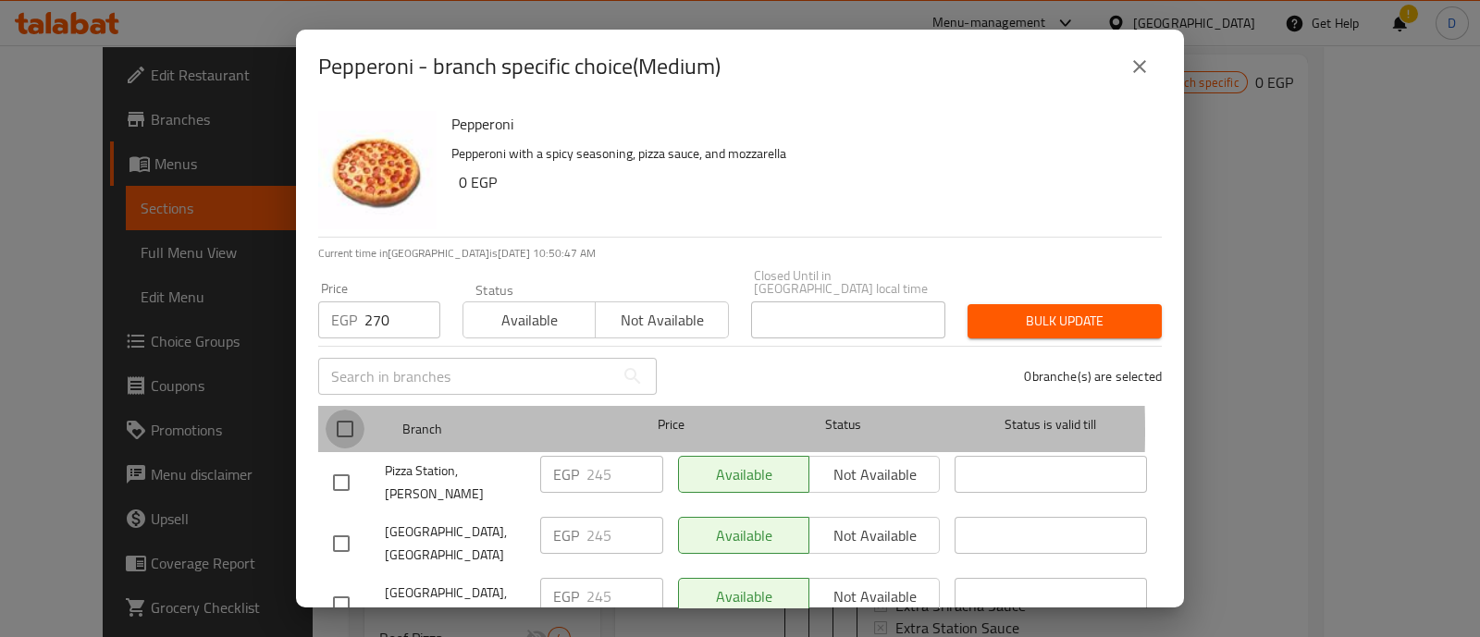
checkbox input "true"
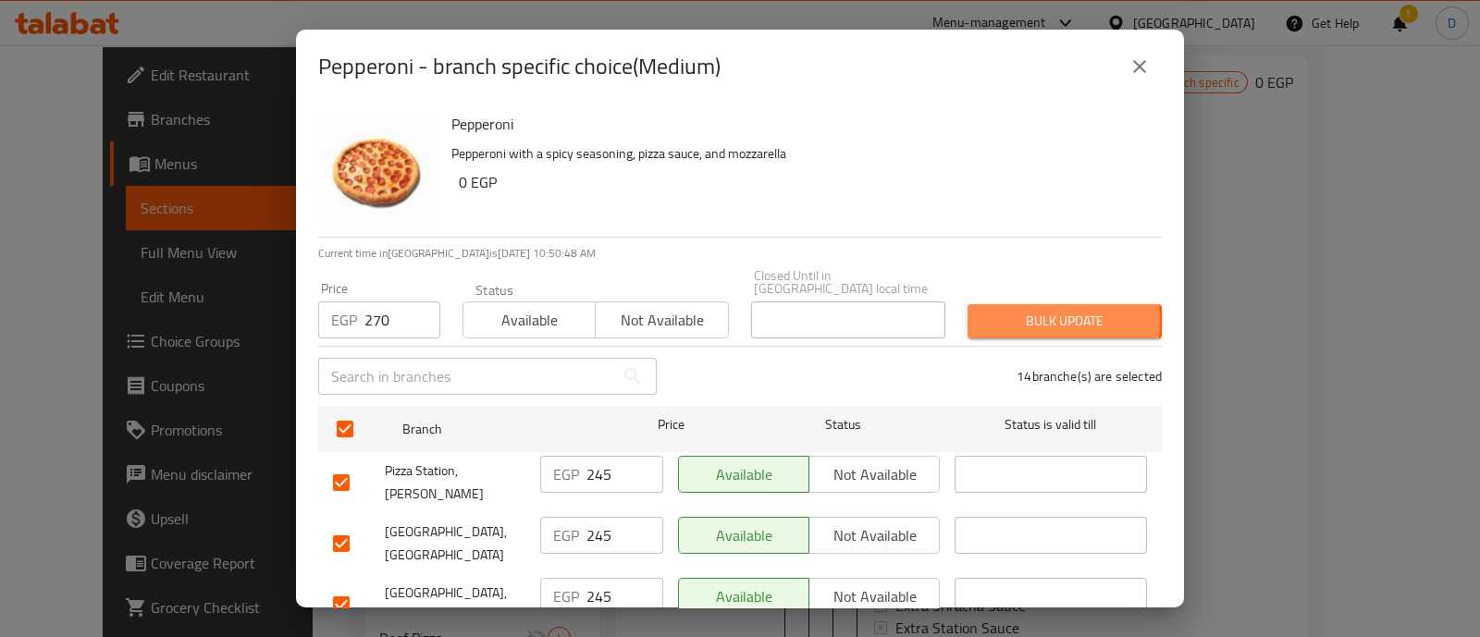
click at [1017, 310] on span "Bulk update" at bounding box center [1064, 321] width 165 height 23
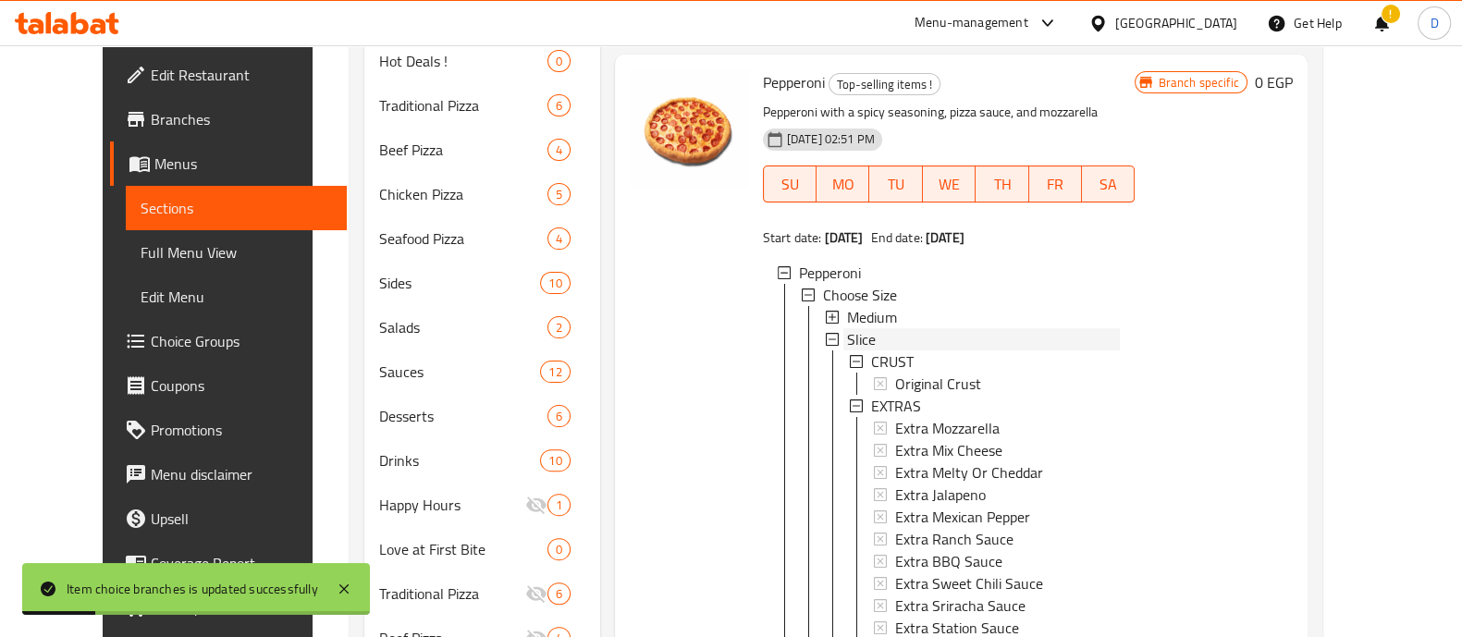
click at [966, 351] on div "Slice" at bounding box center [984, 339] width 274 height 22
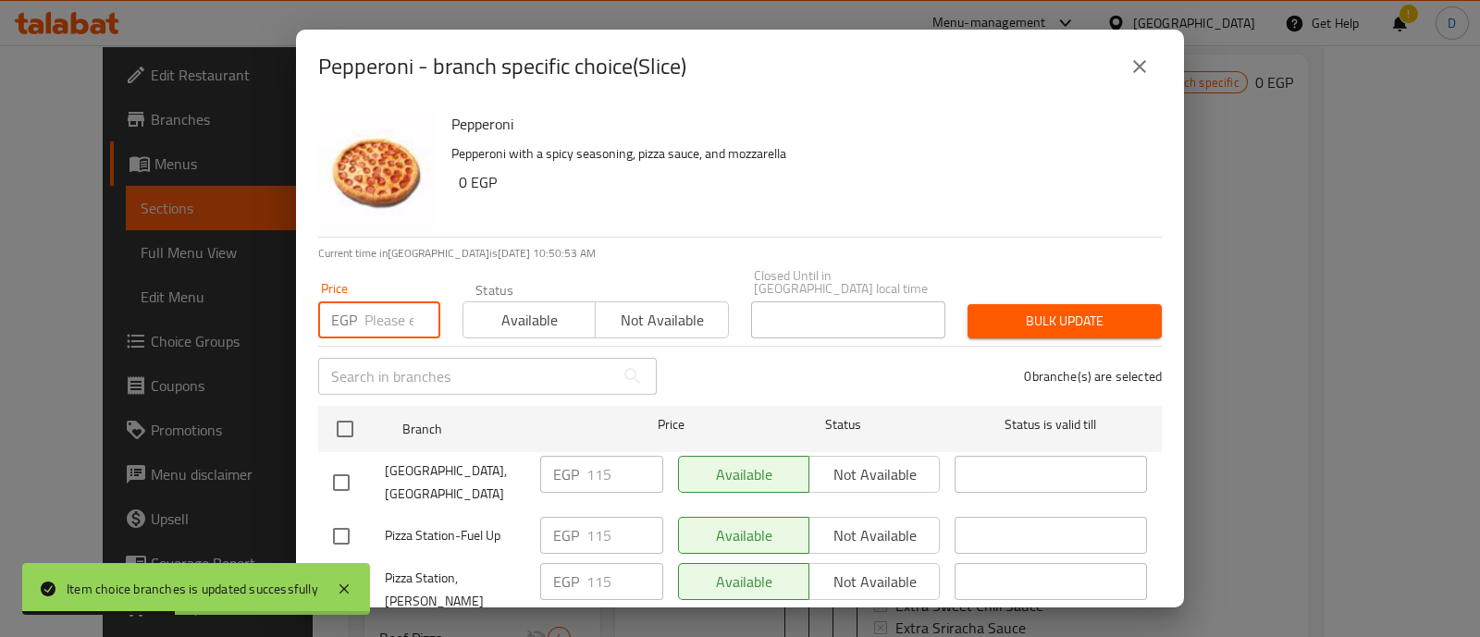
click at [364, 303] on input "number" at bounding box center [402, 319] width 76 height 37
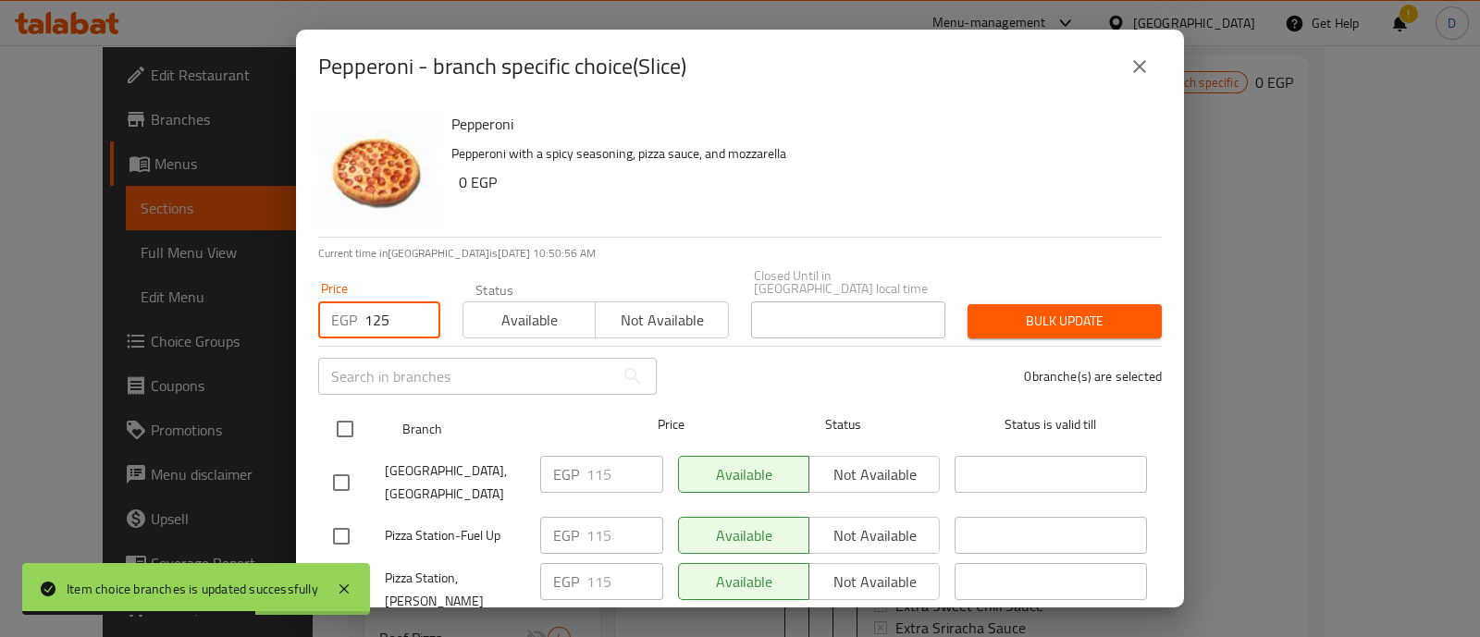
type input "125"
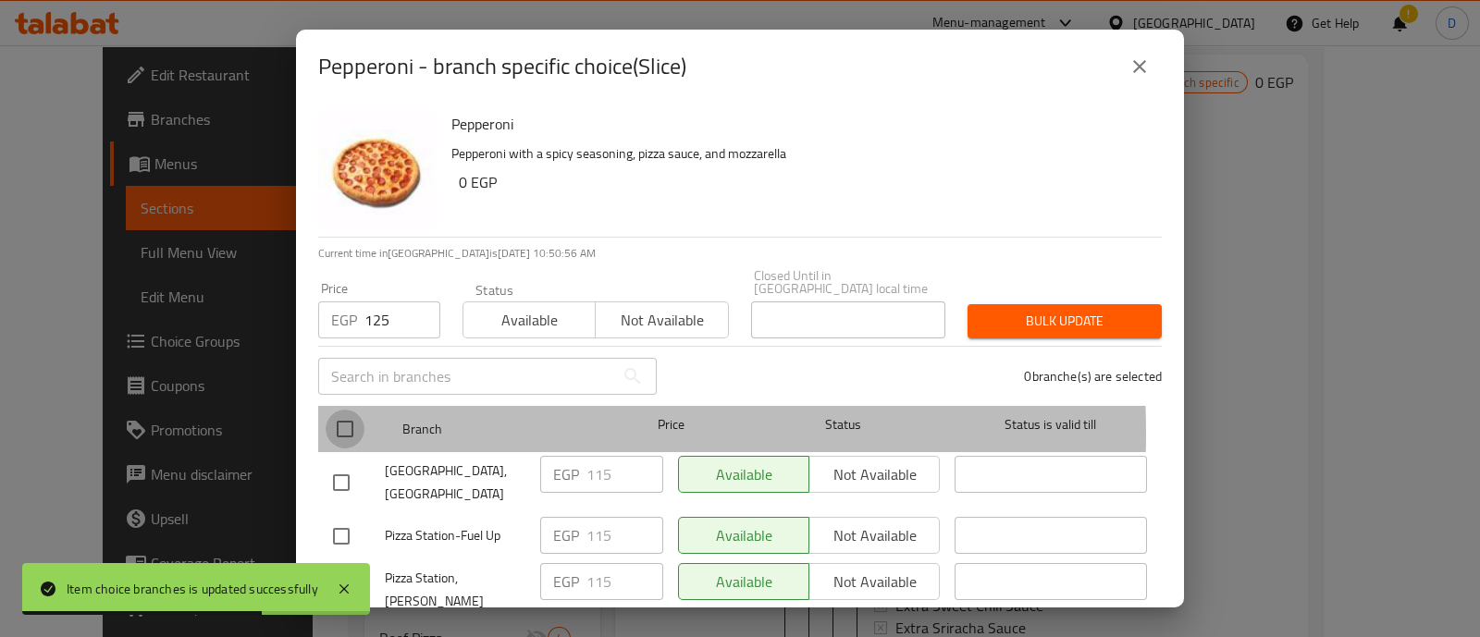
click at [343, 422] on input "checkbox" at bounding box center [345, 429] width 39 height 39
checkbox input "true"
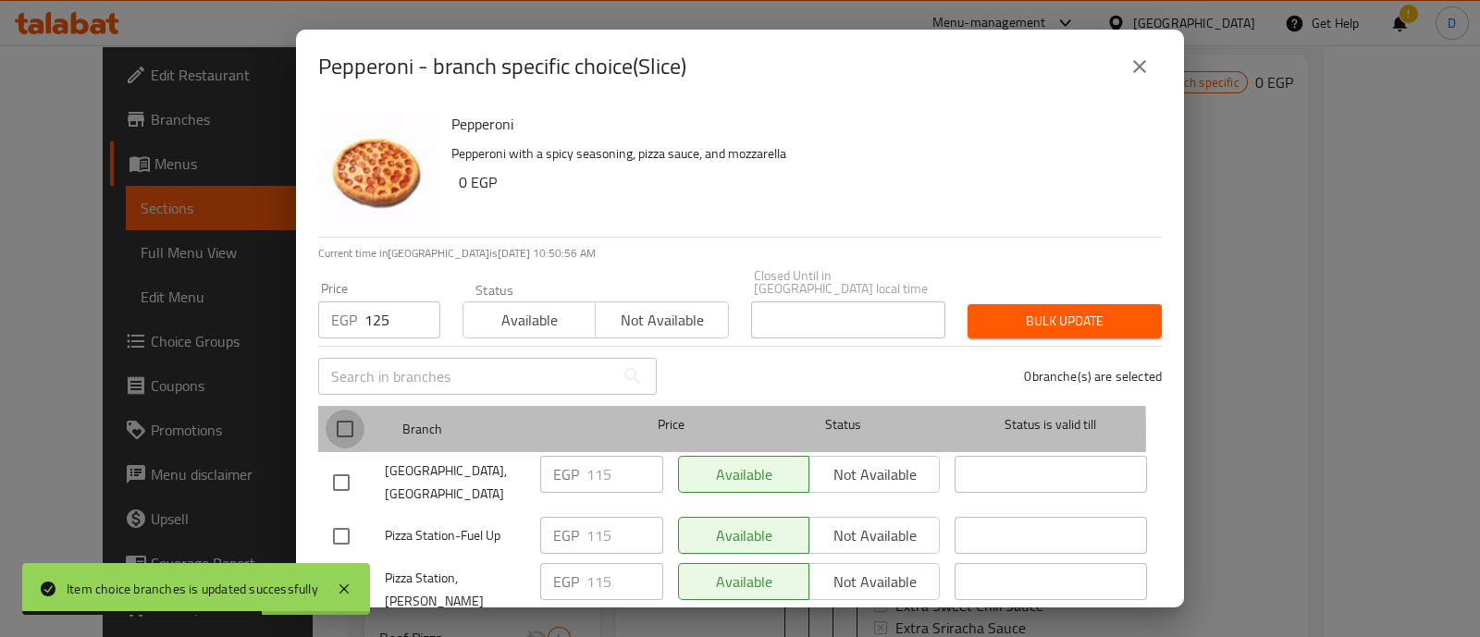
checkbox input "true"
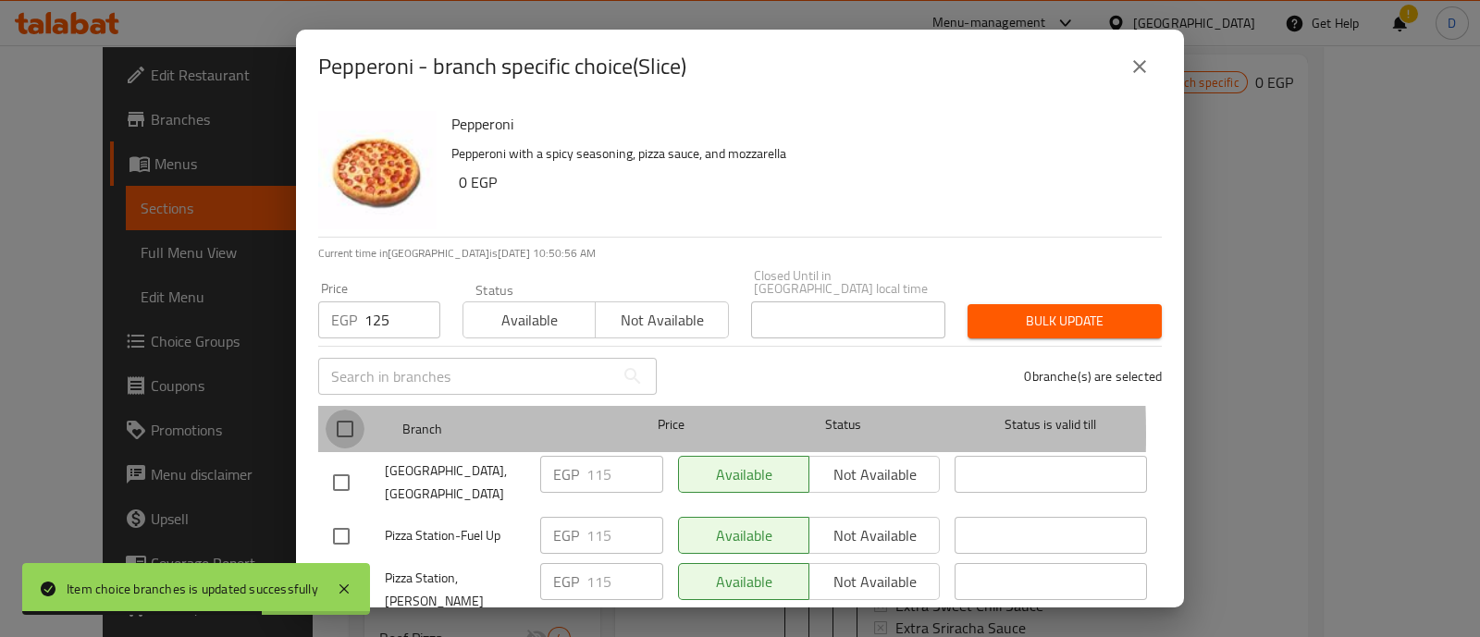
checkbox input "true"
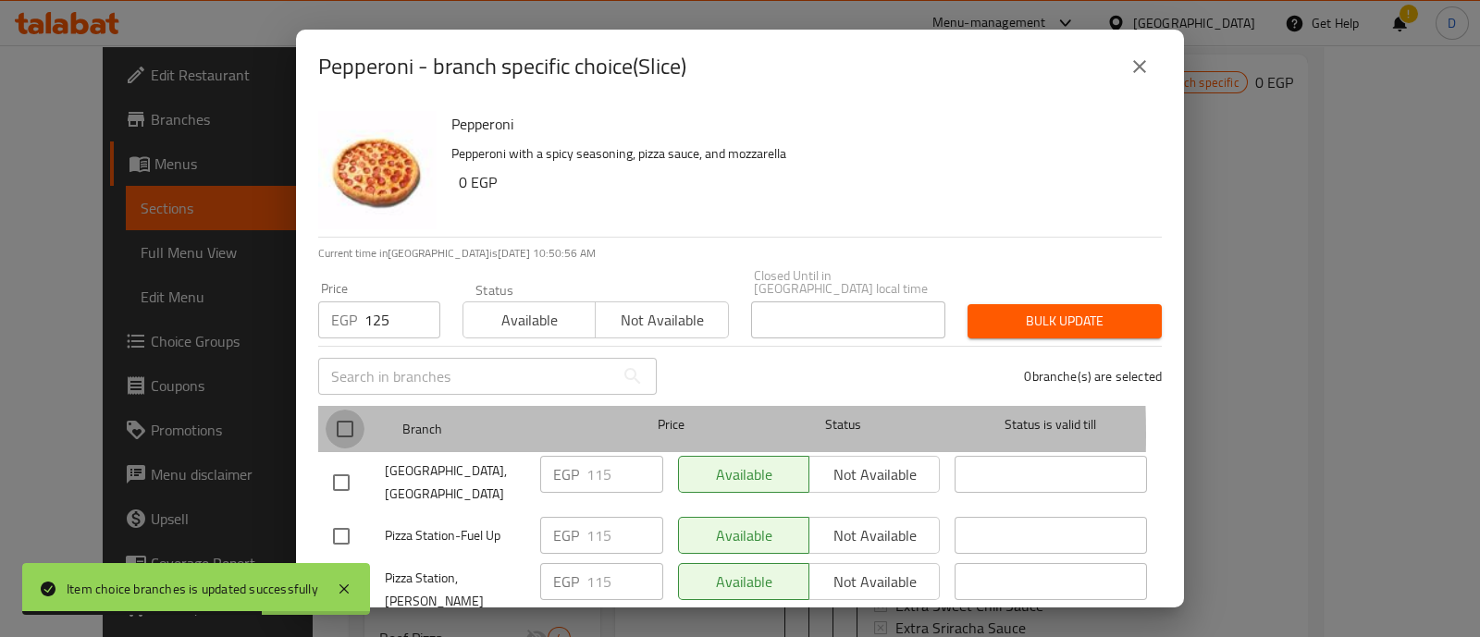
checkbox input "true"
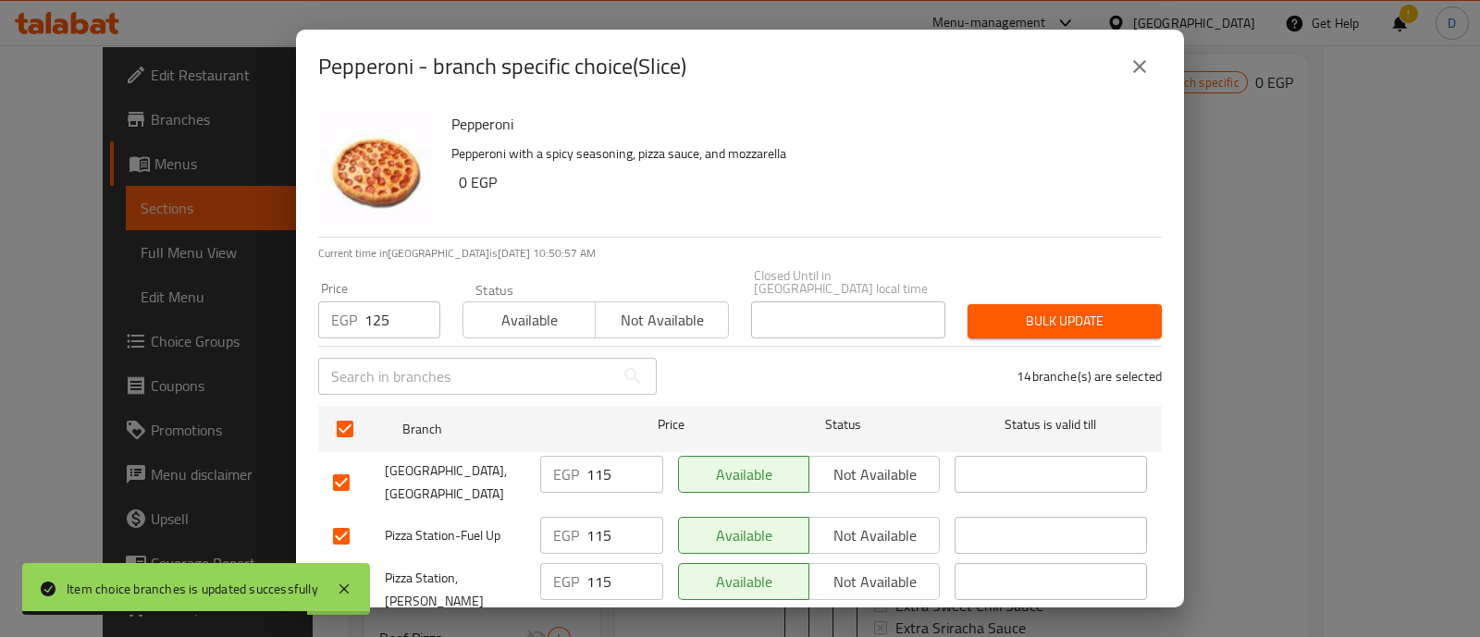
drag, startPoint x: 1025, startPoint y: 289, endPoint x: 1022, endPoint y: 298, distance: 9.7
click at [1022, 298] on div "Bulk update" at bounding box center [1064, 321] width 216 height 56
click at [1022, 310] on span "Bulk update" at bounding box center [1064, 321] width 165 height 23
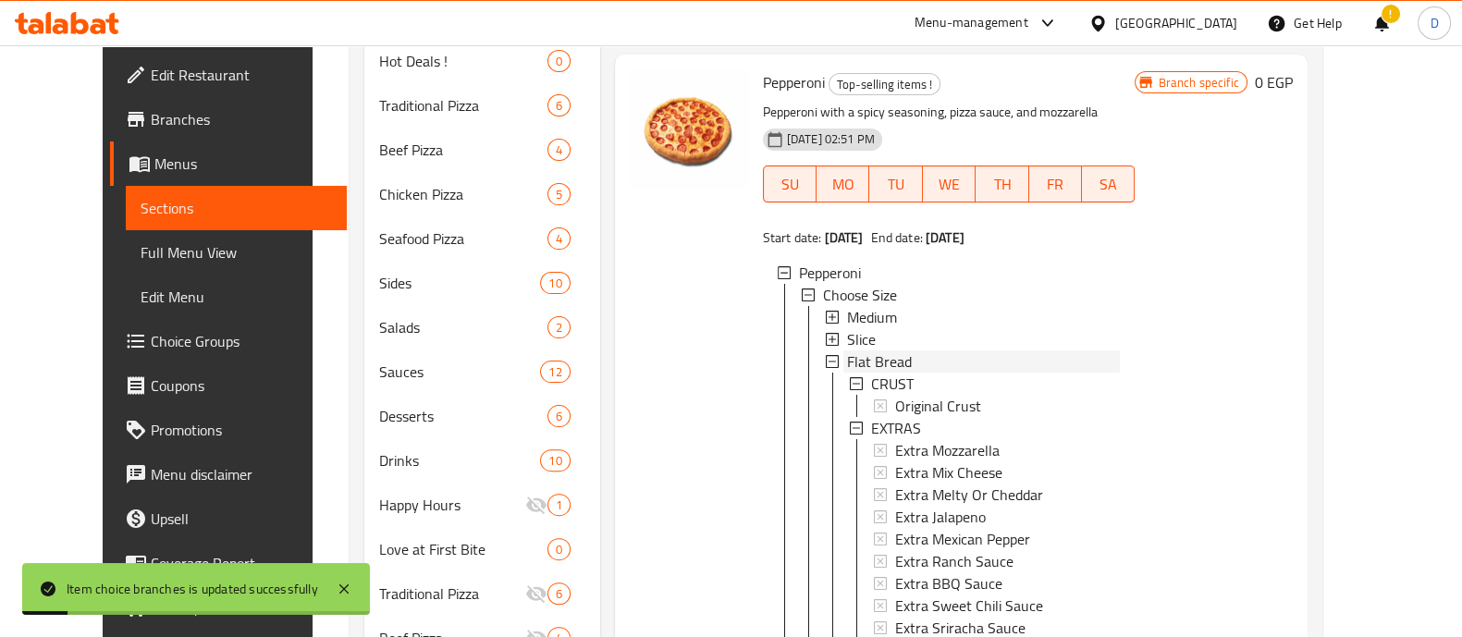
click at [934, 373] on div "Flat Bread" at bounding box center [984, 362] width 274 height 22
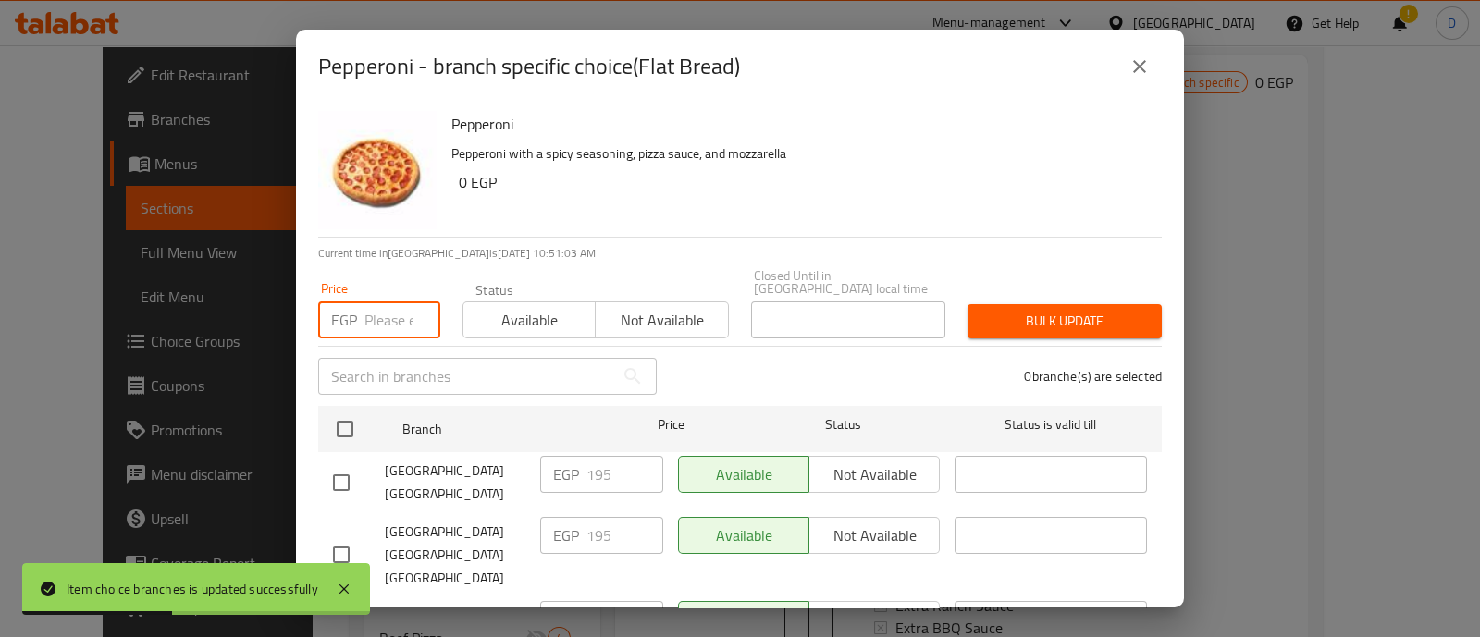
click at [369, 303] on input "number" at bounding box center [402, 319] width 76 height 37
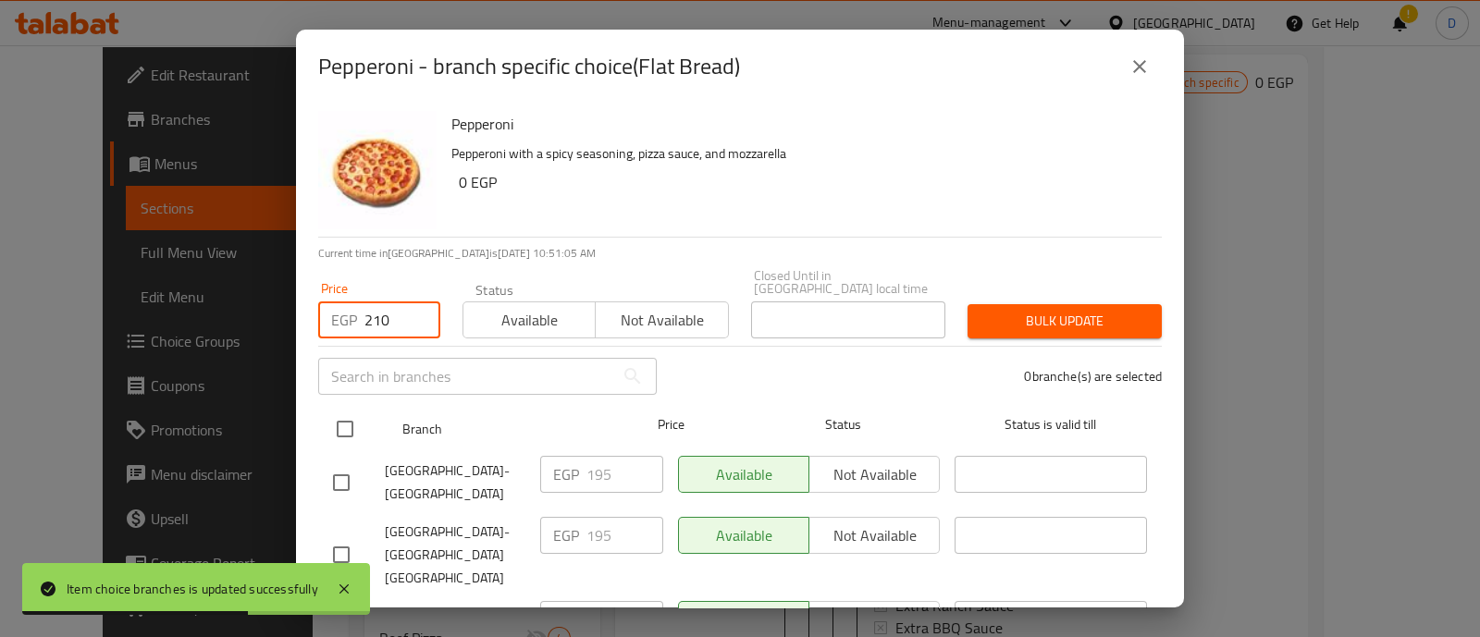
type input "210"
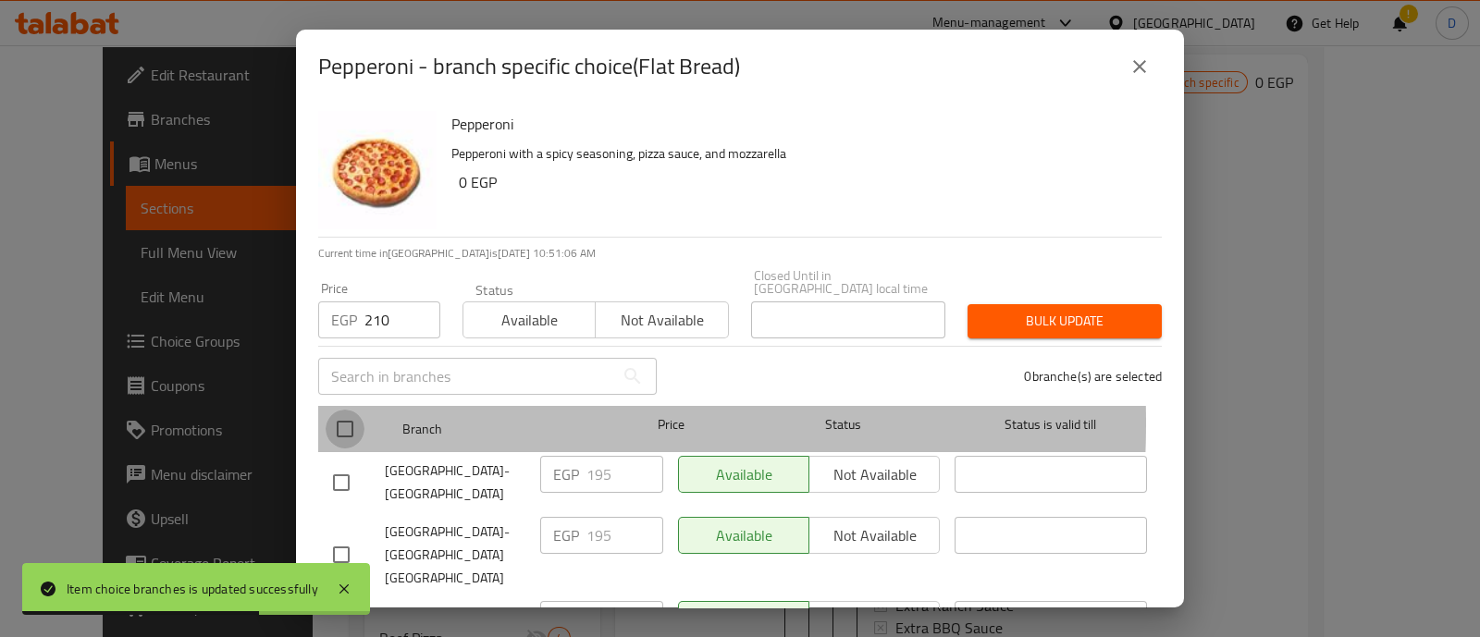
click at [343, 410] on input "checkbox" at bounding box center [345, 429] width 39 height 39
checkbox input "true"
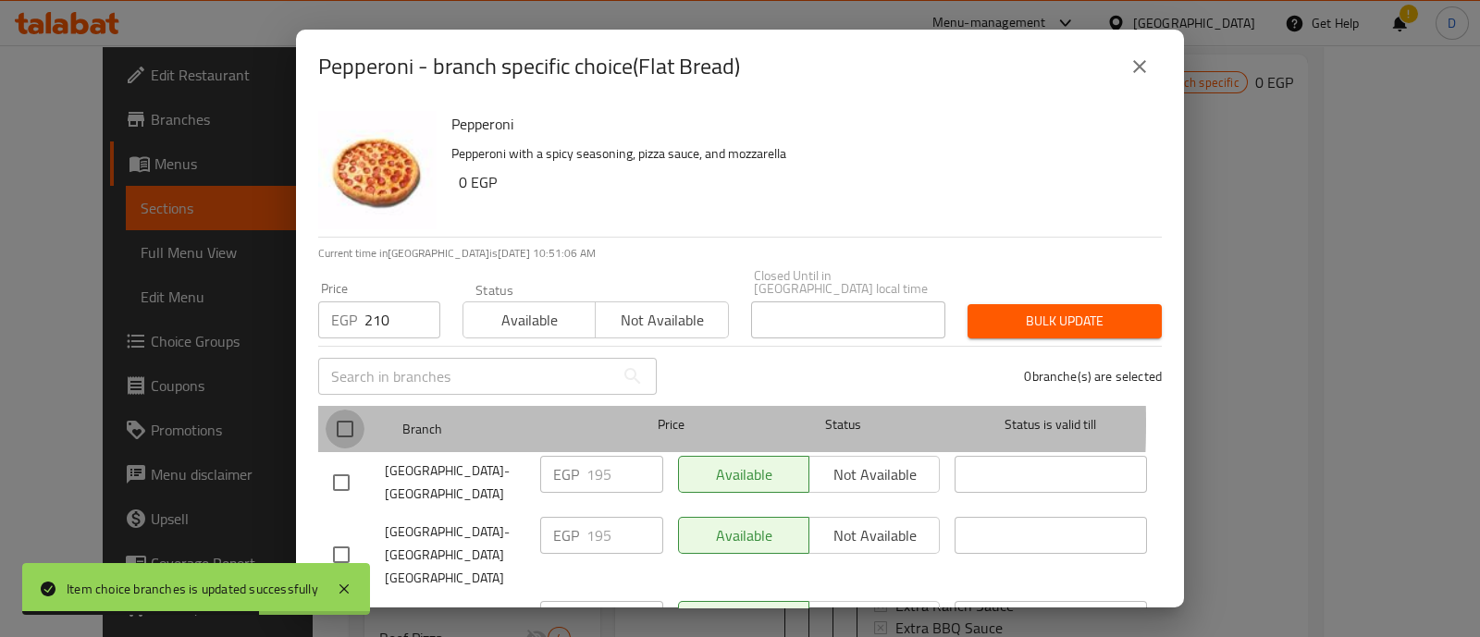
checkbox input "true"
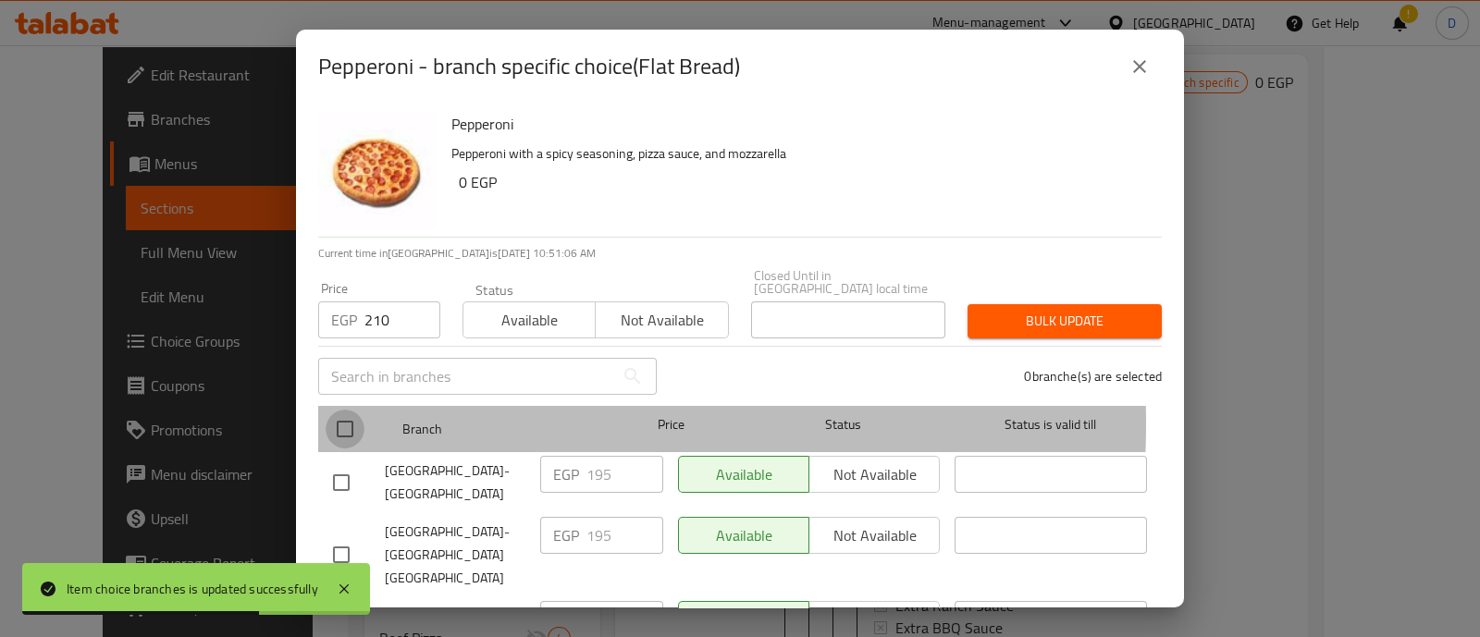
checkbox input "true"
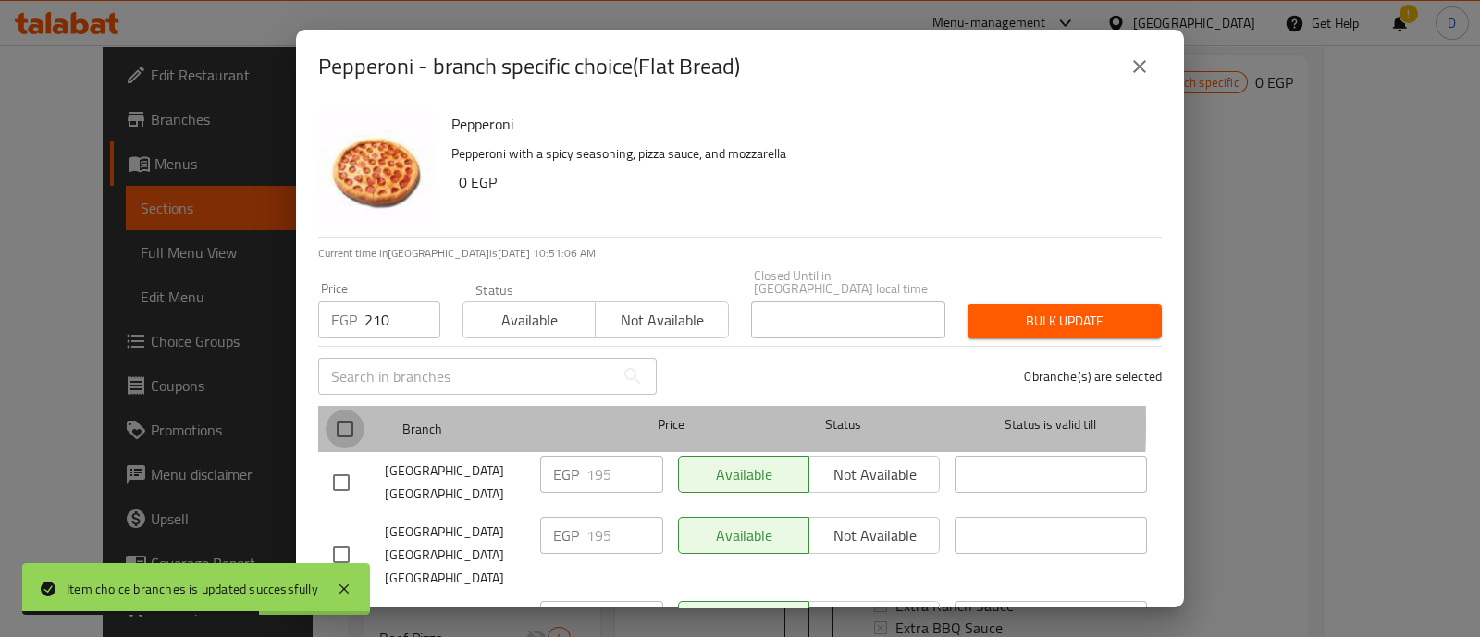
checkbox input "true"
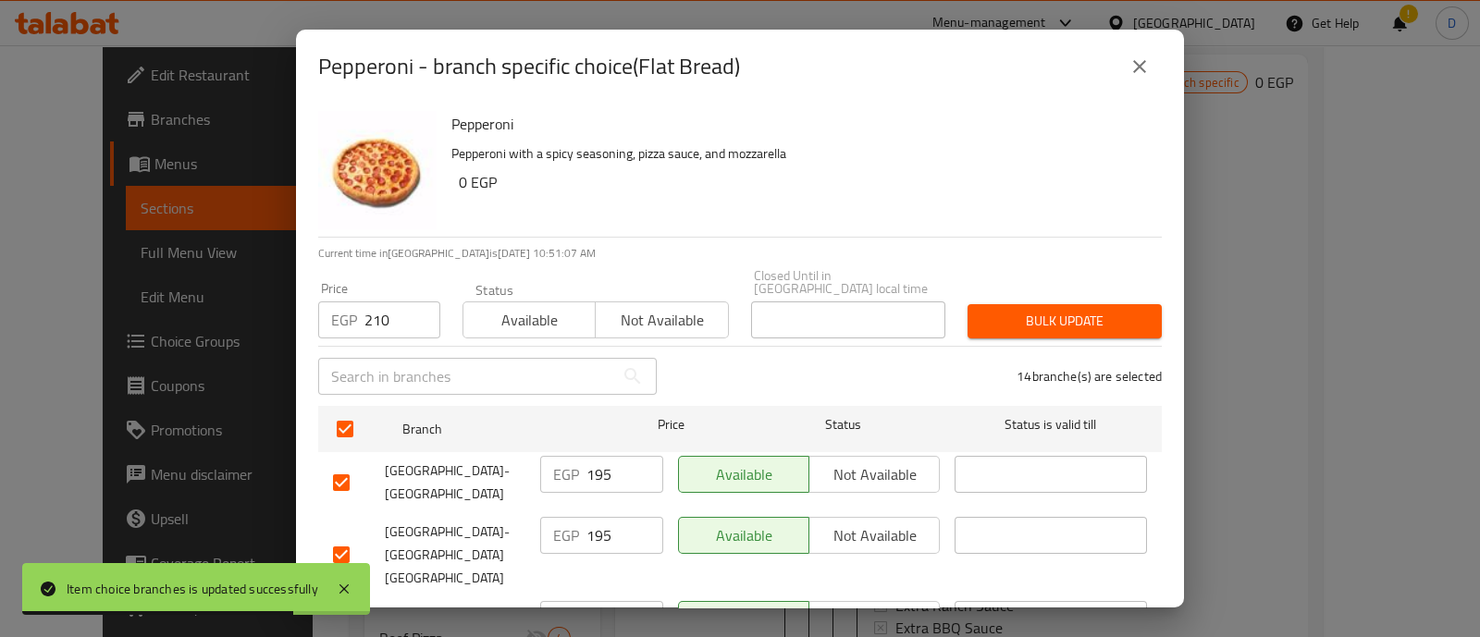
click at [999, 310] on span "Bulk update" at bounding box center [1064, 321] width 165 height 23
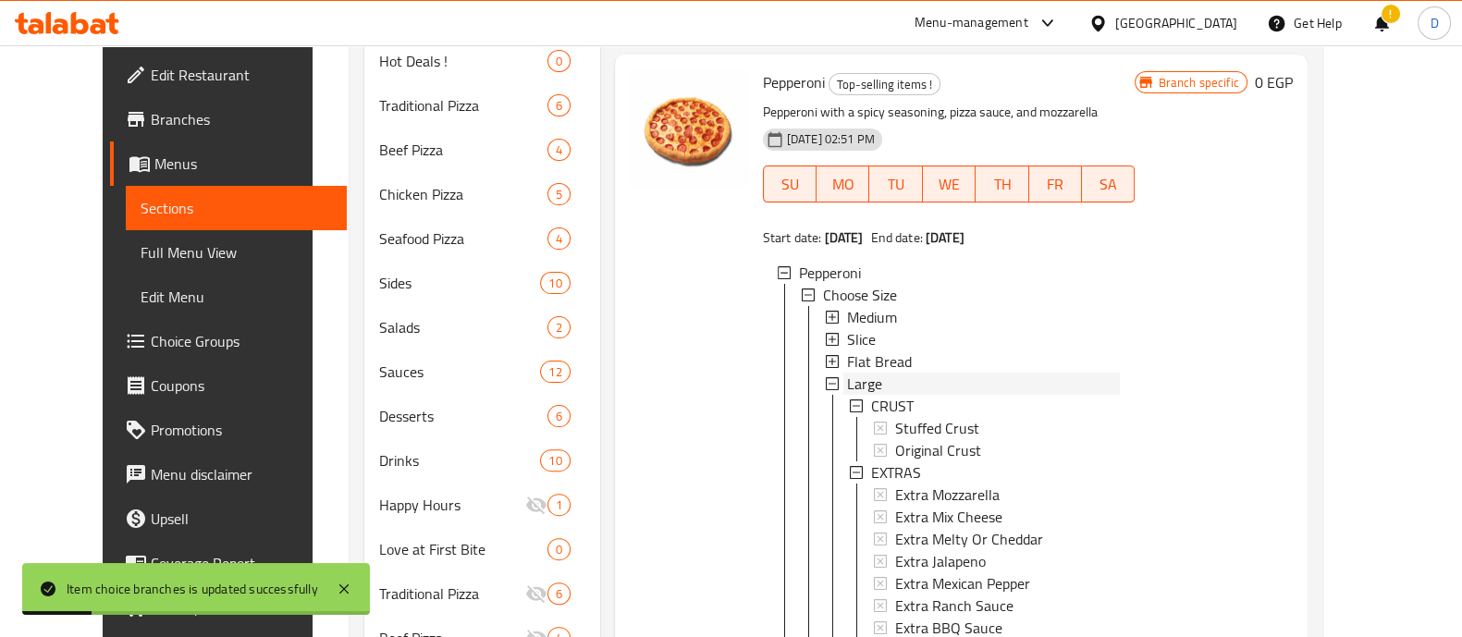
click at [947, 395] on div "Large" at bounding box center [984, 384] width 274 height 22
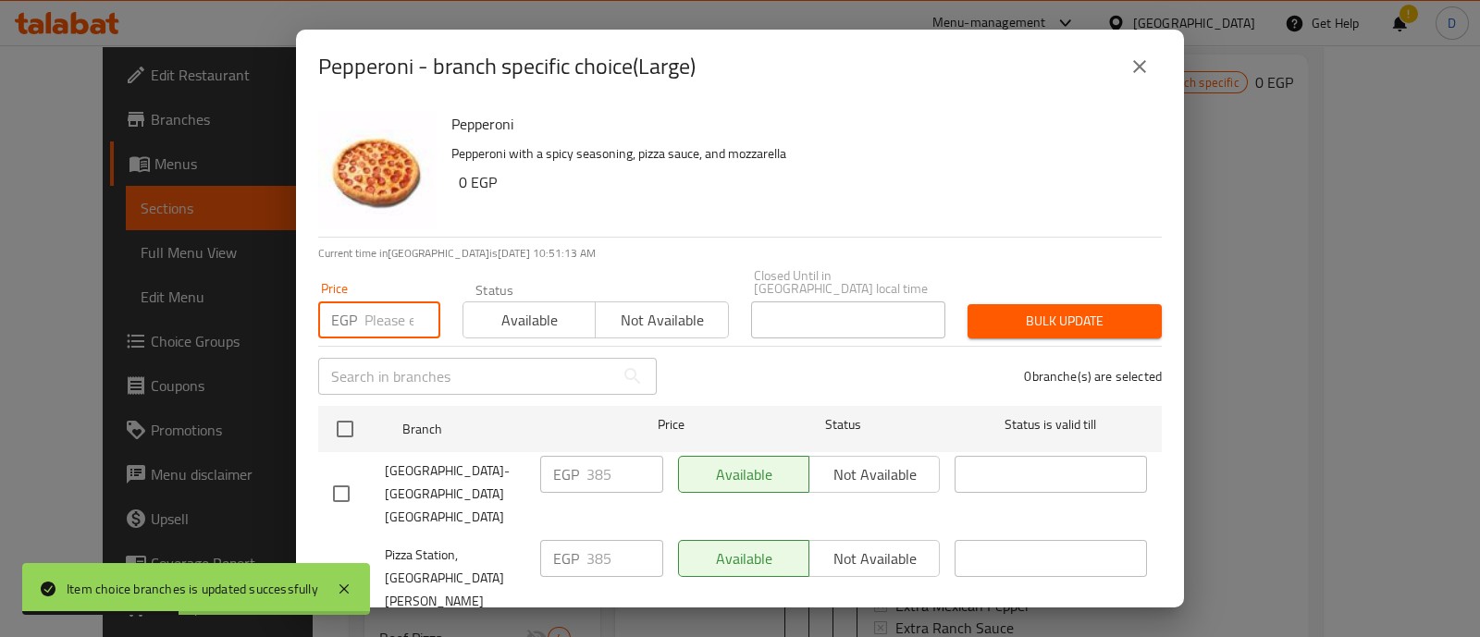
click at [375, 314] on input "number" at bounding box center [402, 319] width 76 height 37
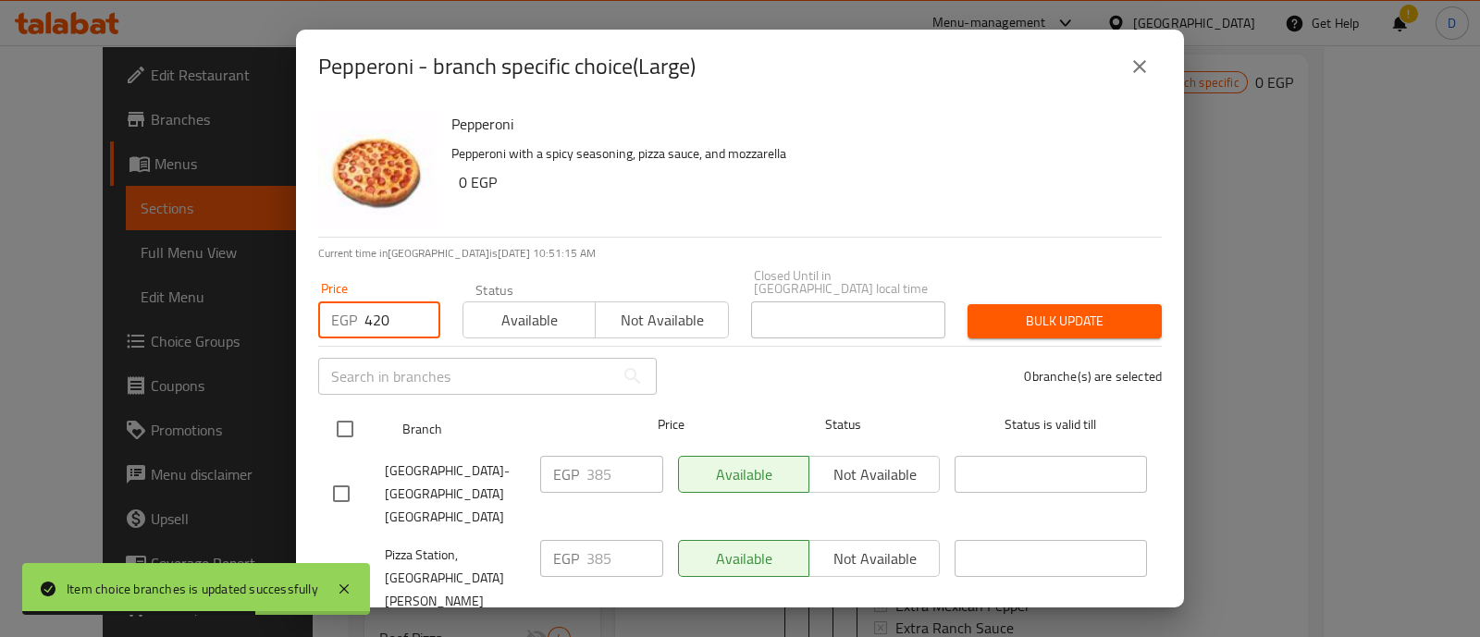
type input "420"
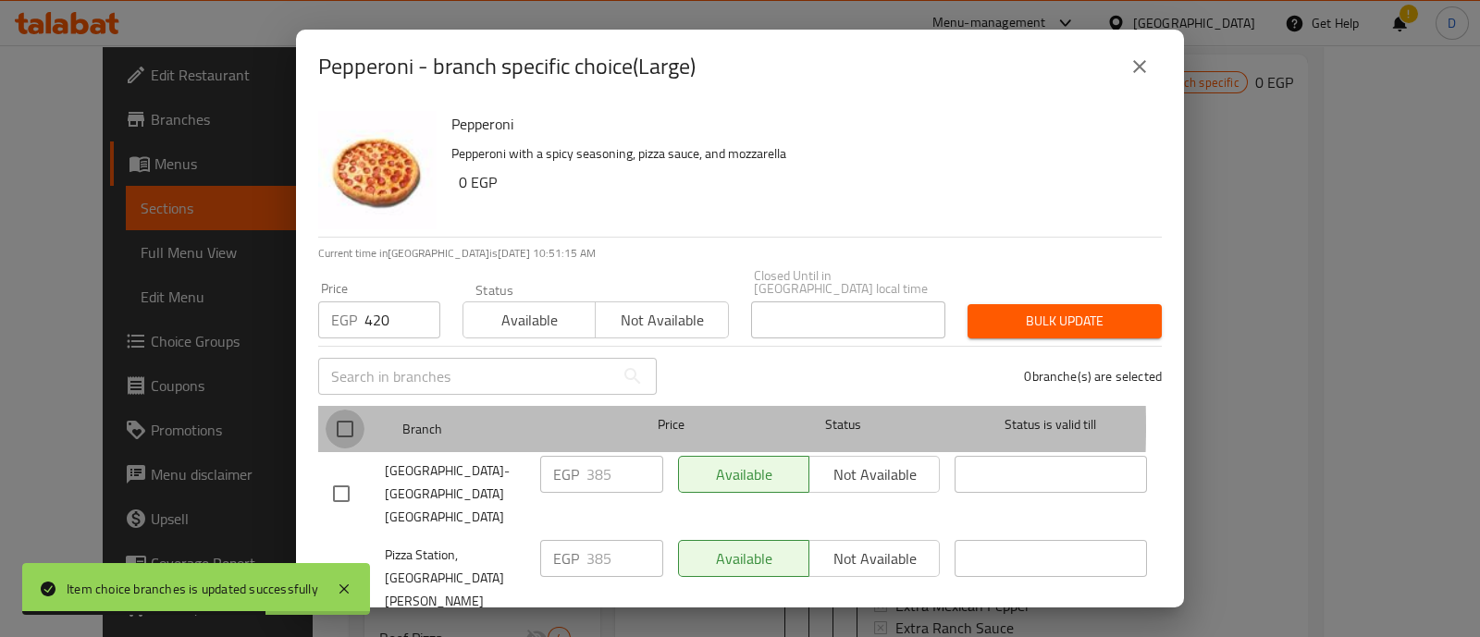
click at [342, 413] on input "checkbox" at bounding box center [345, 429] width 39 height 39
checkbox input "true"
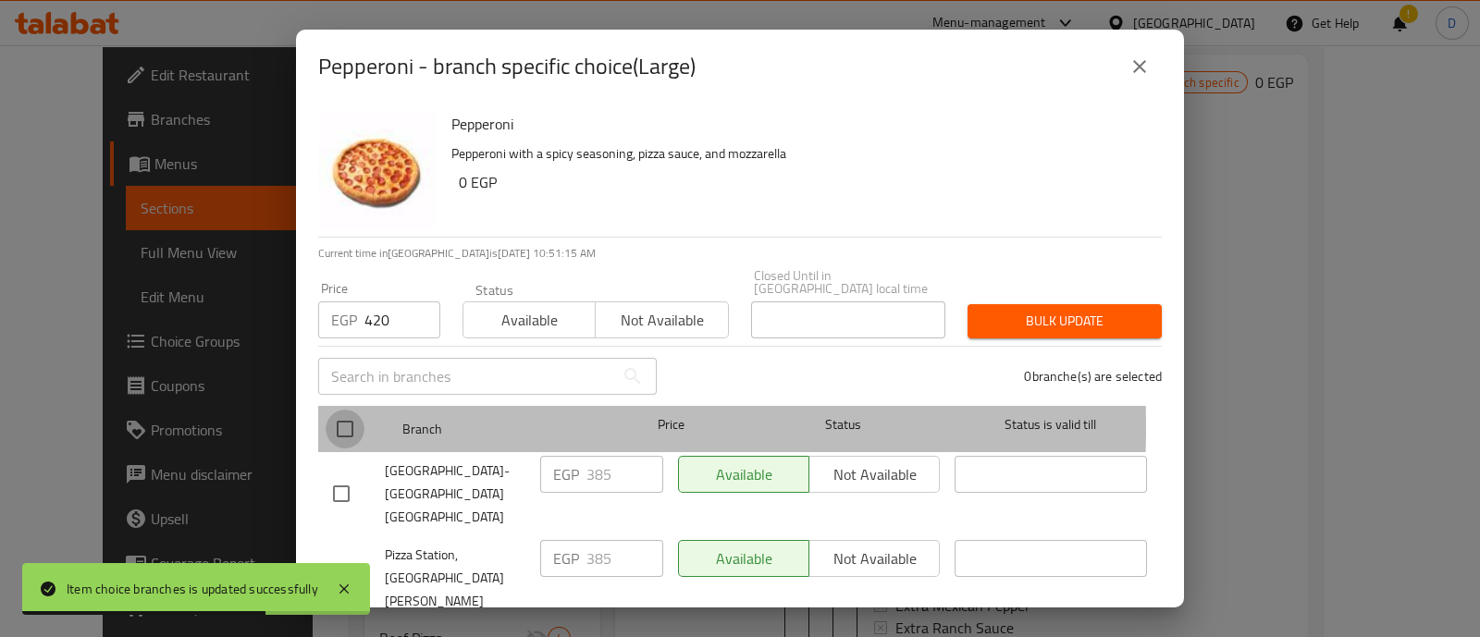
checkbox input "true"
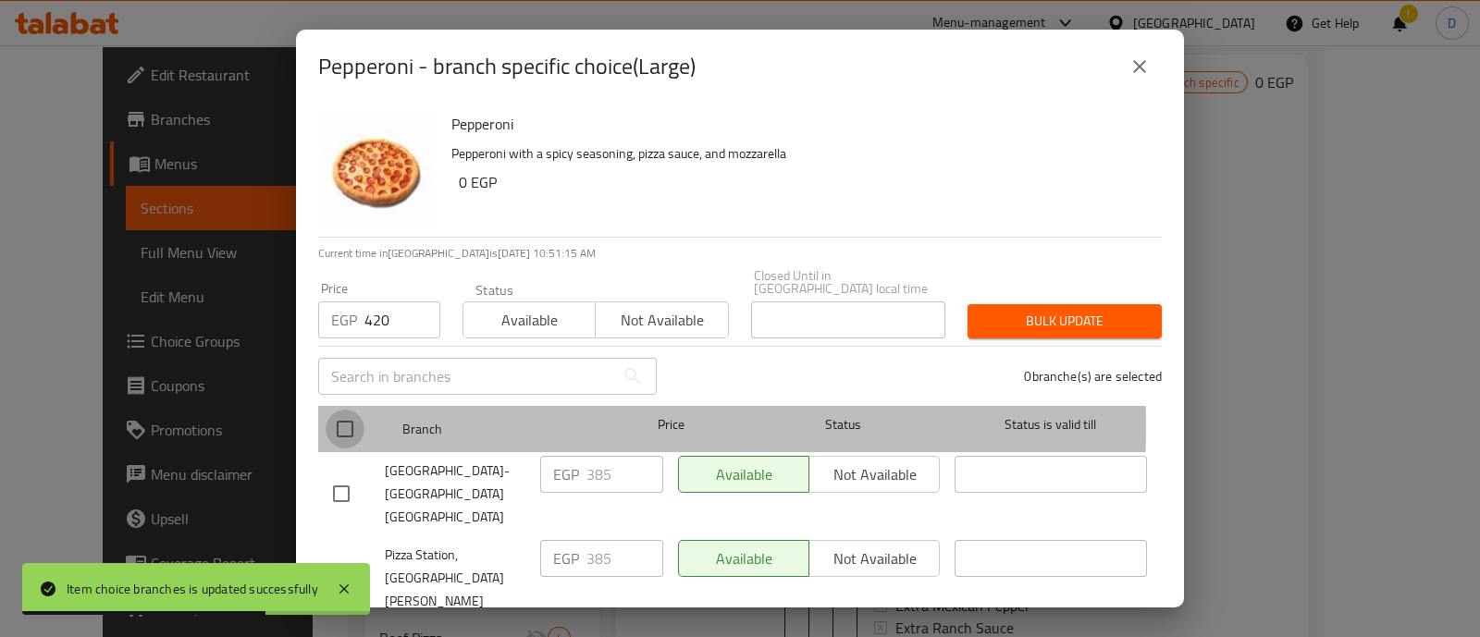
checkbox input "true"
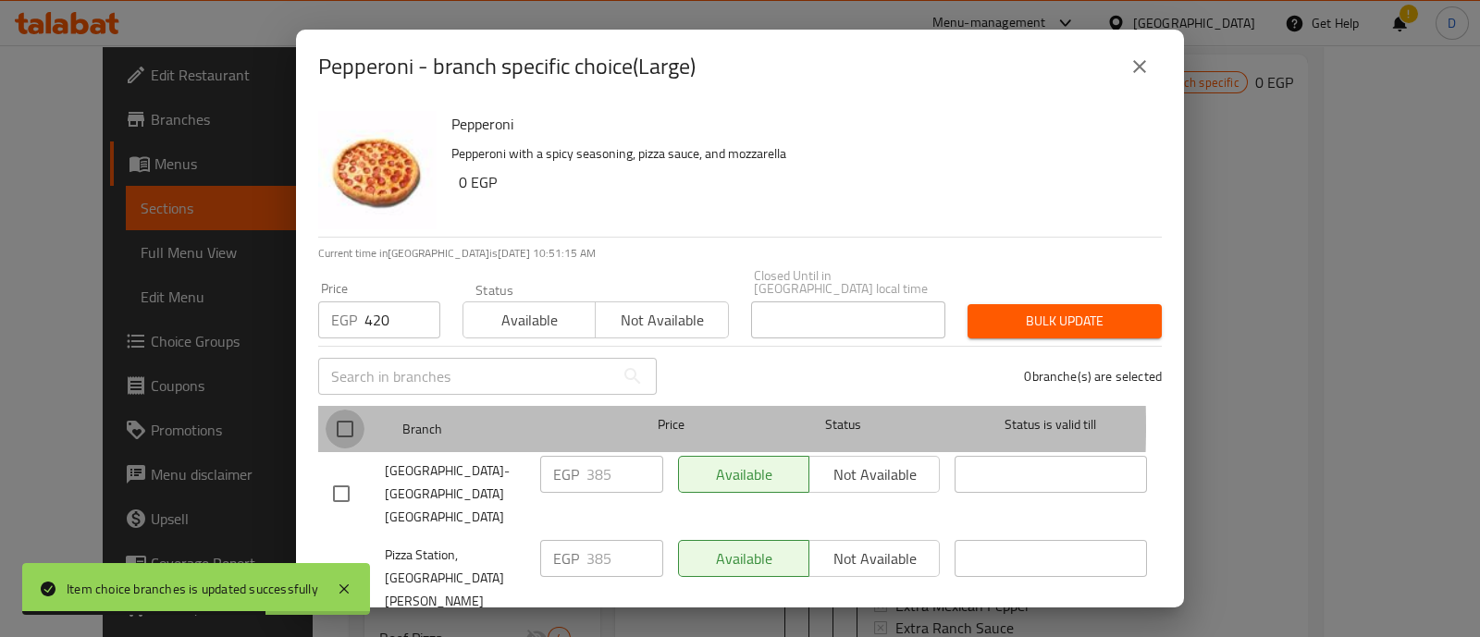
checkbox input "true"
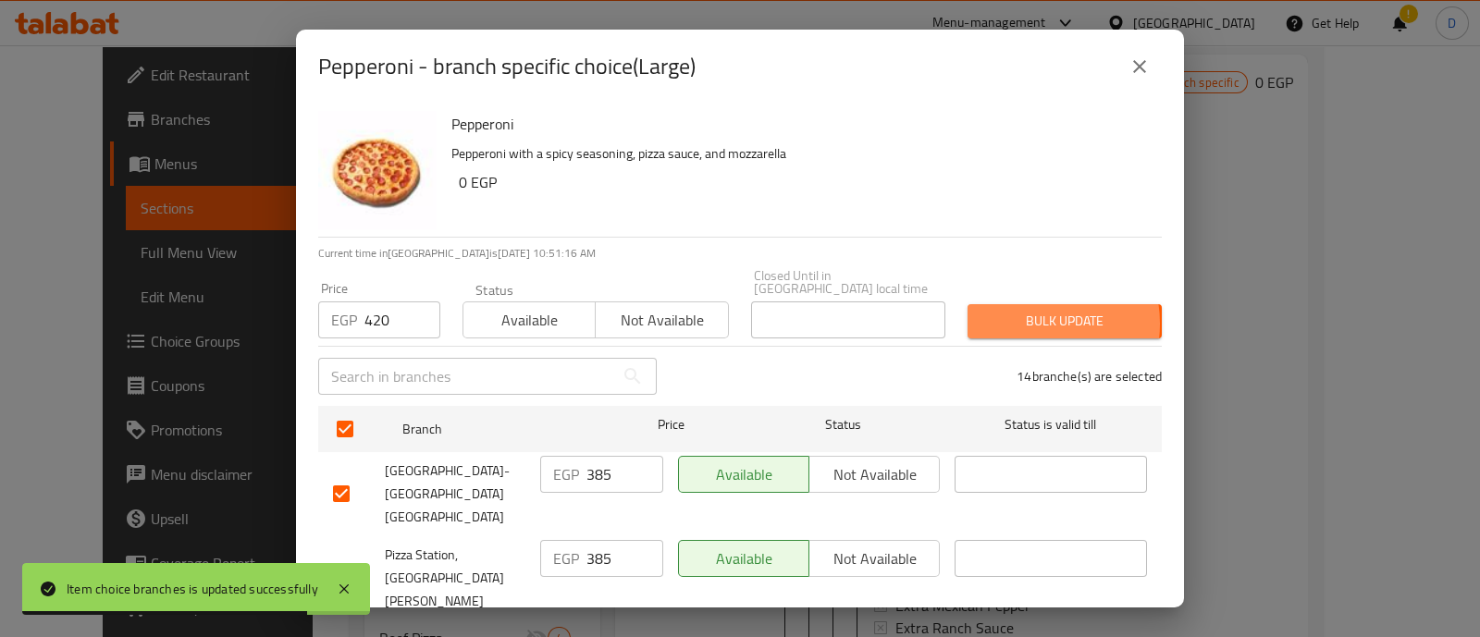
click at [1016, 311] on span "Bulk update" at bounding box center [1064, 321] width 165 height 23
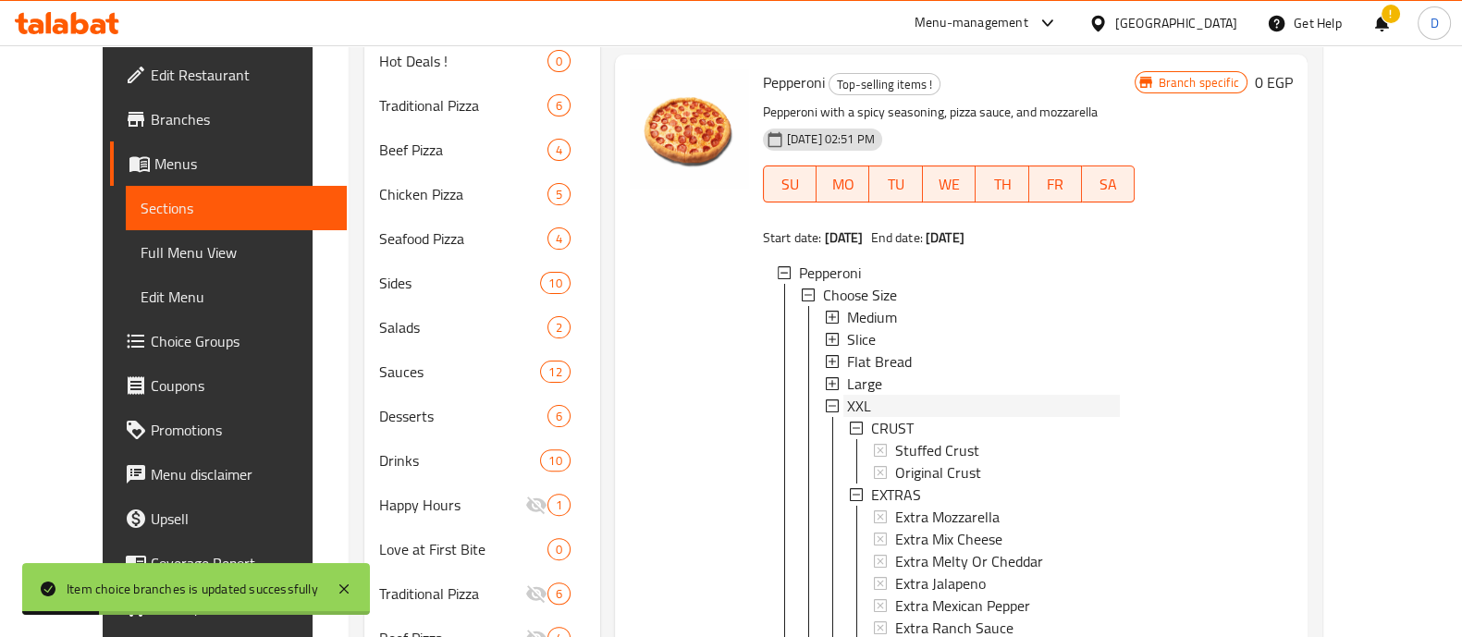
click at [934, 417] on div "XXL" at bounding box center [984, 406] width 274 height 22
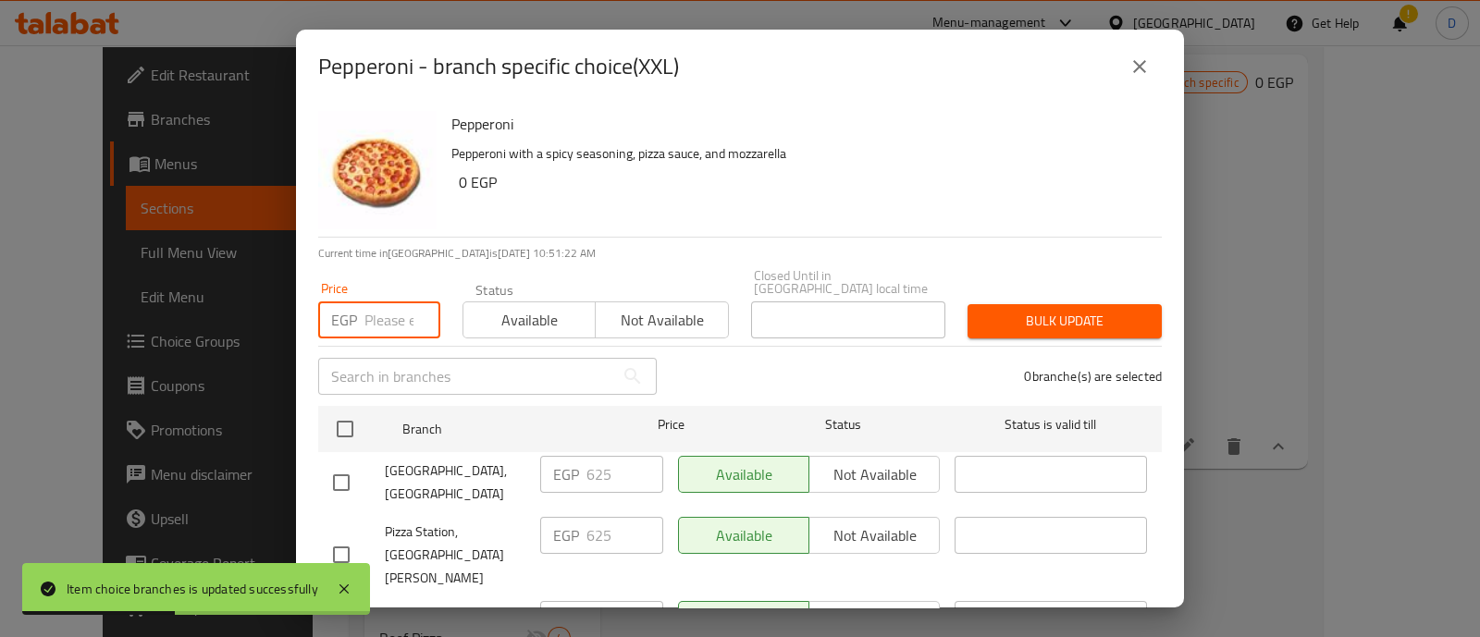
click at [369, 308] on input "number" at bounding box center [402, 319] width 76 height 37
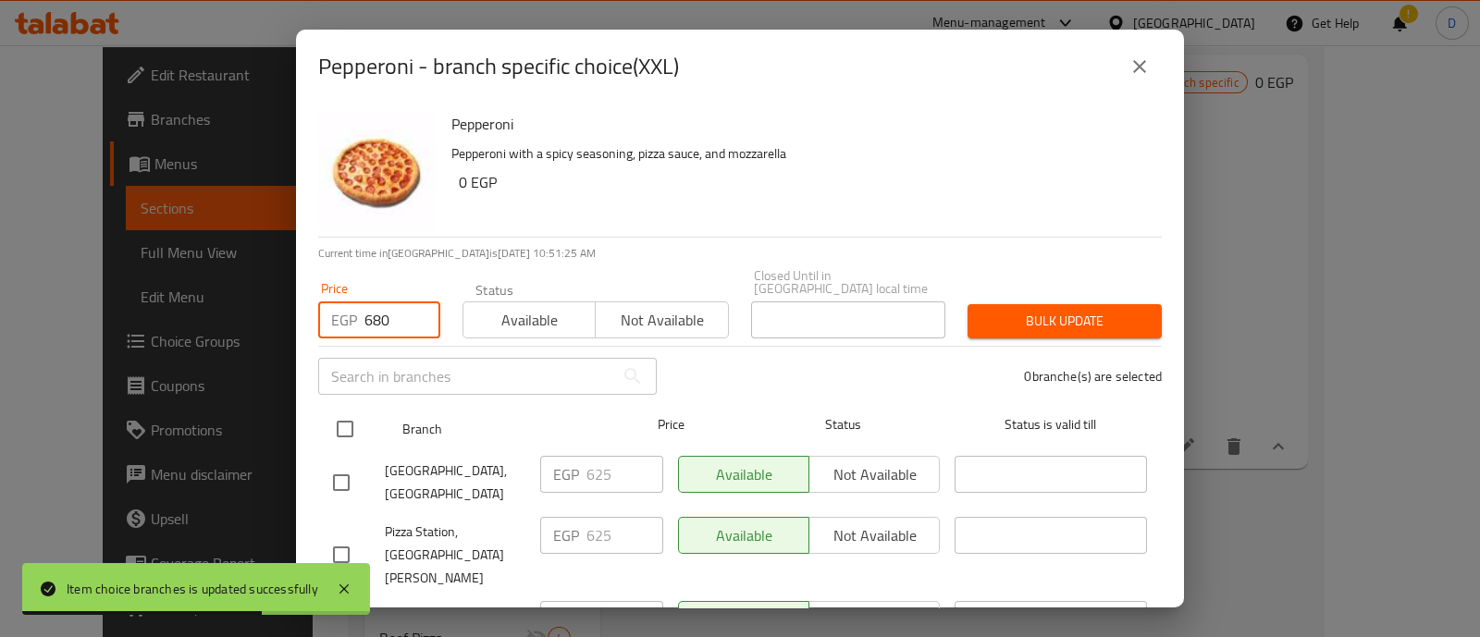
type input "680"
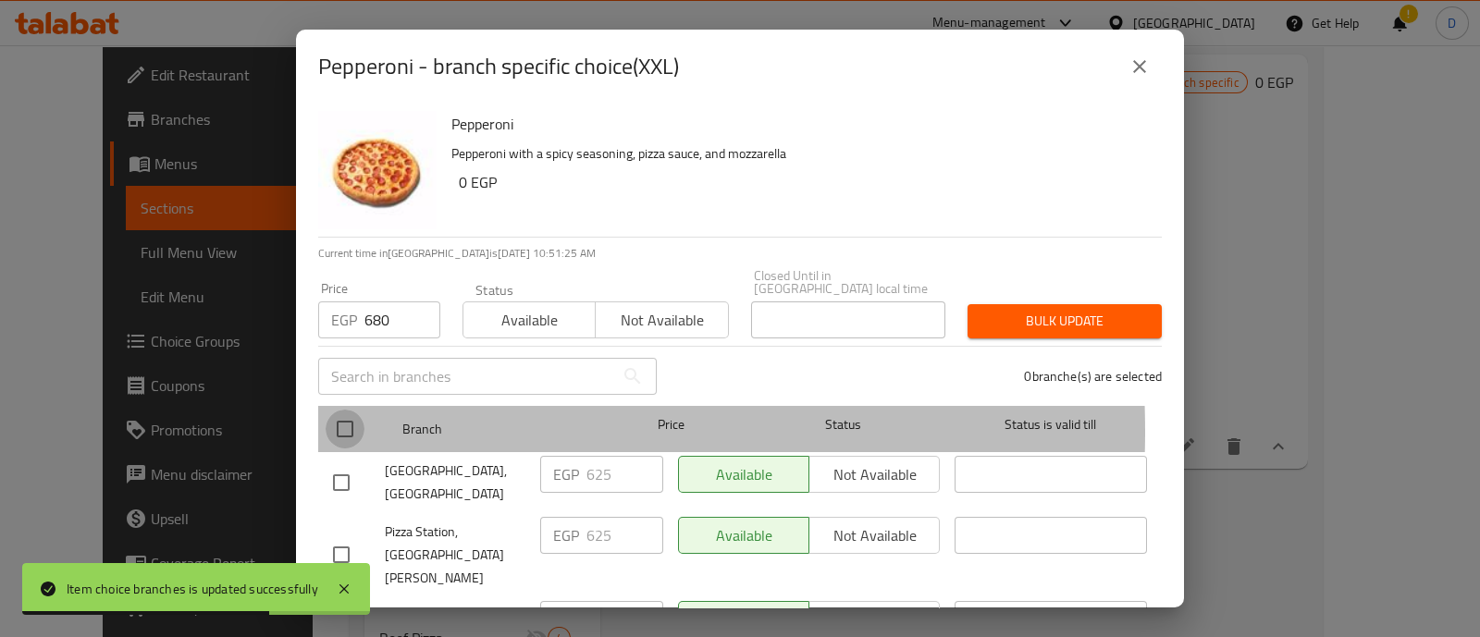
click at [329, 419] on input "checkbox" at bounding box center [345, 429] width 39 height 39
checkbox input "true"
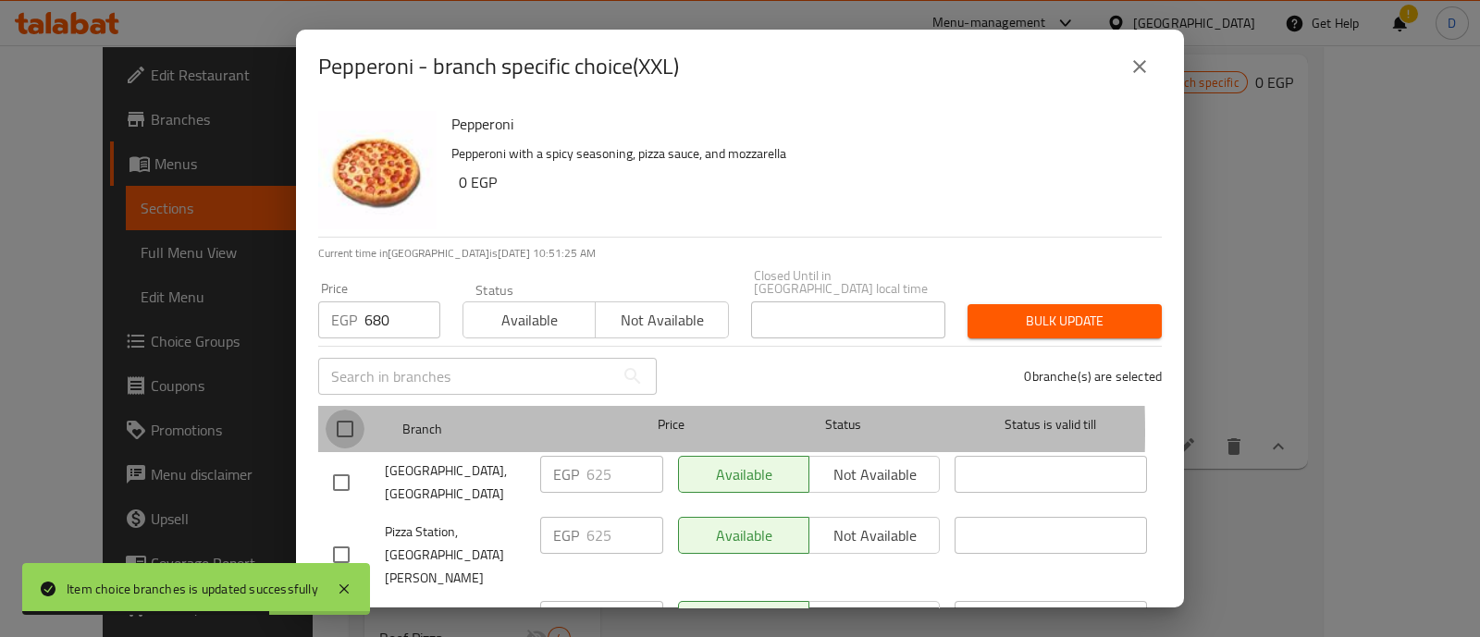
checkbox input "true"
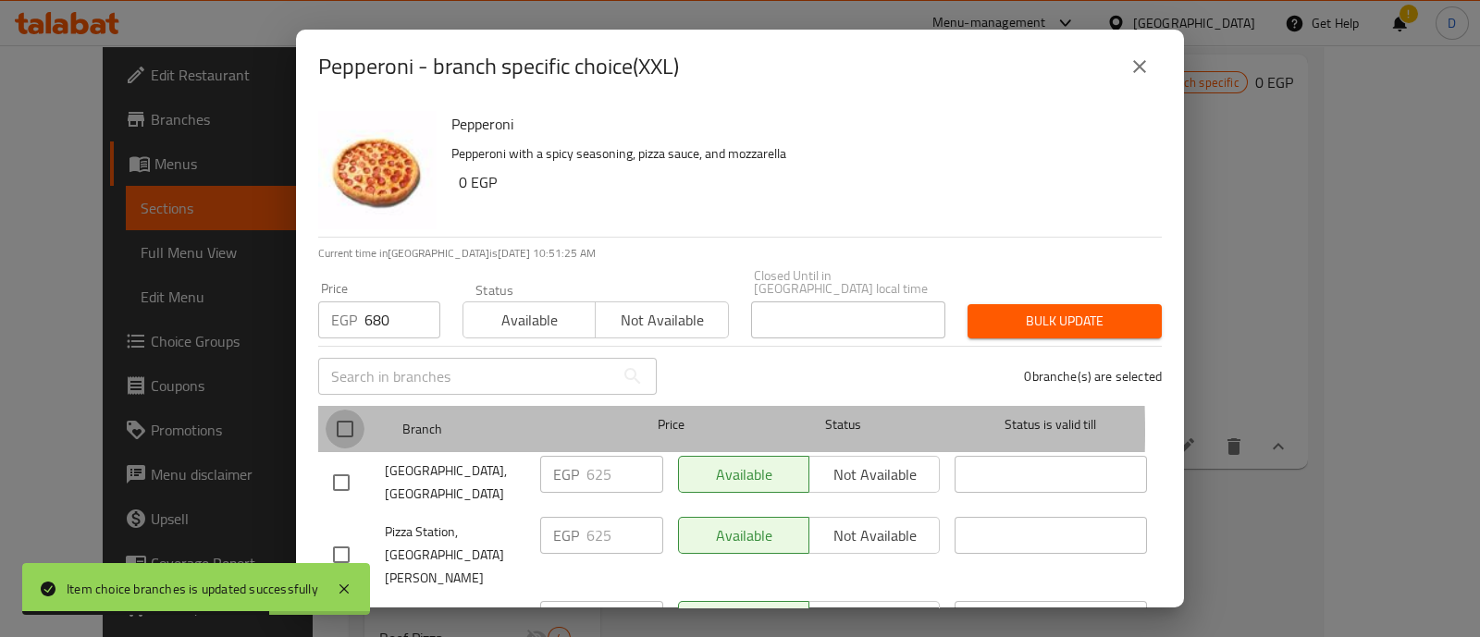
checkbox input "true"
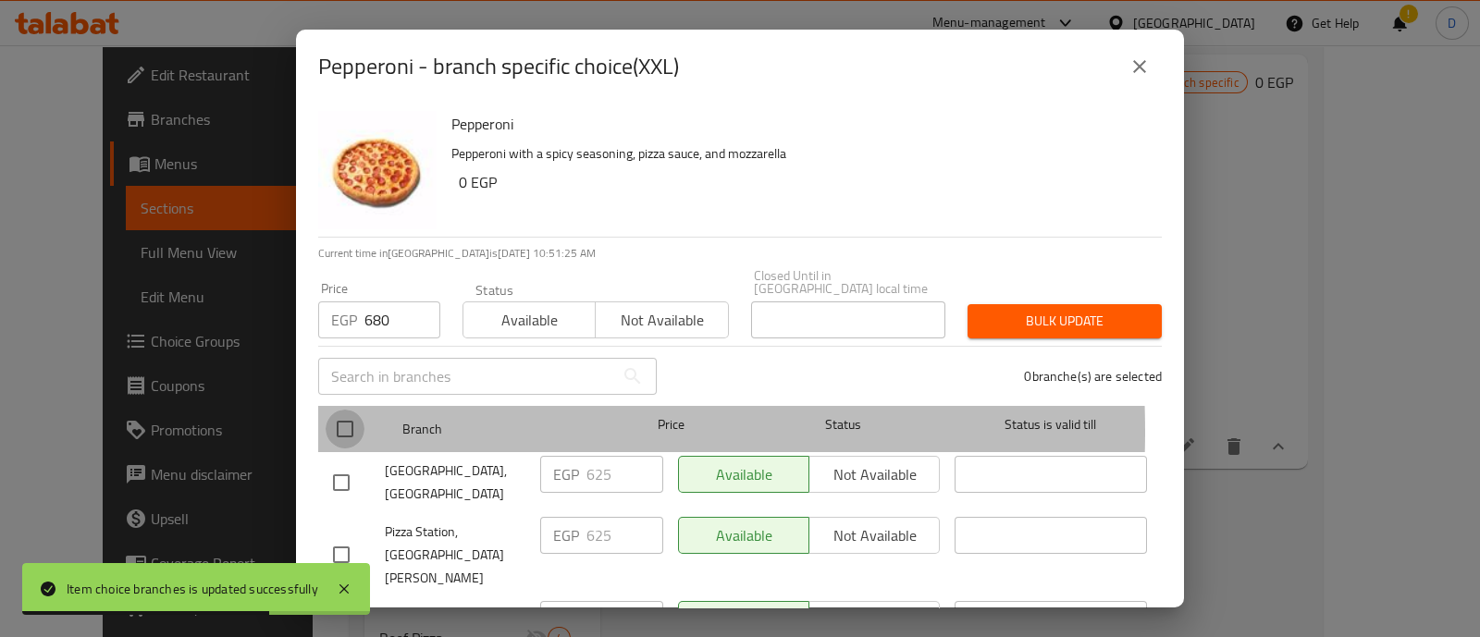
checkbox input "true"
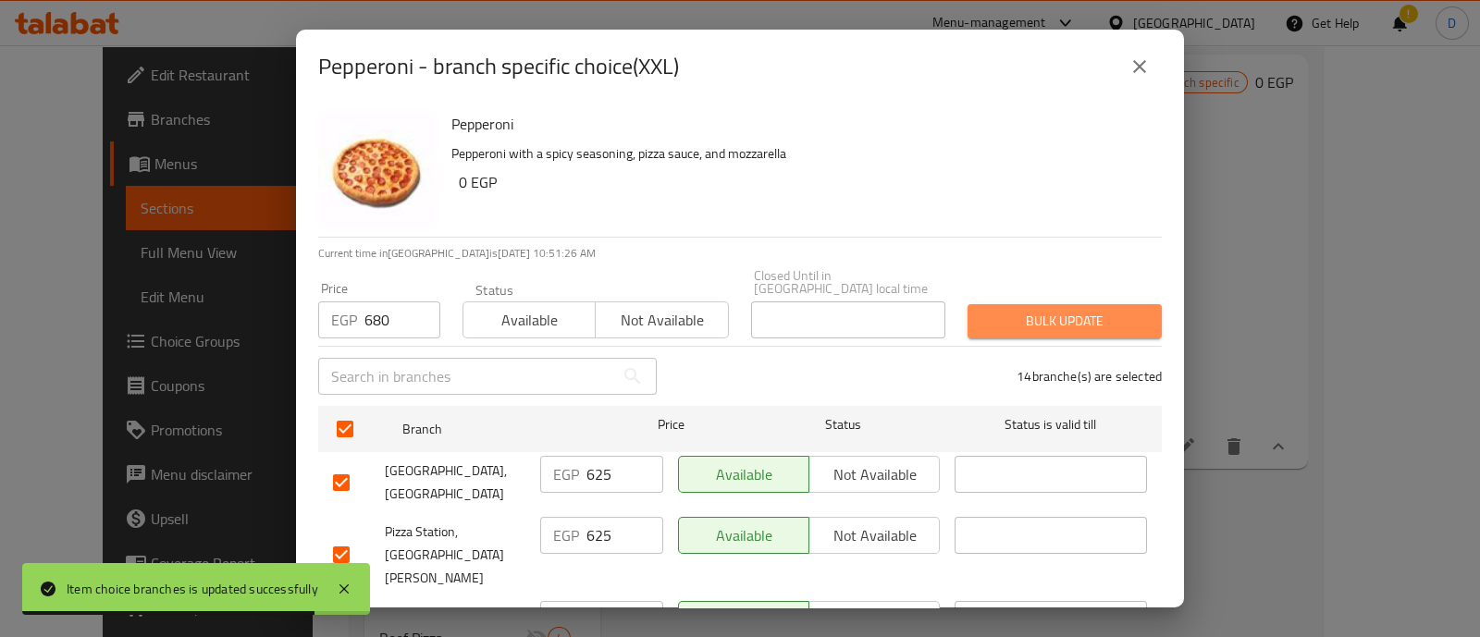
click at [1103, 304] on button "Bulk update" at bounding box center [1064, 321] width 194 height 34
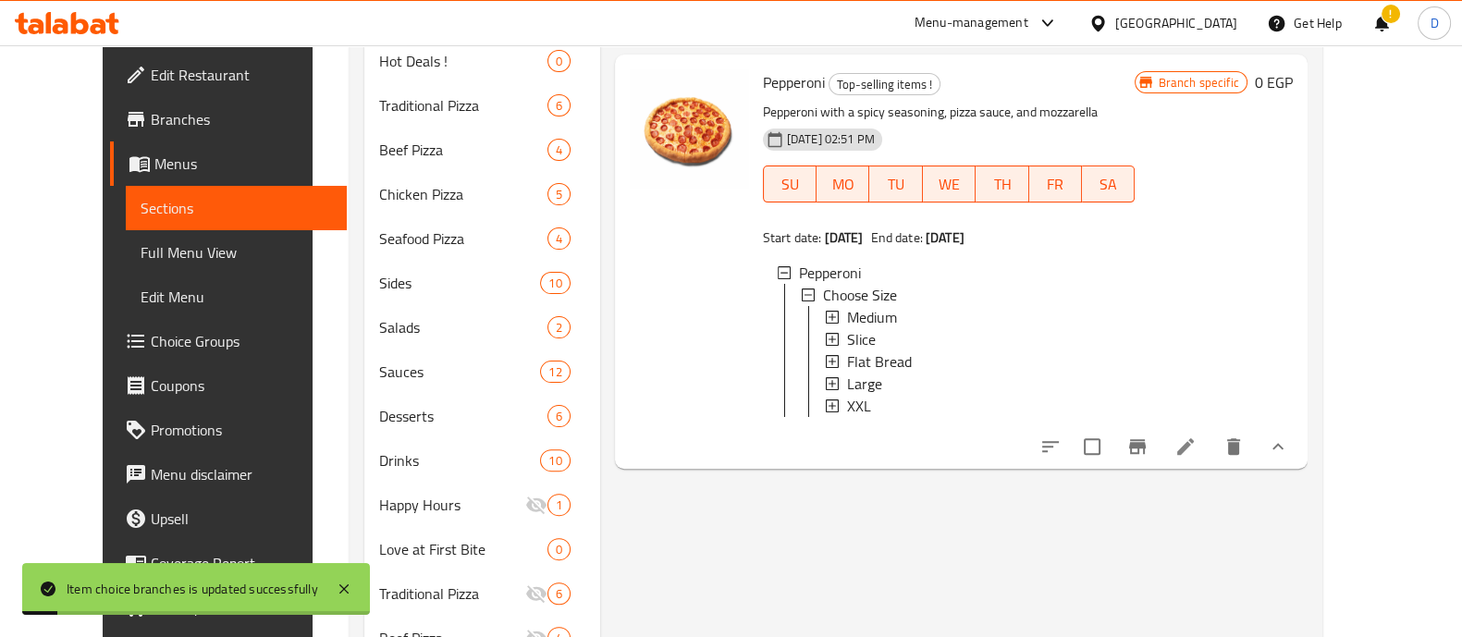
click at [917, 417] on div "XXL" at bounding box center [984, 406] width 274 height 22
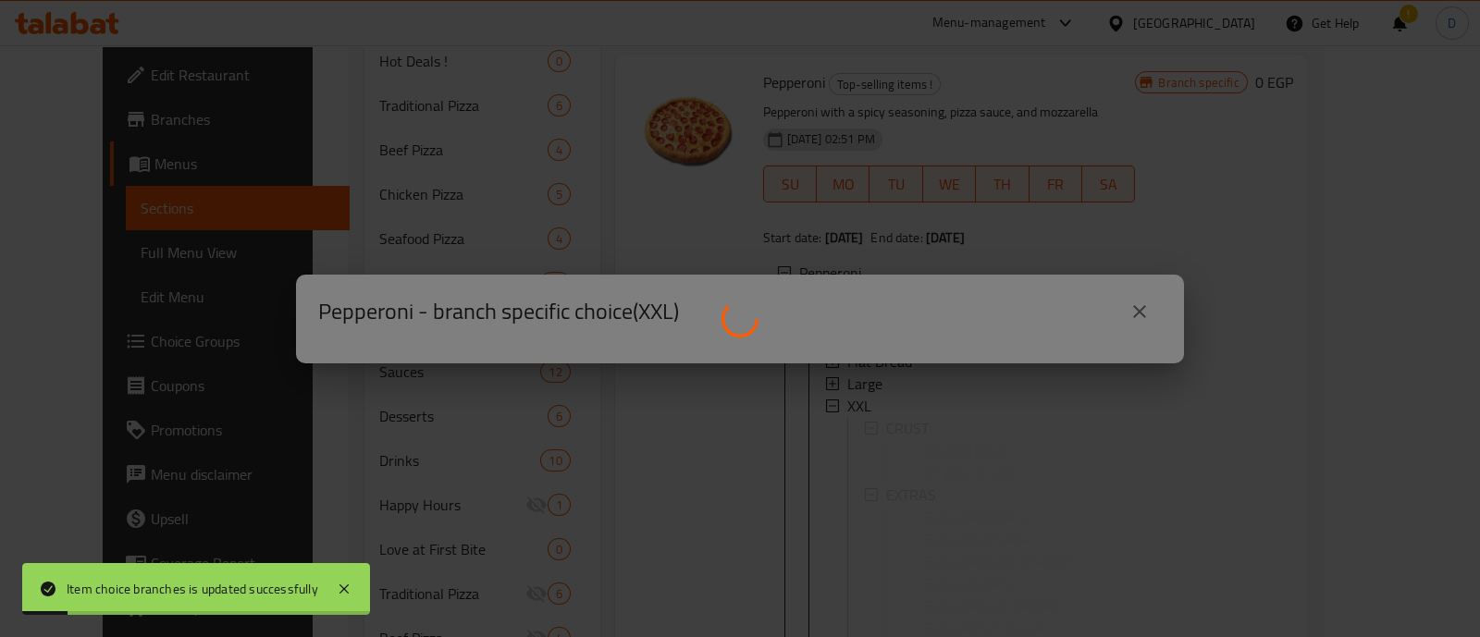
scroll to position [0, 0]
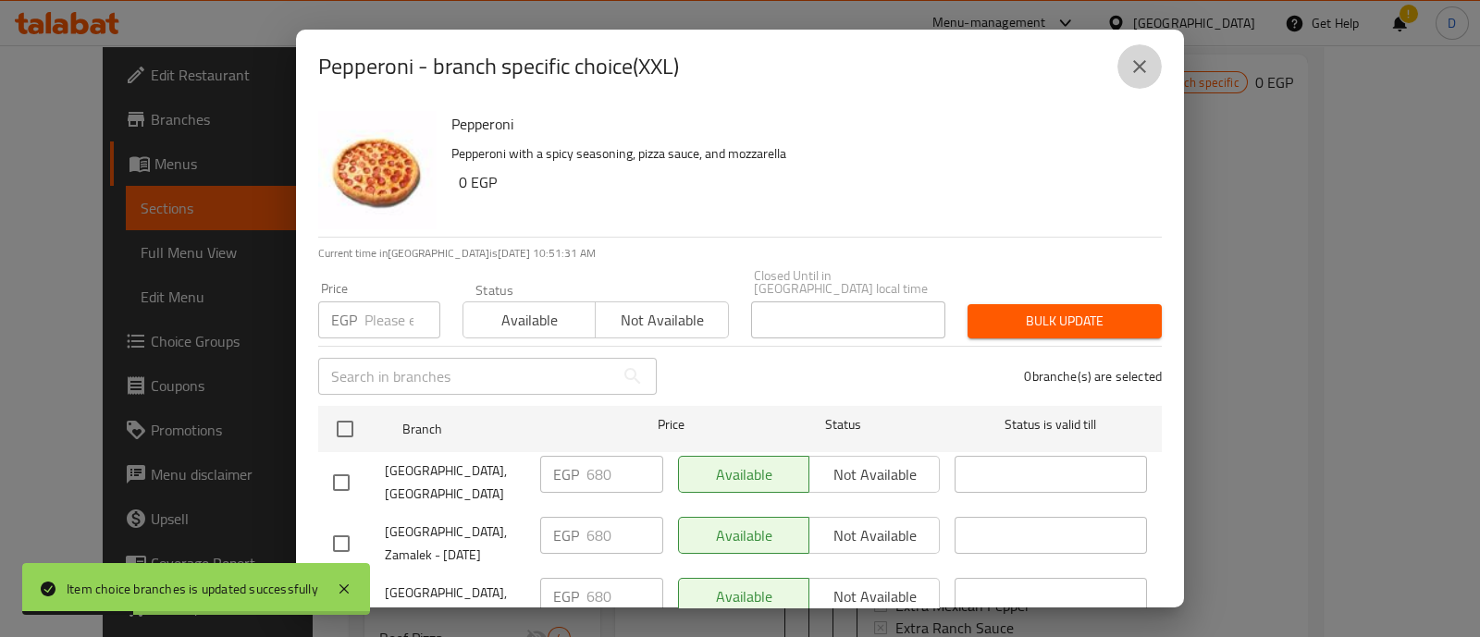
click at [1142, 53] on button "close" at bounding box center [1139, 66] width 44 height 44
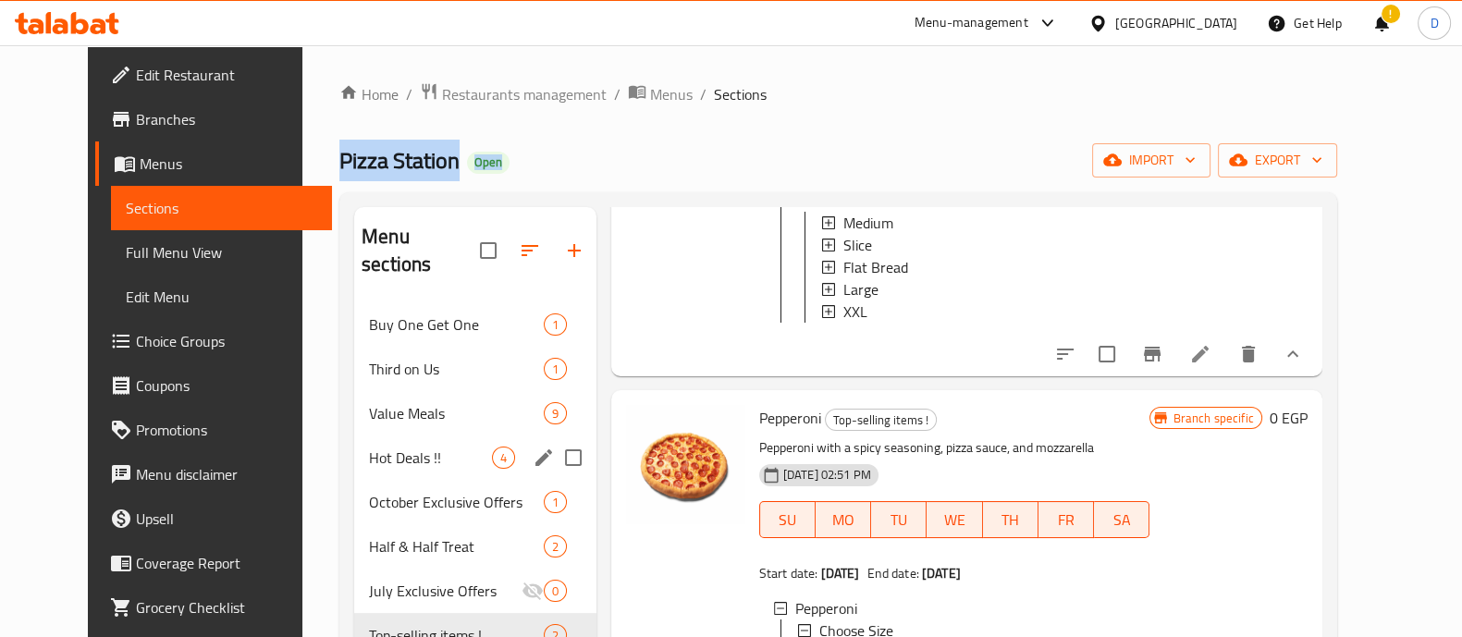
drag, startPoint x: 285, startPoint y: 140, endPoint x: 564, endPoint y: 210, distance: 288.0
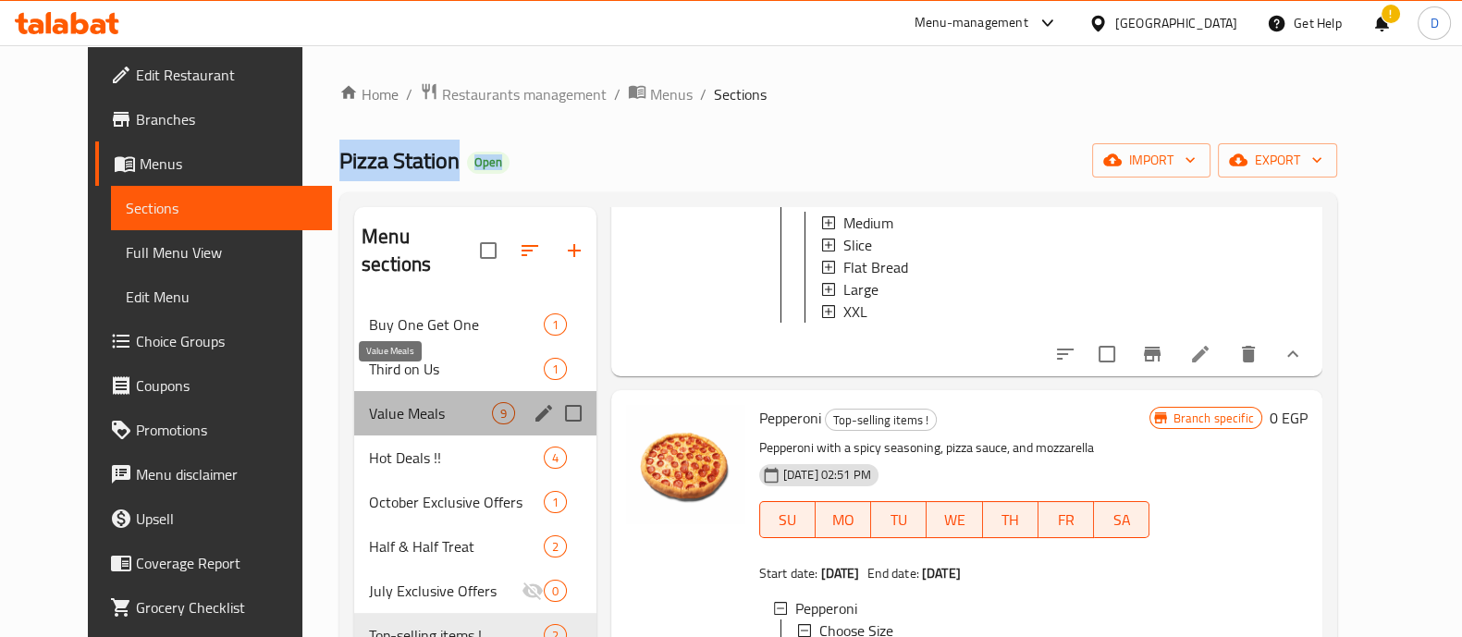
click at [421, 402] on span "Value Meals" at bounding box center [430, 413] width 123 height 22
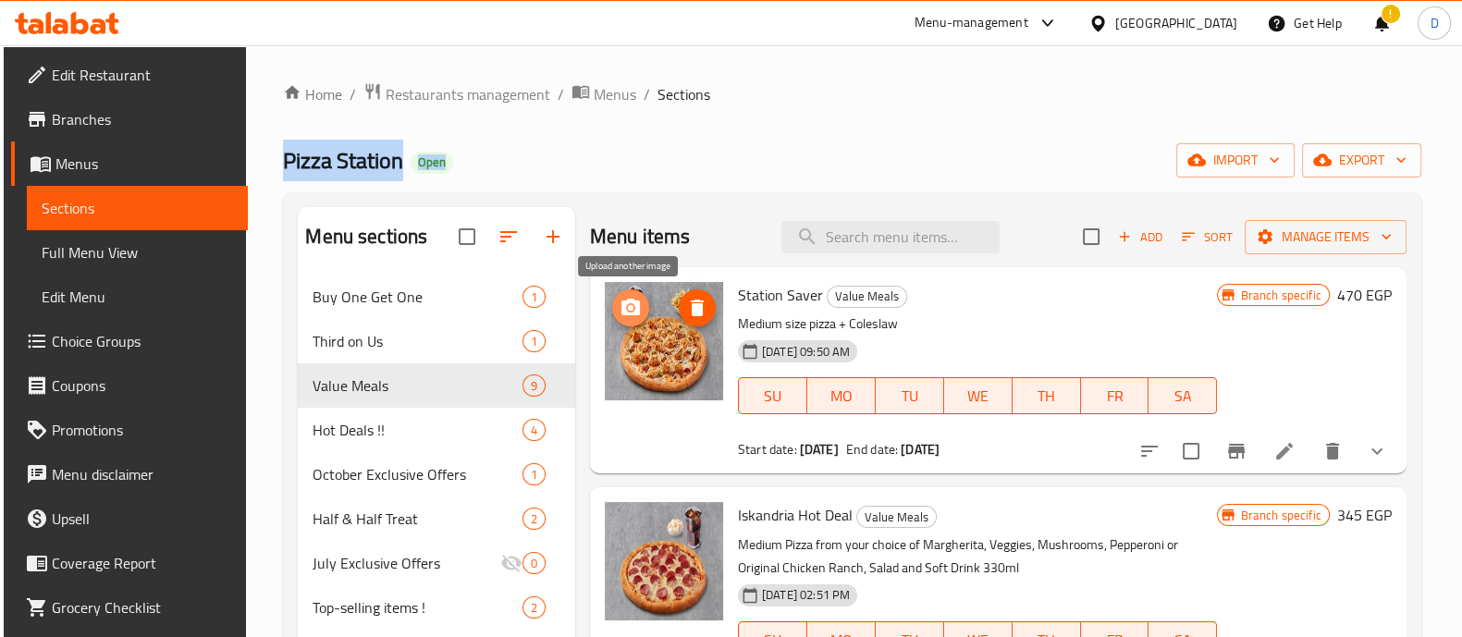
click at [642, 308] on span "upload picture" at bounding box center [630, 308] width 37 height 22
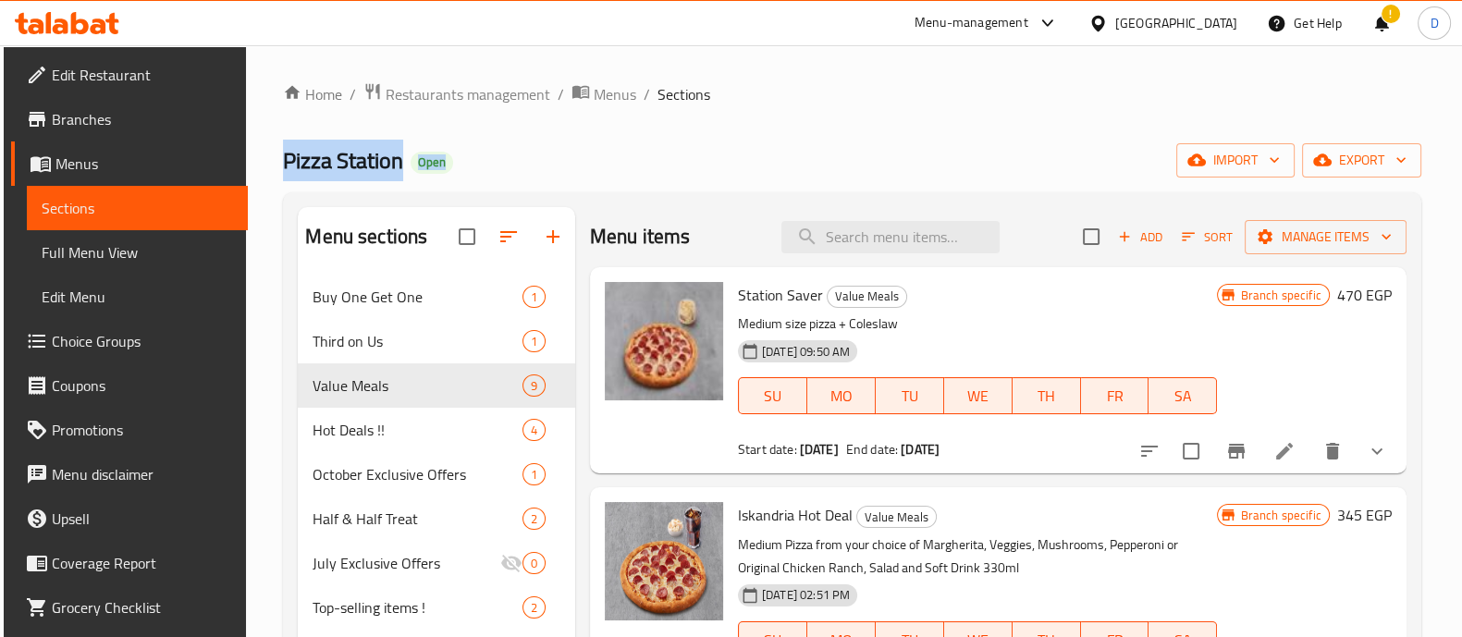
click at [637, 151] on div "Pizza Station Open import export" at bounding box center [852, 160] width 1138 height 34
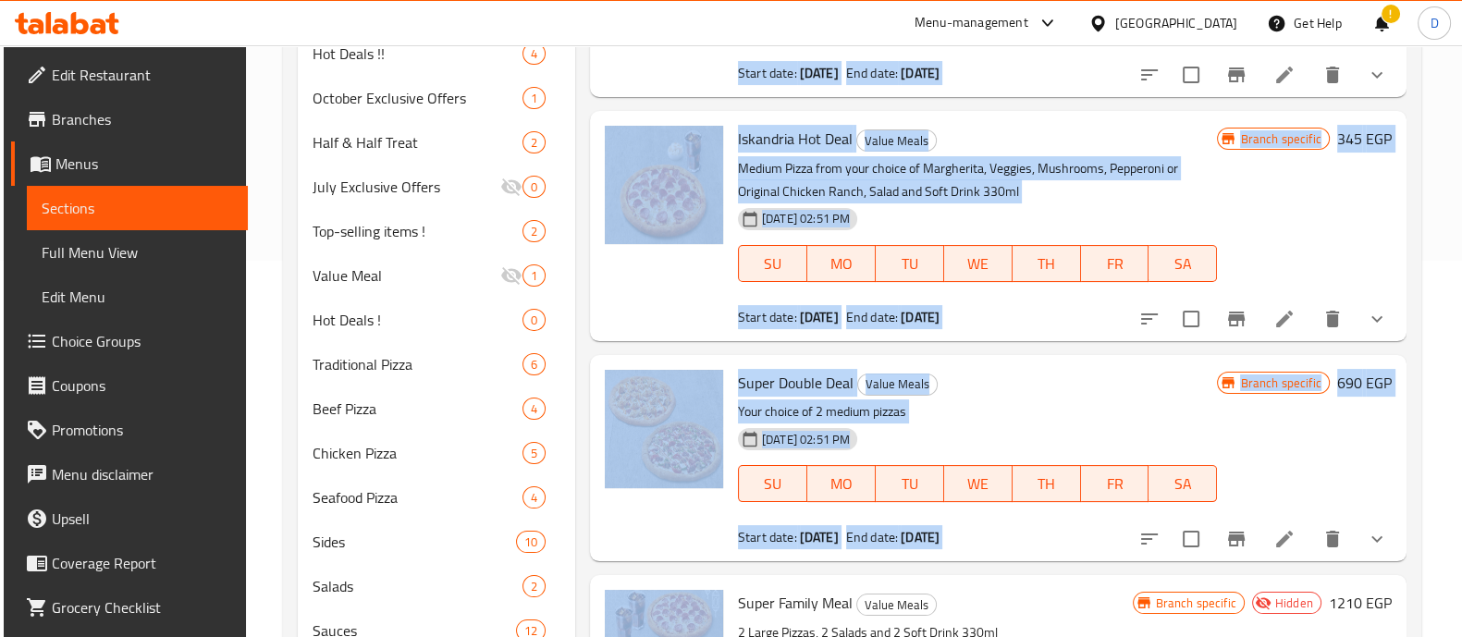
scroll to position [806, 0]
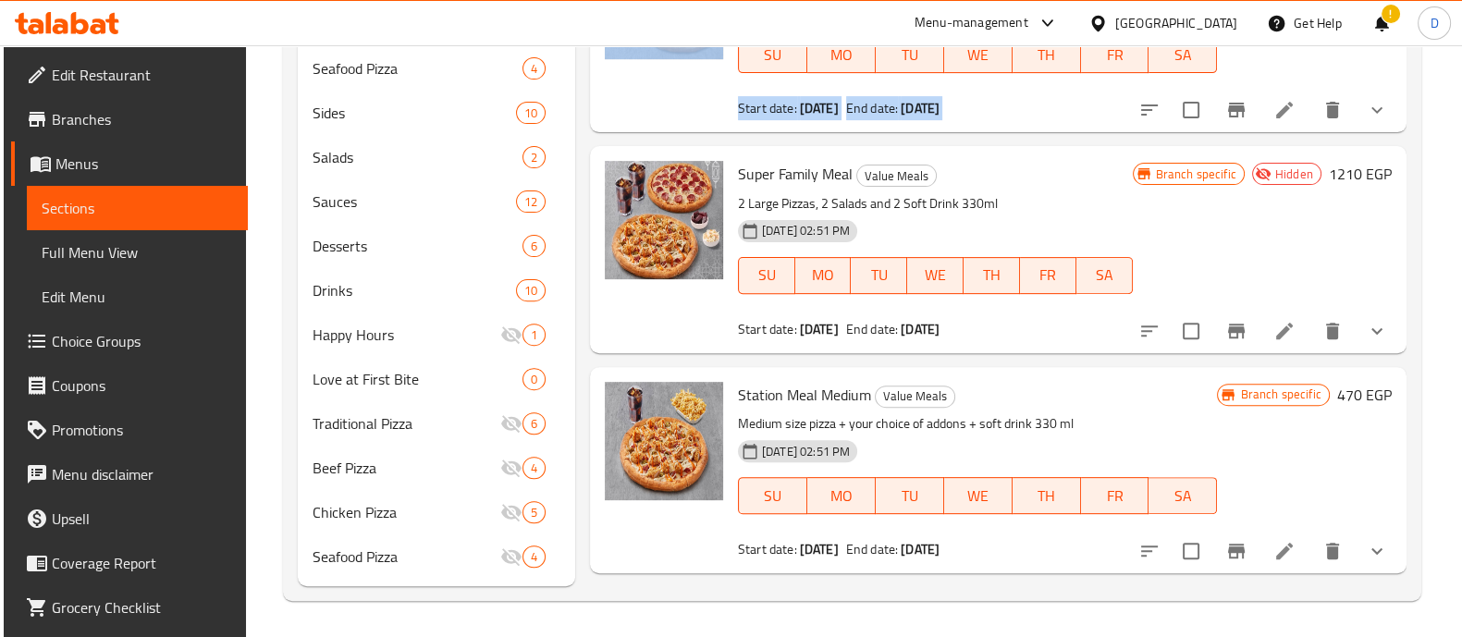
drag, startPoint x: 277, startPoint y: 159, endPoint x: 604, endPoint y: 279, distance: 348.8
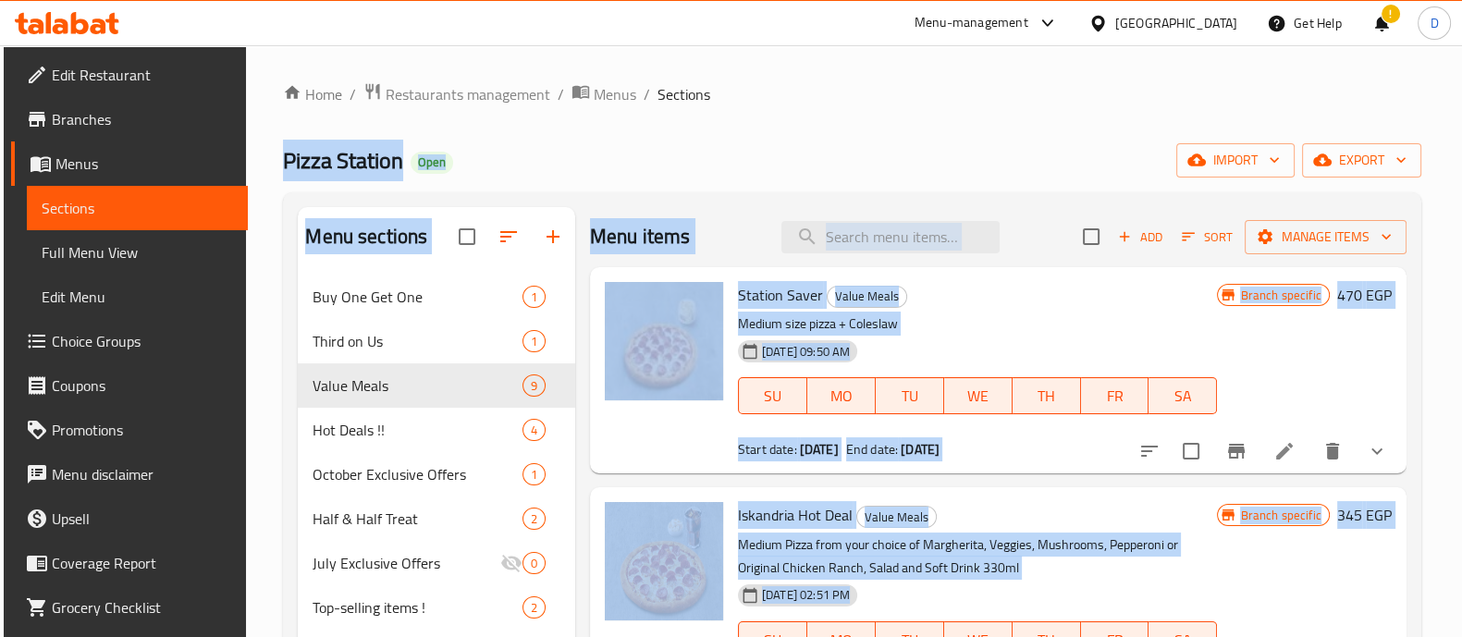
click at [695, 149] on div "Pizza Station Open import export" at bounding box center [852, 160] width 1138 height 34
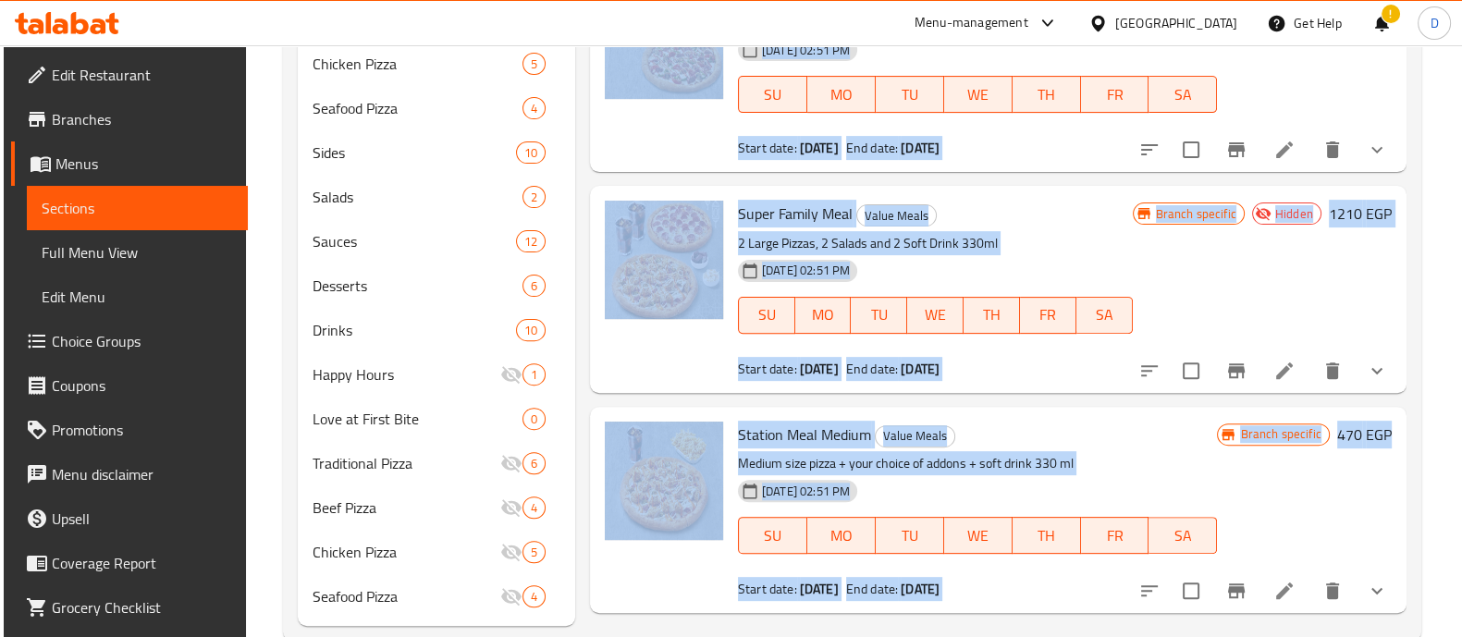
scroll to position [806, 0]
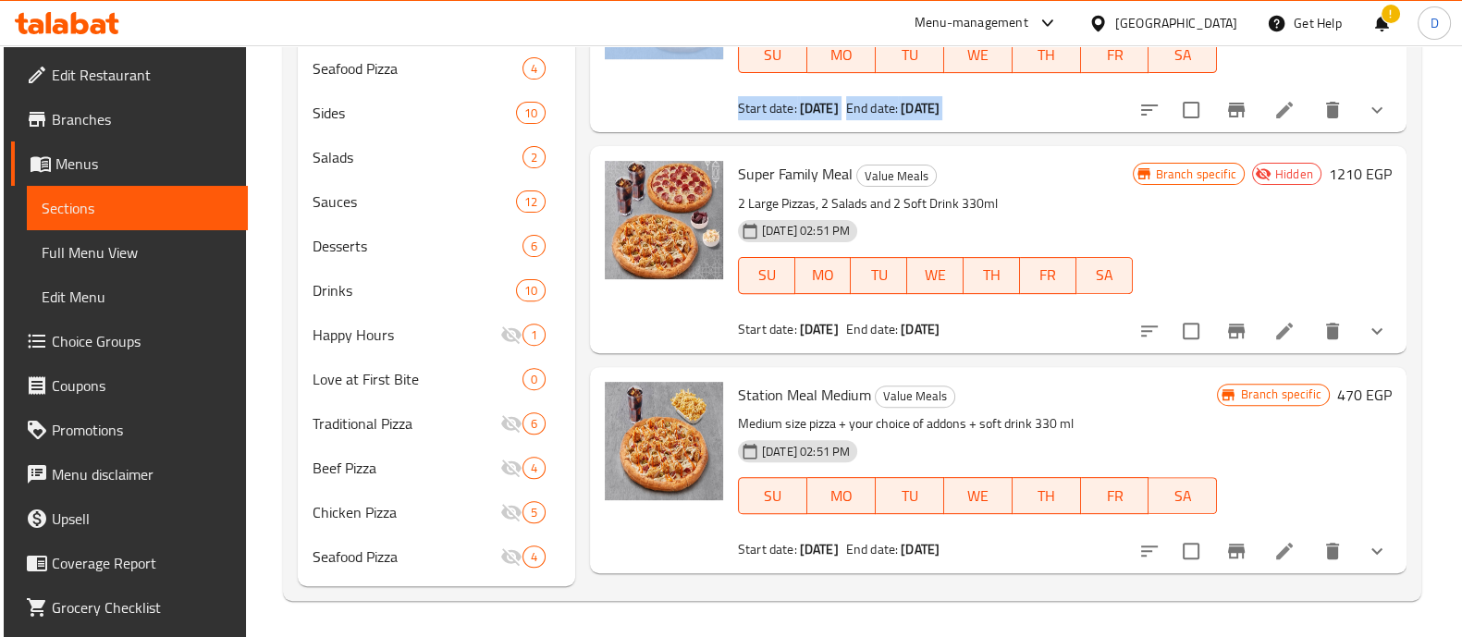
drag, startPoint x: 261, startPoint y: 141, endPoint x: 738, endPoint y: 361, distance: 525.1
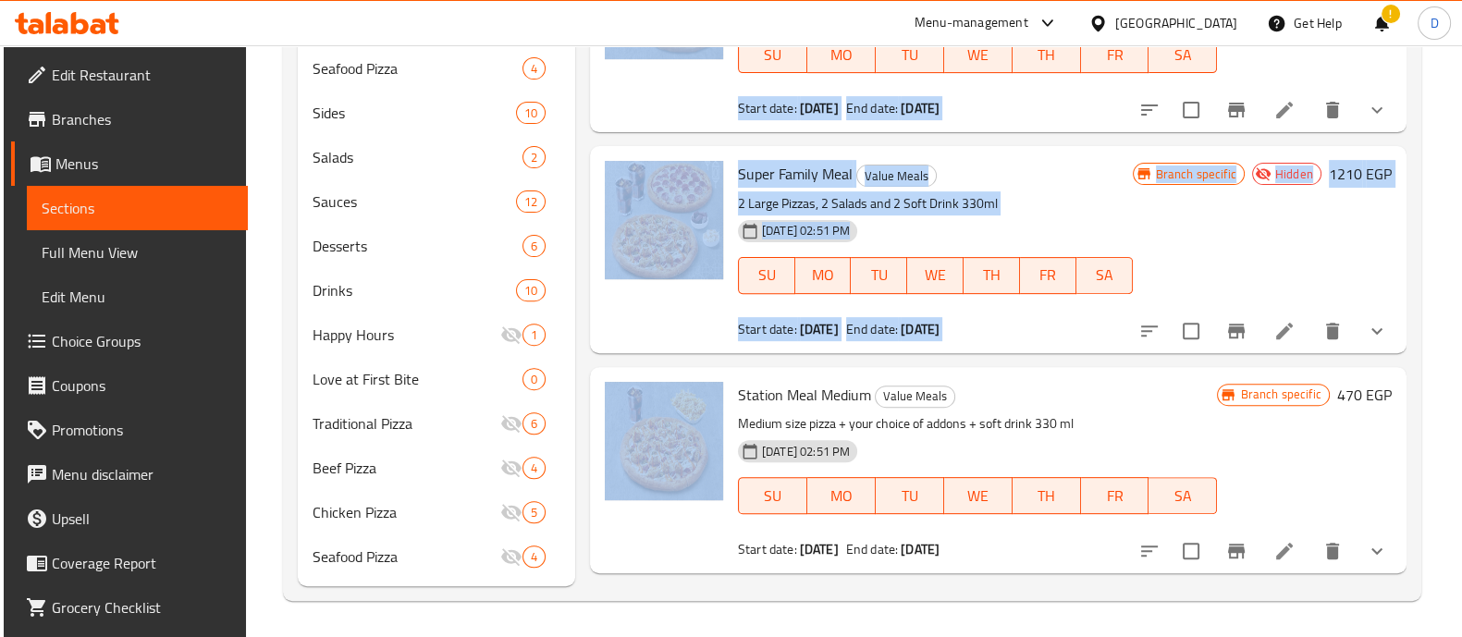
click at [681, 312] on div at bounding box center [663, 249] width 133 height 191
